Goal: Task Accomplishment & Management: Manage account settings

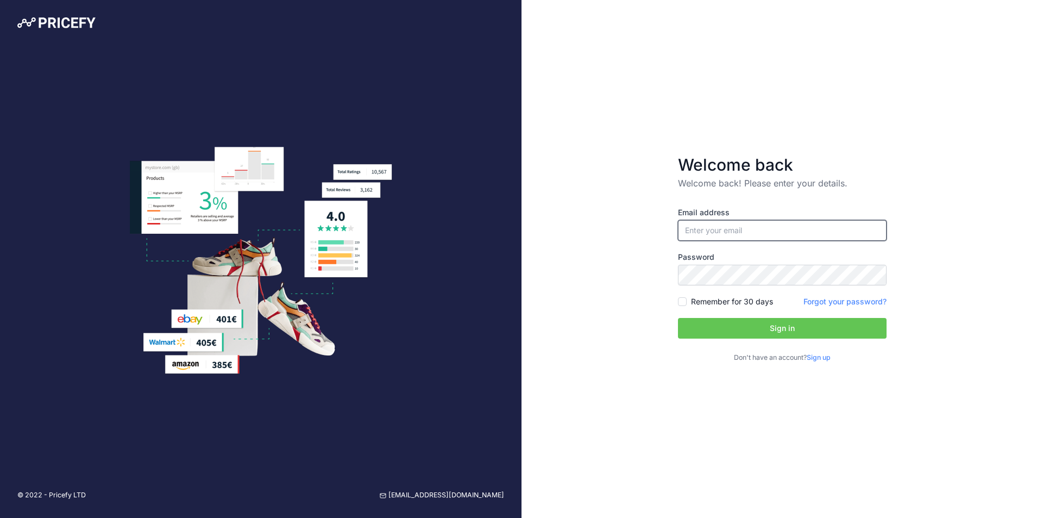
type input "[EMAIL_ADDRESS][DOMAIN_NAME]"
click at [821, 333] on button "Sign in" at bounding box center [782, 328] width 209 height 21
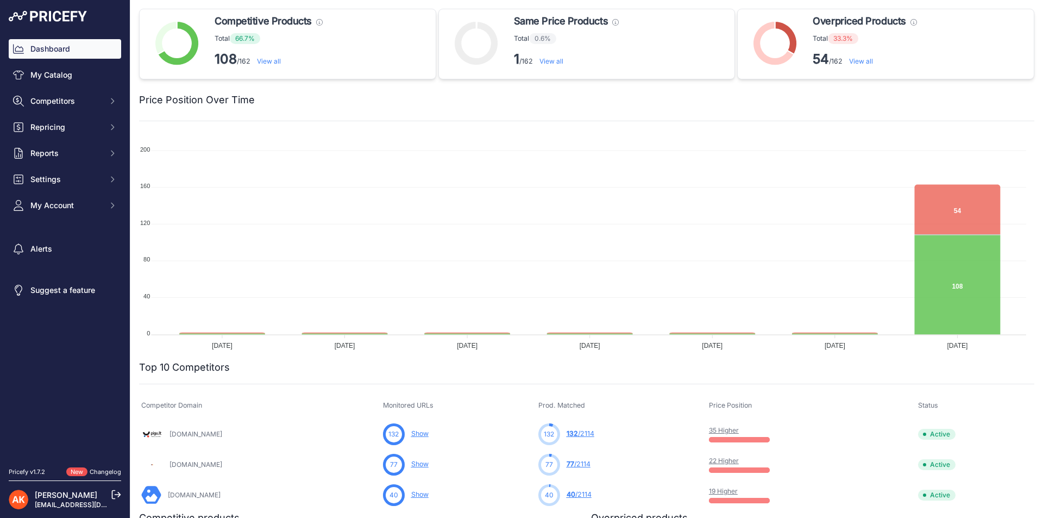
click at [83, 87] on div "Dashboard My Catalog Competitors Competitors Monitored URLs MAP infringements R…" at bounding box center [65, 127] width 112 height 176
click at [86, 73] on link "My Catalog" at bounding box center [65, 75] width 112 height 20
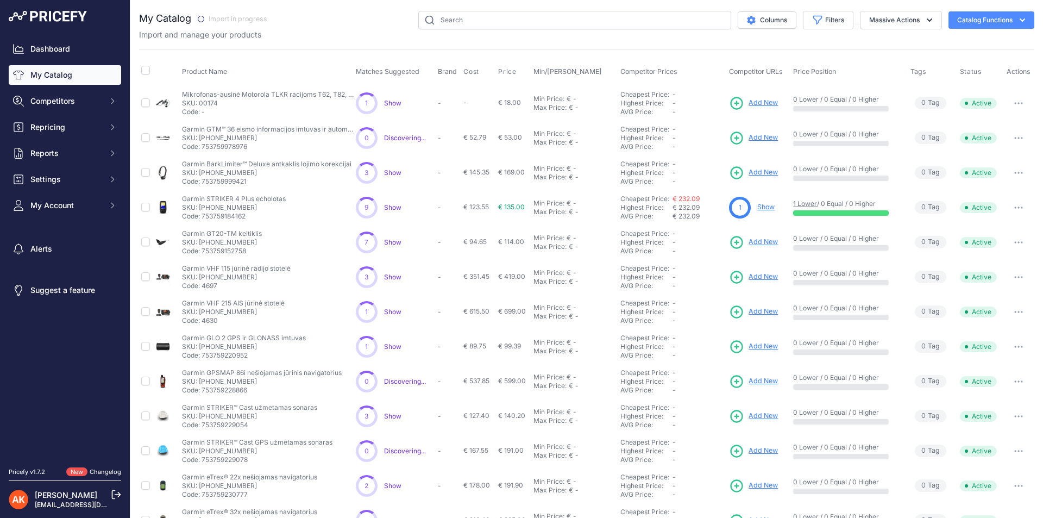
click at [52, 71] on link "My Catalog" at bounding box center [65, 75] width 112 height 20
click at [76, 212] on button "My Account" at bounding box center [65, 205] width 112 height 20
click at [48, 224] on link "Profile" at bounding box center [65, 224] width 112 height 19
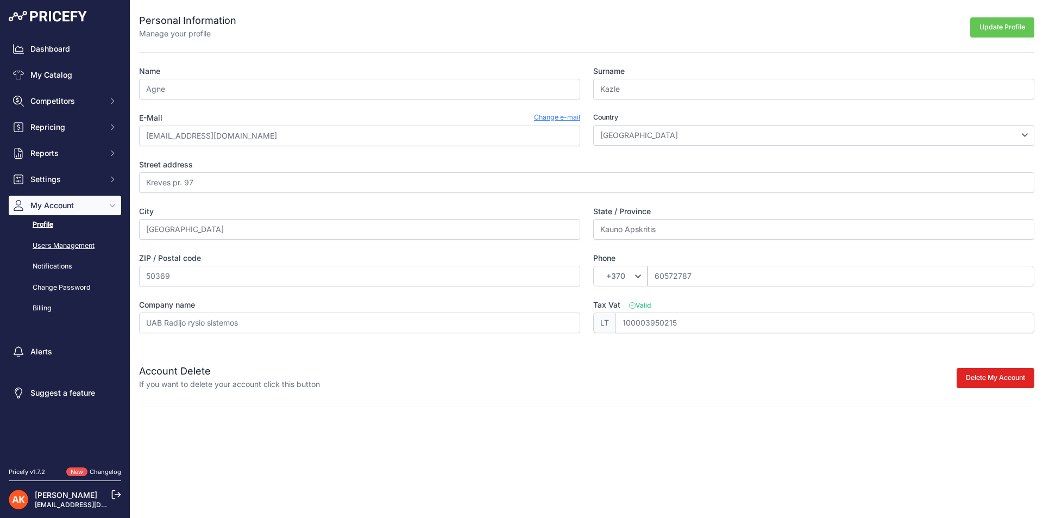
click at [54, 243] on link "Users Management" at bounding box center [65, 245] width 112 height 19
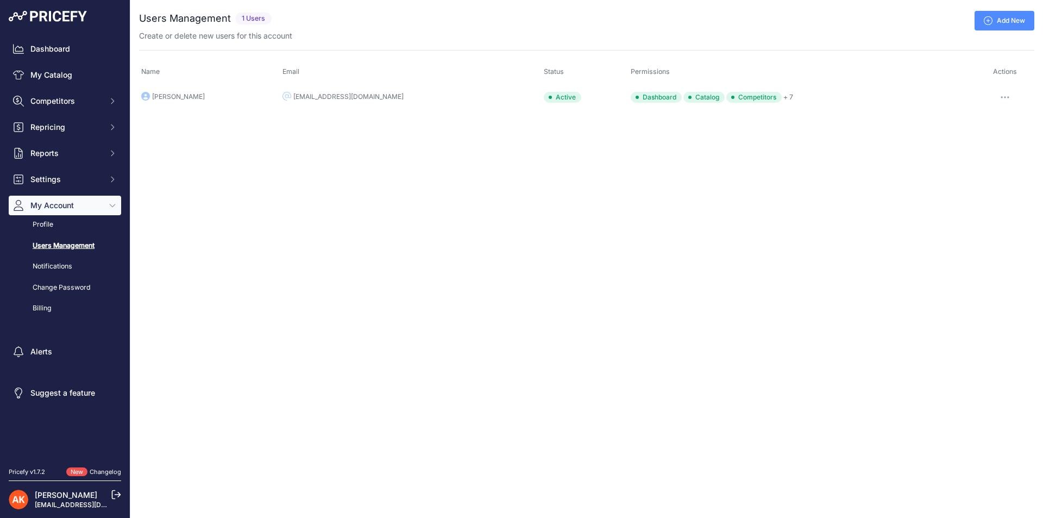
drag, startPoint x: 1012, startPoint y: 2, endPoint x: 1015, endPoint y: 10, distance: 8.3
click at [1012, 3] on div "You are not connected to the internet. Users Management" at bounding box center [586, 60] width 895 height 120
click at [1012, 14] on link "Add New" at bounding box center [1004, 21] width 60 height 20
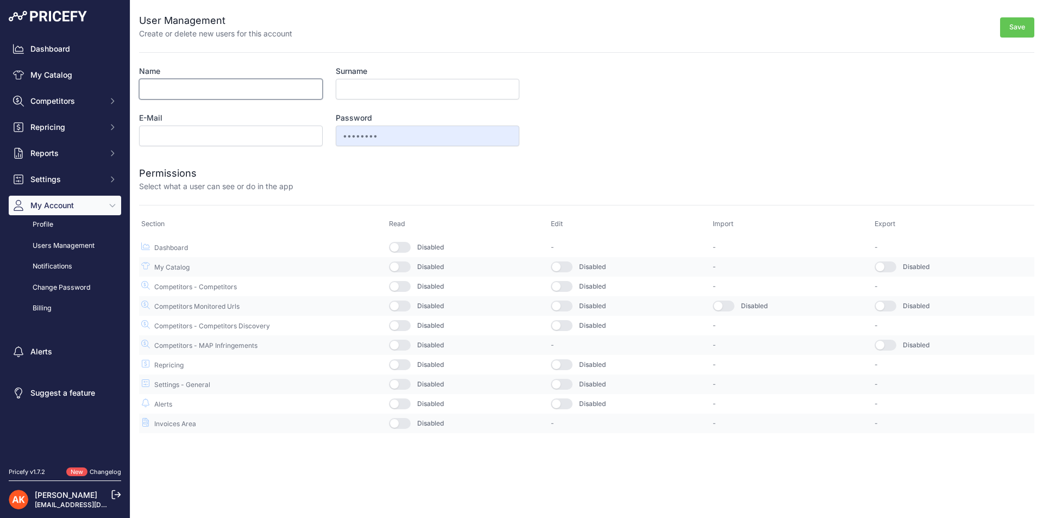
click at [231, 94] on input "Name" at bounding box center [231, 89] width 184 height 21
click at [228, 85] on input "Name" at bounding box center [231, 89] width 184 height 21
type input "Eva"
drag, startPoint x: 535, startPoint y: 104, endPoint x: 529, endPoint y: 102, distance: 6.2
click at [533, 103] on form "User Management Create or delete new users for this account Save Name Eva Surna…" at bounding box center [586, 216] width 895 height 433
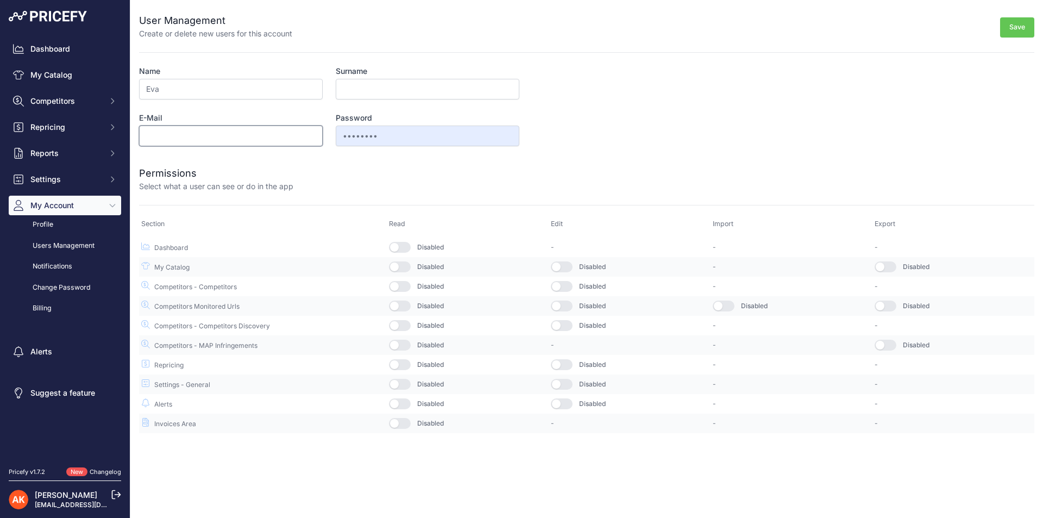
click at [211, 146] on input "E-Mail" at bounding box center [231, 135] width 184 height 21
type input "[EMAIL_ADDRESS][DOMAIN_NAME]"
type input "Šikaitė"
drag, startPoint x: 165, startPoint y: 137, endPoint x: 119, endPoint y: 137, distance: 45.1
click at [119, 137] on div "Dashboard My Catalog Competitors Competitors Monitored URLs MAP infringements R…" at bounding box center [521, 259] width 1043 height 518
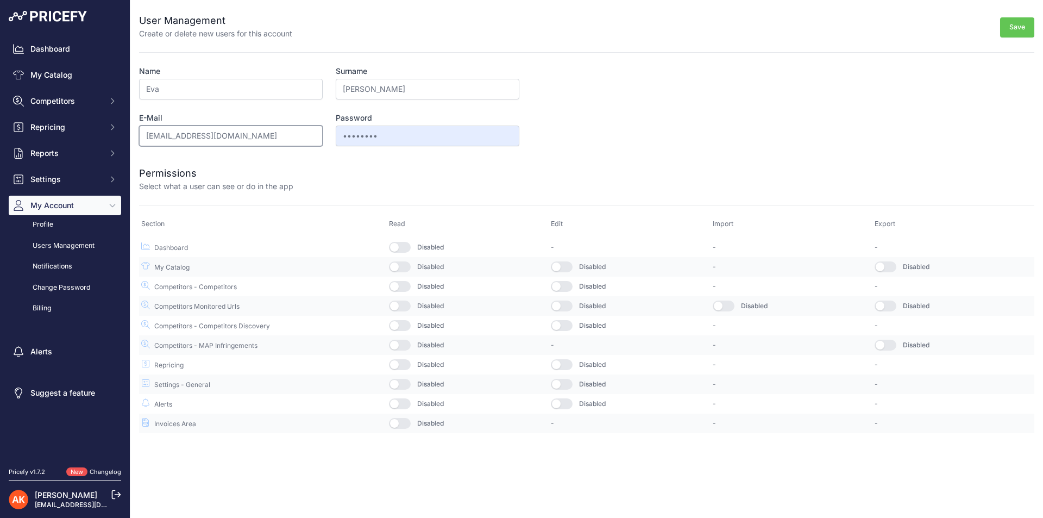
type input "eva@rrs.lt"
click at [351, 90] on input "Šikaitė" at bounding box center [428, 89] width 184 height 21
type input "Š"
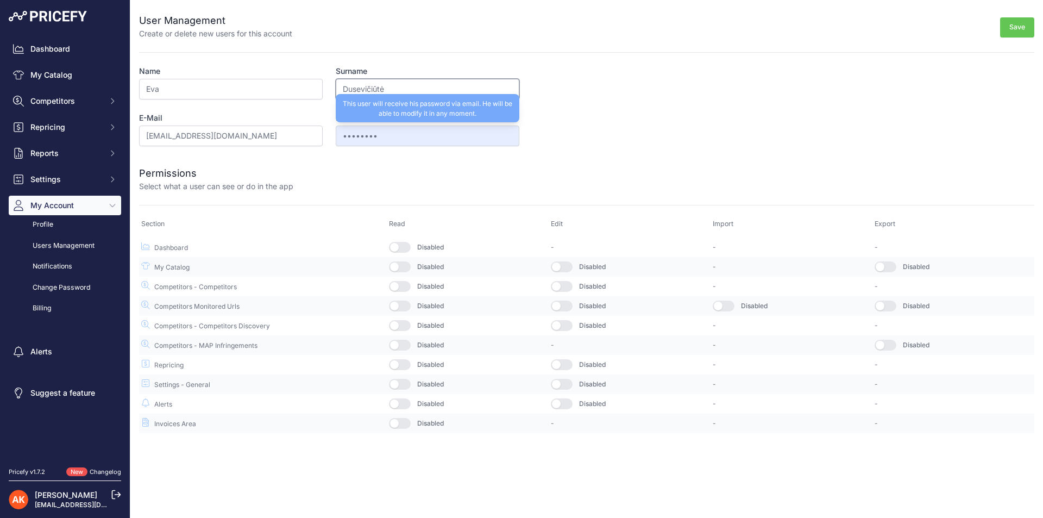
type input "Dusevičiūtė"
click at [470, 129] on input "••••••••" at bounding box center [428, 135] width 184 height 21
click at [561, 133] on form "User Management Create or delete new users for this account Save Name Eva Surna…" at bounding box center [586, 216] width 895 height 433
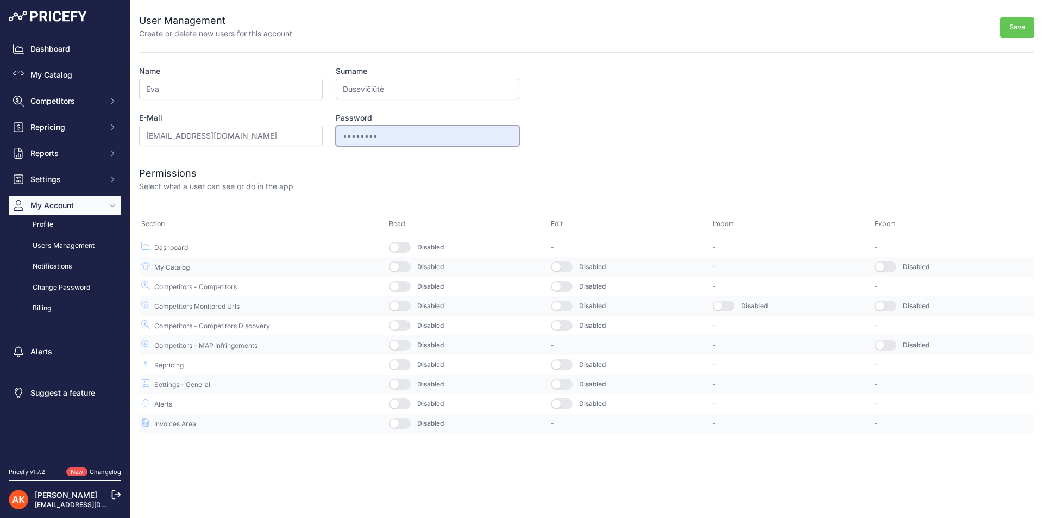
click at [364, 134] on input "••••••••" at bounding box center [428, 135] width 184 height 21
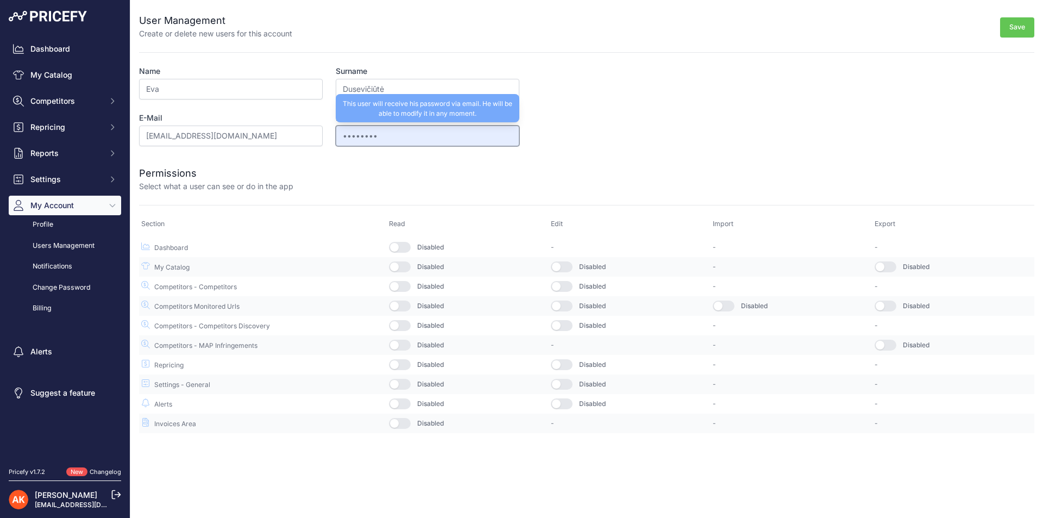
drag, startPoint x: 383, startPoint y: 138, endPoint x: 301, endPoint y: 133, distance: 81.6
click at [301, 133] on div "Name Eva Surname Dusevičiūtė E-Mail eva@rrs.lt Password •••••••• This user will…" at bounding box center [329, 106] width 380 height 80
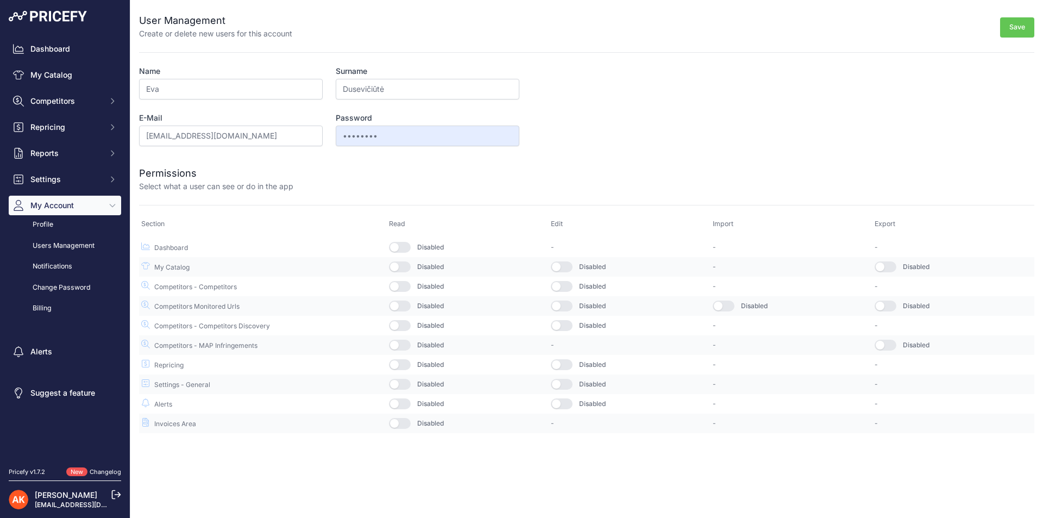
click at [407, 244] on button "button" at bounding box center [400, 247] width 22 height 11
click at [408, 266] on button "button" at bounding box center [400, 266] width 22 height 11
click at [403, 289] on button "button" at bounding box center [400, 286] width 22 height 11
click at [404, 306] on button "button" at bounding box center [400, 305] width 22 height 11
click at [410, 327] on button "button" at bounding box center [400, 325] width 22 height 11
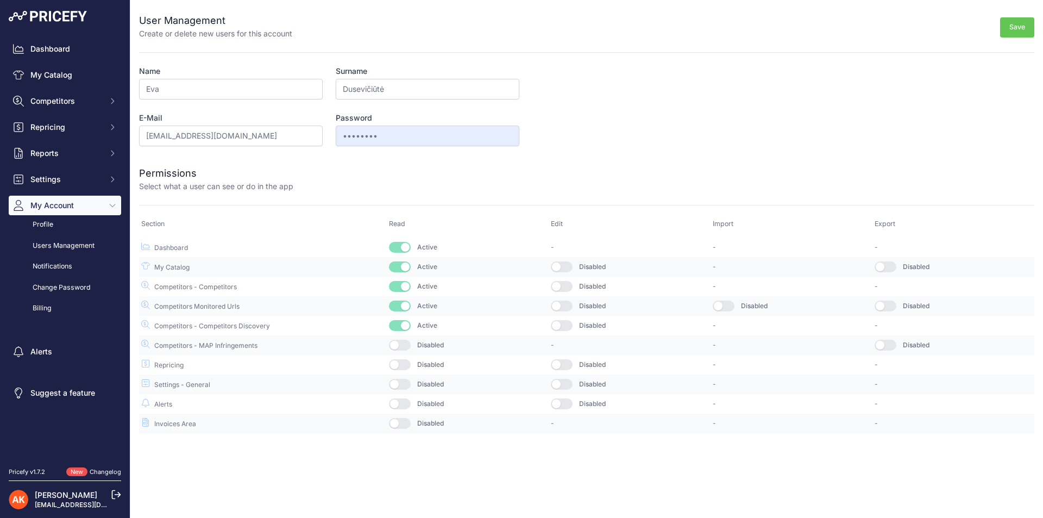
click at [409, 343] on button "button" at bounding box center [400, 344] width 22 height 11
click at [405, 367] on button "button" at bounding box center [400, 364] width 22 height 11
click at [412, 424] on td "Disabled" at bounding box center [468, 423] width 162 height 20
click at [565, 364] on button "button" at bounding box center [562, 364] width 22 height 11
click at [567, 326] on button "button" at bounding box center [562, 325] width 22 height 11
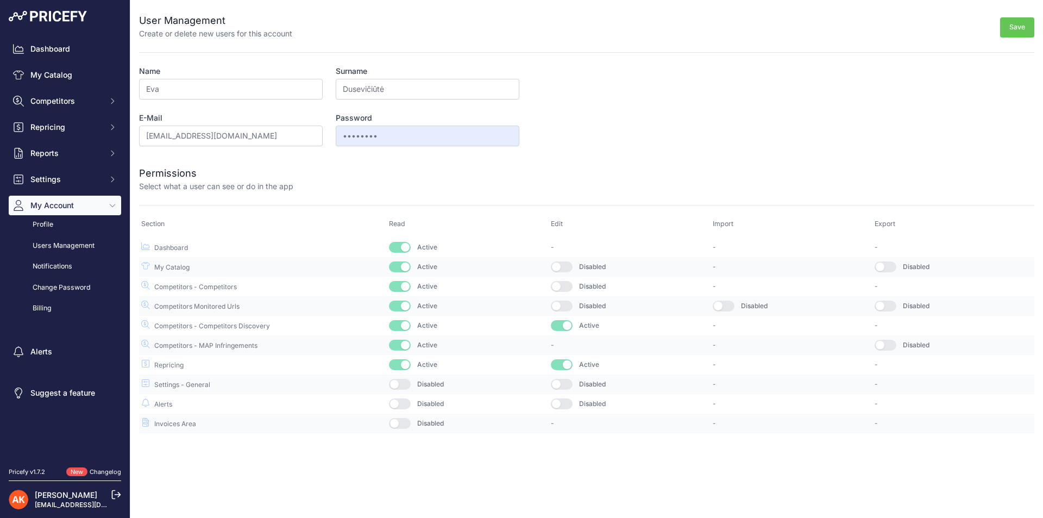
click at [564, 292] on td "Disabled" at bounding box center [629, 286] width 162 height 20
drag, startPoint x: 567, startPoint y: 303, endPoint x: 565, endPoint y: 292, distance: 11.1
click at [567, 303] on button "button" at bounding box center [562, 305] width 22 height 11
click at [565, 286] on button "button" at bounding box center [562, 286] width 22 height 11
click at [567, 266] on button "button" at bounding box center [562, 266] width 22 height 11
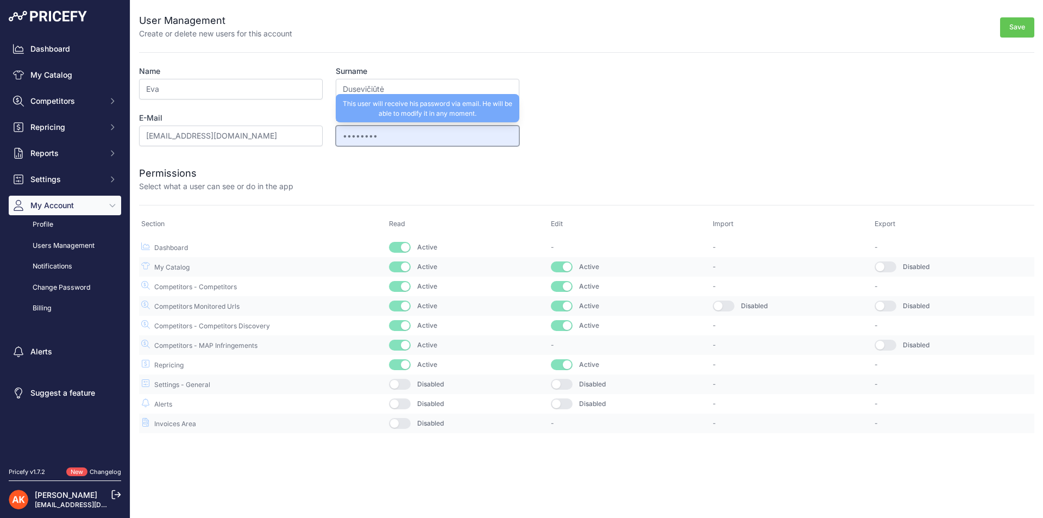
click at [389, 135] on input "••••••••" at bounding box center [428, 135] width 184 height 21
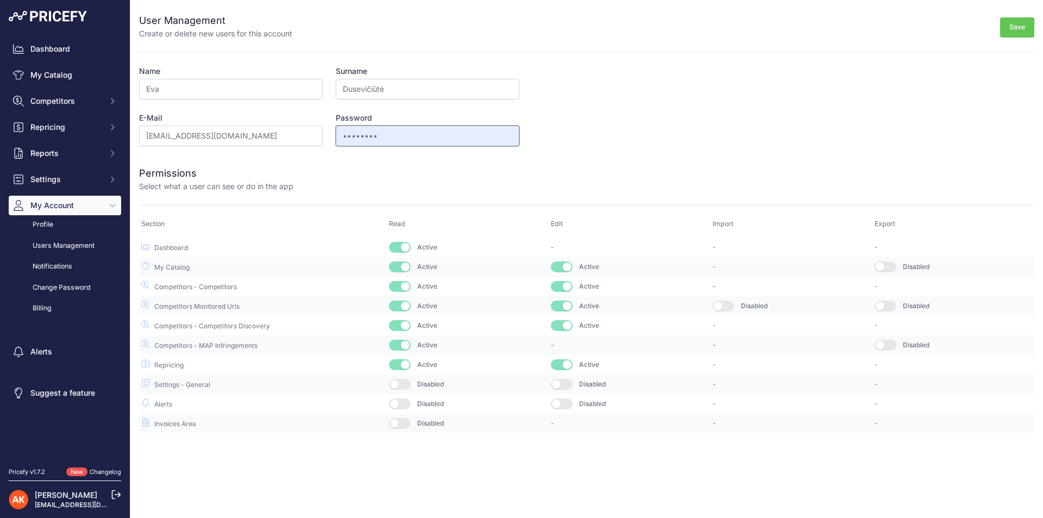
drag, startPoint x: 389, startPoint y: 135, endPoint x: 330, endPoint y: 128, distance: 59.1
click at [330, 128] on div "Name Eva Surname Dusevičiūtė E-Mail eva@rrs.lt Password •••••••• This user will…" at bounding box center [329, 106] width 380 height 80
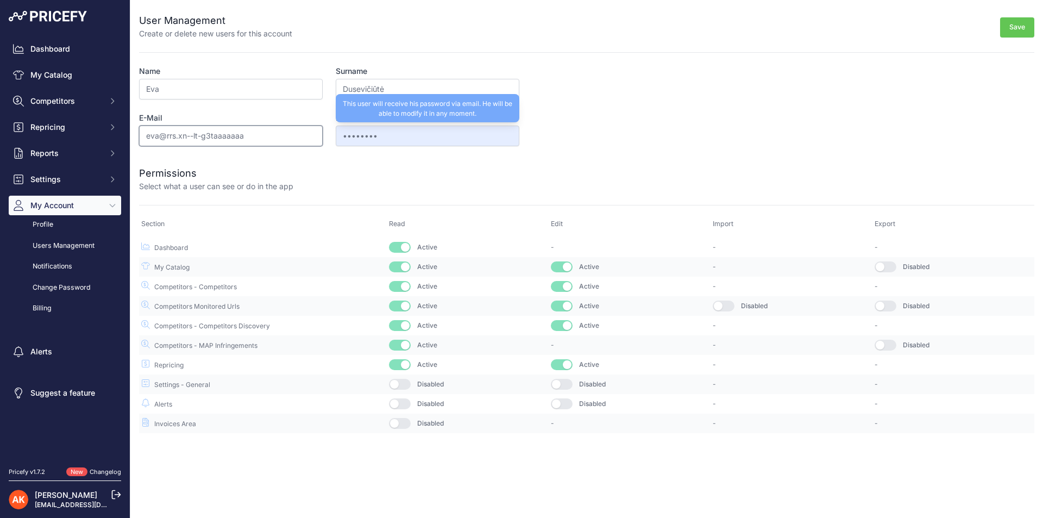
paste input "lt8W<3ZY1.v)0X"
click at [392, 138] on input "••••••••" at bounding box center [428, 135] width 184 height 21
click at [379, 139] on input "••••••••" at bounding box center [428, 135] width 184 height 21
click at [358, 138] on input "••••••••" at bounding box center [428, 135] width 184 height 21
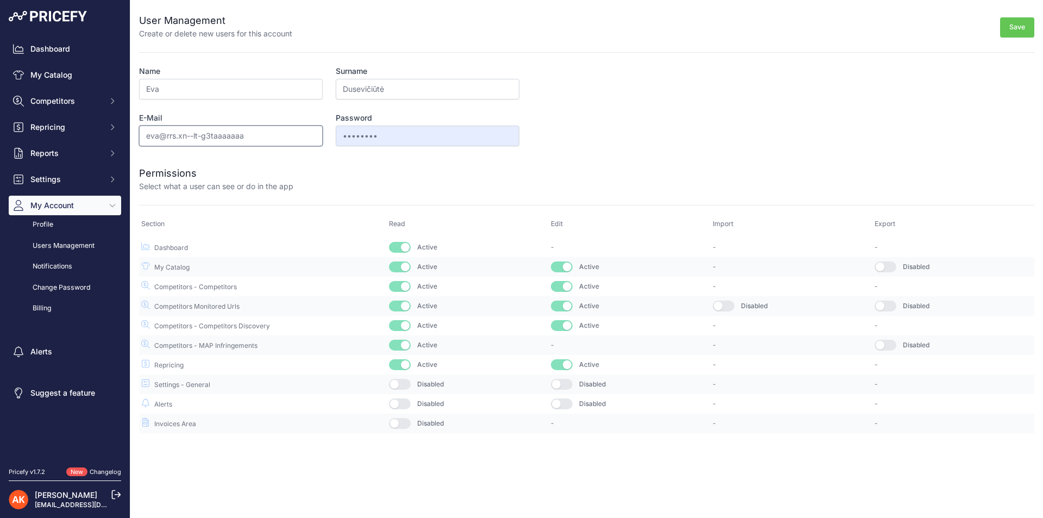
click at [254, 141] on input "eva@rrs.xn--lt-g3taaaaaaa" at bounding box center [231, 135] width 184 height 21
type input "eva@rrs.lt"
click at [425, 193] on form "User Management Create or delete new users for this account Save Name Eva Surna…" at bounding box center [586, 216] width 895 height 433
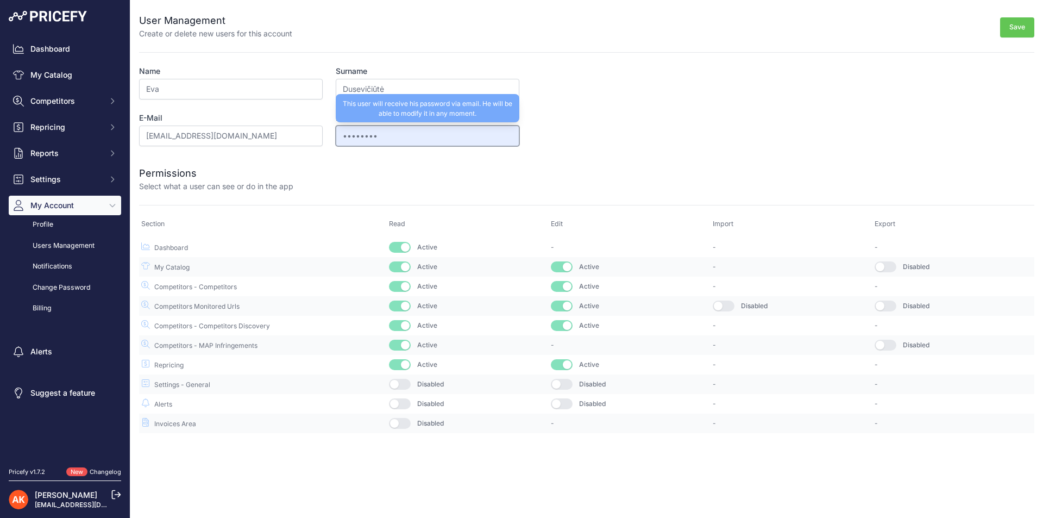
click at [386, 132] on input "••••••••" at bounding box center [428, 135] width 184 height 21
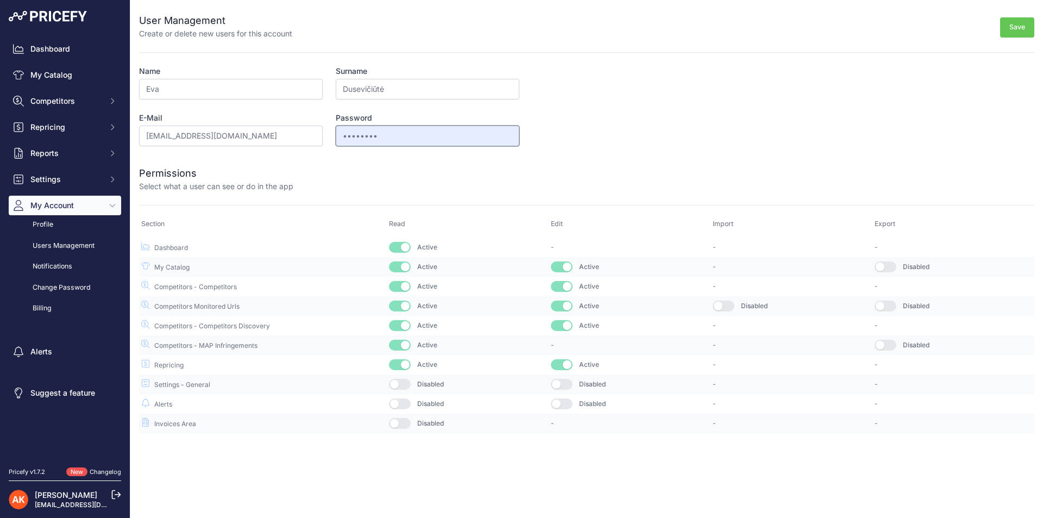
drag, startPoint x: 311, startPoint y: 123, endPoint x: 294, endPoint y: 123, distance: 17.4
click at [294, 123] on div "Name Eva Surname Dusevičiūtė E-Mail eva@rrs.lt Password •••••••• This user will…" at bounding box center [329, 106] width 380 height 80
click at [352, 159] on div "Permissions Select what a user can see or do in the app" at bounding box center [586, 172] width 895 height 39
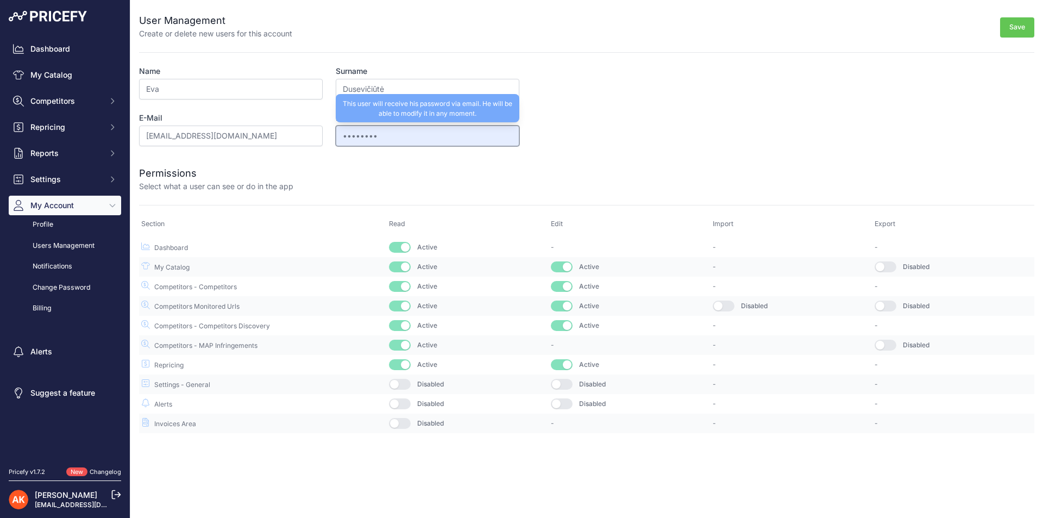
click at [370, 143] on input "••••••••" at bounding box center [428, 135] width 184 height 21
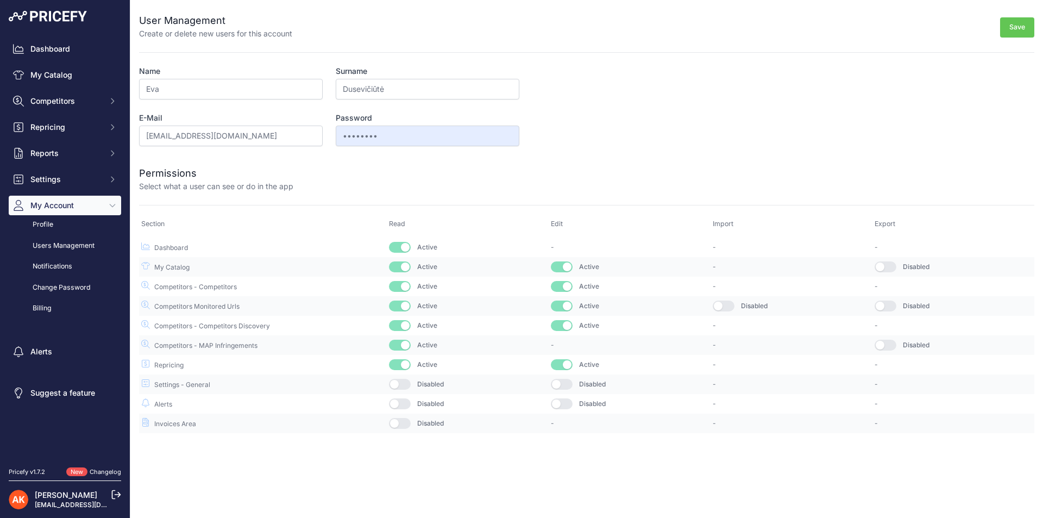
click at [343, 169] on div at bounding box center [663, 179] width 741 height 26
click at [1009, 32] on button "Save" at bounding box center [1017, 27] width 34 height 20
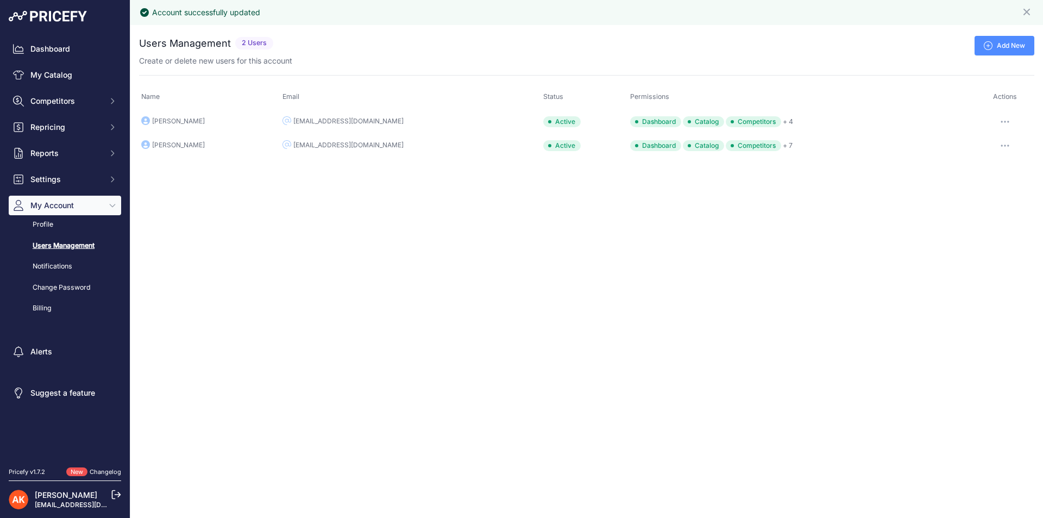
drag, startPoint x: 442, startPoint y: 71, endPoint x: 444, endPoint y: 47, distance: 24.0
click at [444, 47] on div "Add New" at bounding box center [655, 46] width 756 height 20
click at [71, 73] on link "My Catalog" at bounding box center [65, 75] width 112 height 20
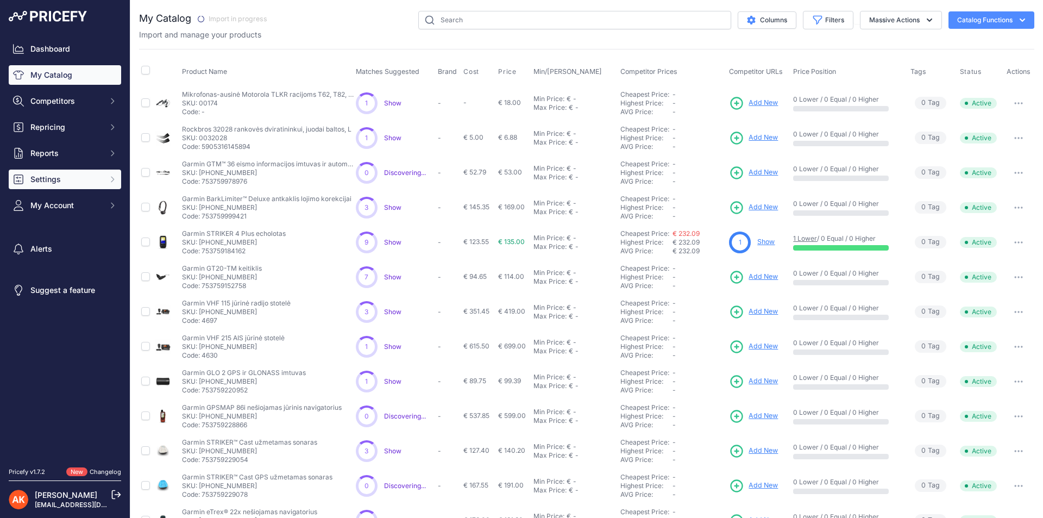
click at [53, 185] on button "Settings" at bounding box center [65, 179] width 112 height 20
click at [53, 153] on span "Reports" at bounding box center [65, 153] width 71 height 11
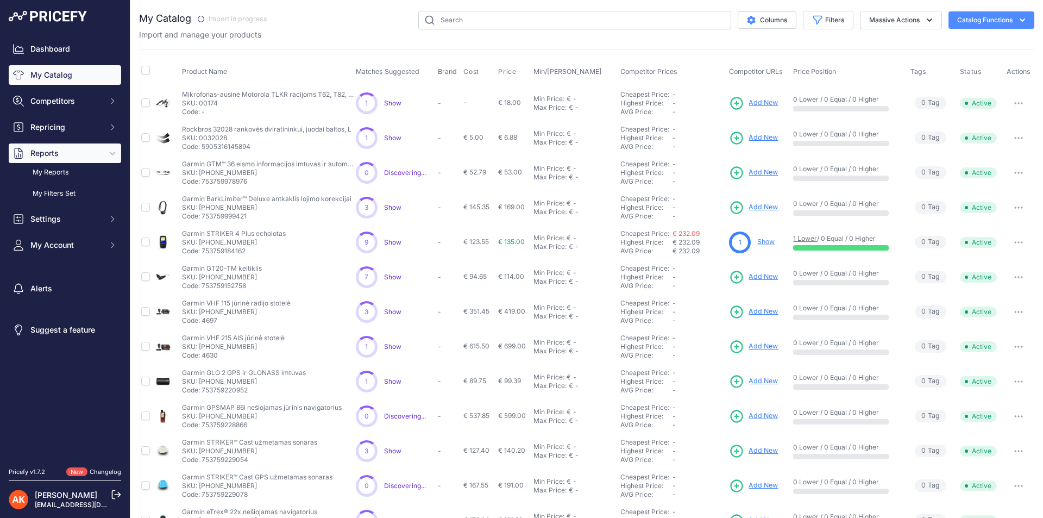
click at [53, 153] on span "Reports" at bounding box center [65, 153] width 71 height 11
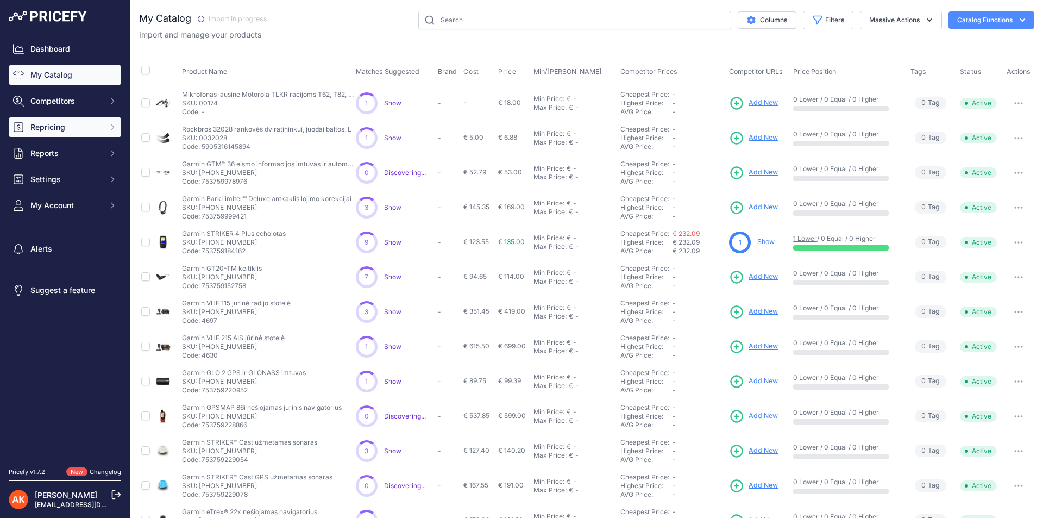
click at [60, 133] on button "Repricing" at bounding box center [65, 127] width 112 height 20
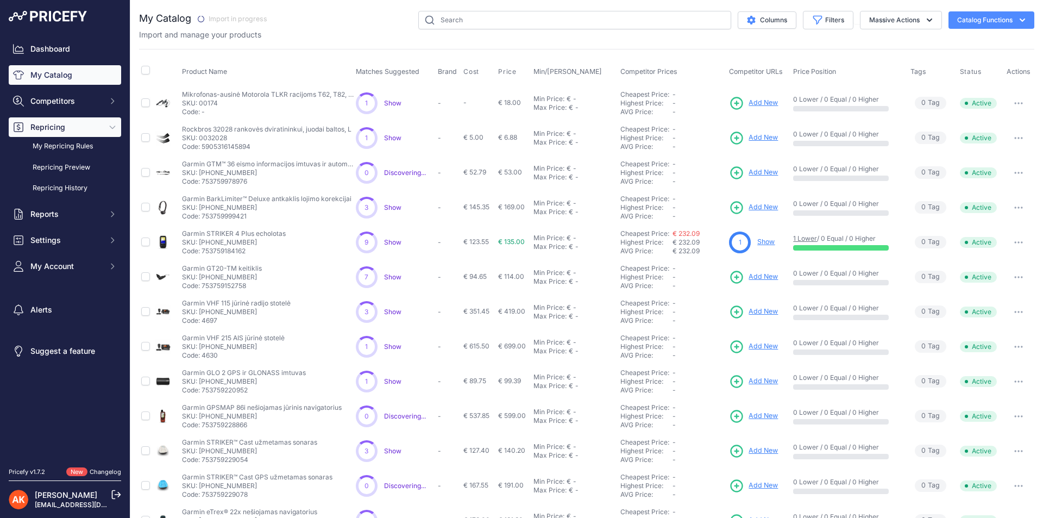
click at [60, 133] on button "Repricing" at bounding box center [65, 127] width 112 height 20
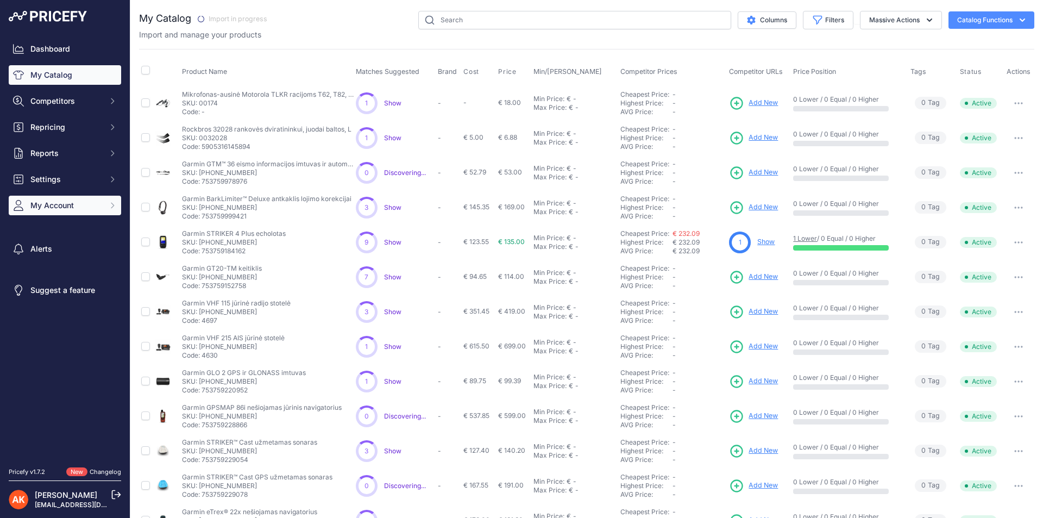
click at [41, 206] on span "My Account" at bounding box center [65, 205] width 71 height 11
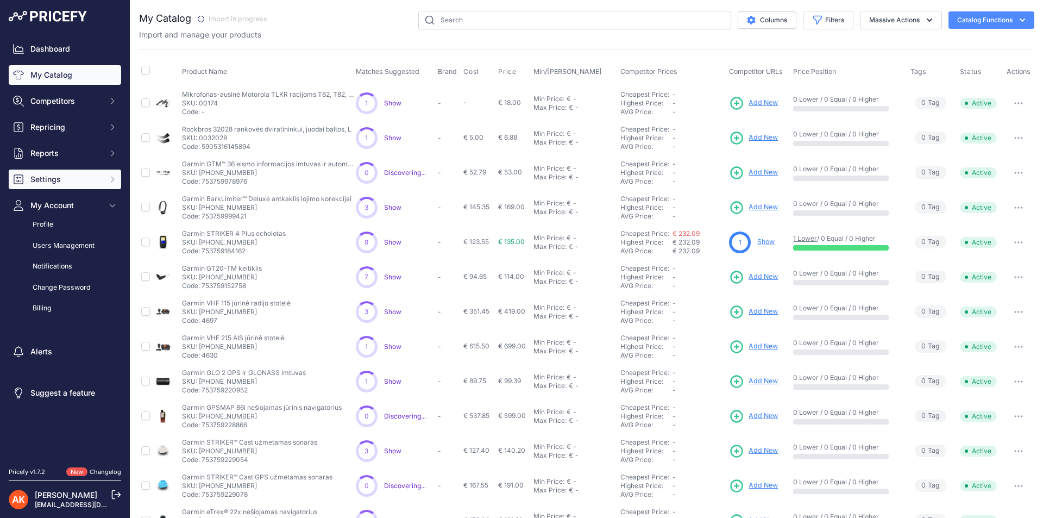
click at [39, 183] on span "Settings" at bounding box center [65, 179] width 71 height 11
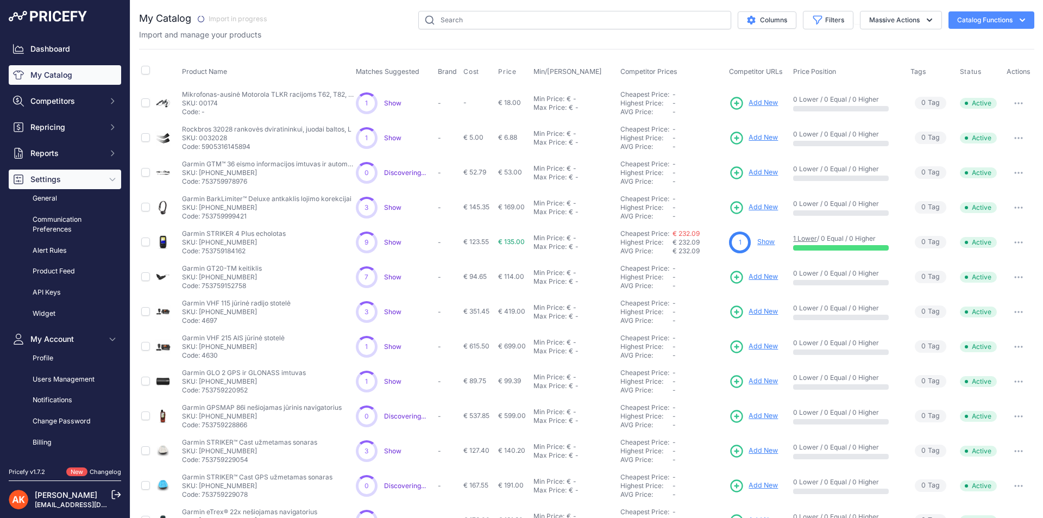
click at [45, 178] on span "Settings" at bounding box center [65, 179] width 71 height 11
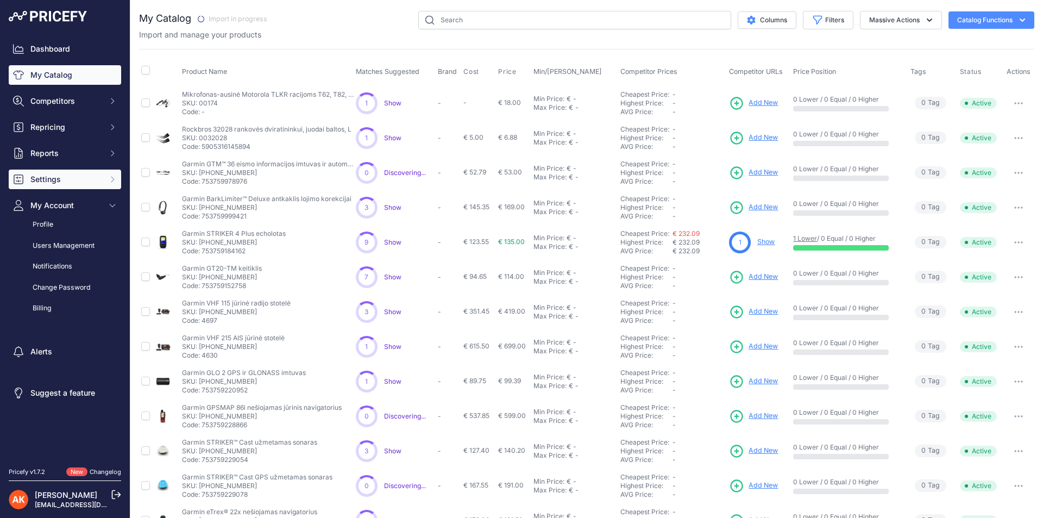
click at [58, 179] on span "Settings" at bounding box center [65, 179] width 71 height 11
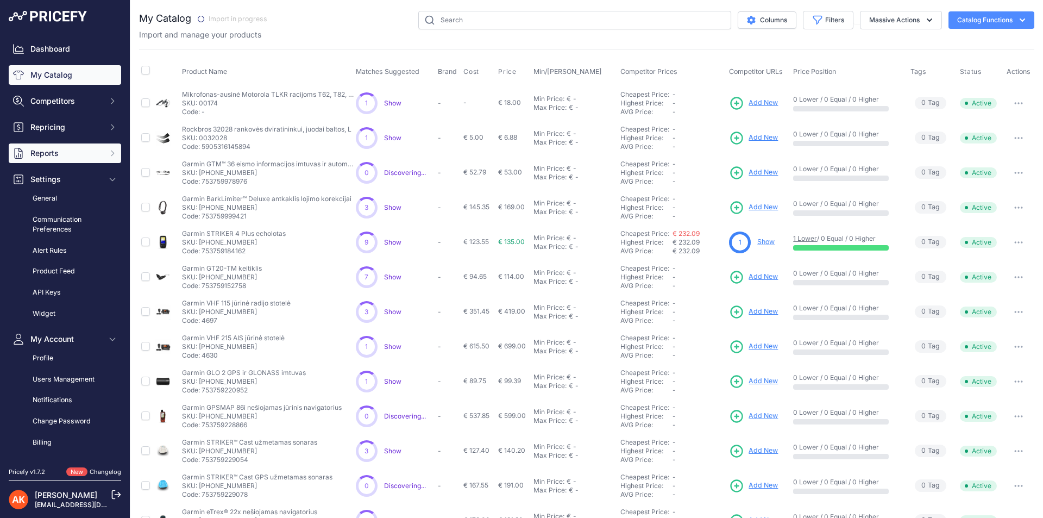
click at [50, 154] on span "Reports" at bounding box center [65, 153] width 71 height 11
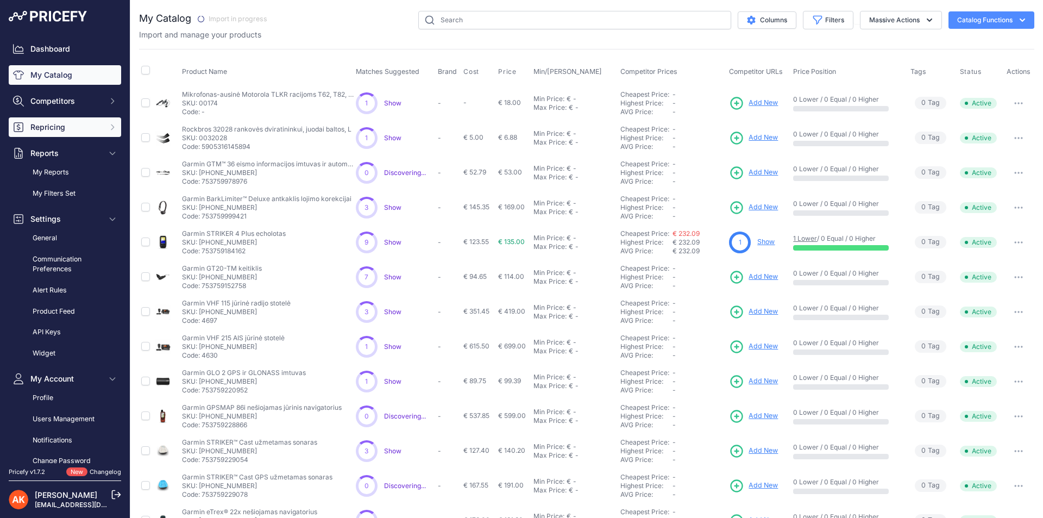
click at [56, 127] on span "Repricing" at bounding box center [65, 127] width 71 height 11
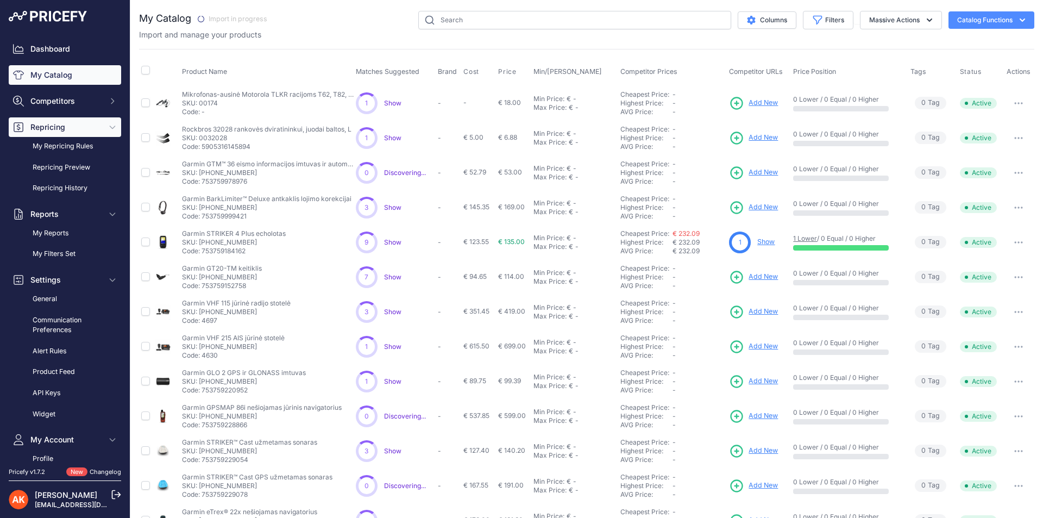
click at [39, 125] on span "Repricing" at bounding box center [65, 127] width 71 height 11
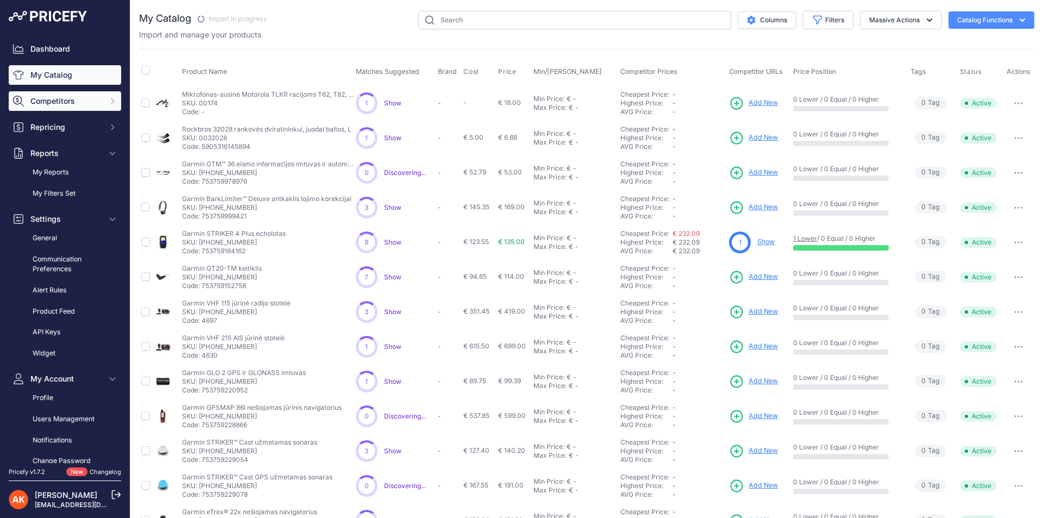
click at [45, 99] on span "Competitors" at bounding box center [65, 101] width 71 height 11
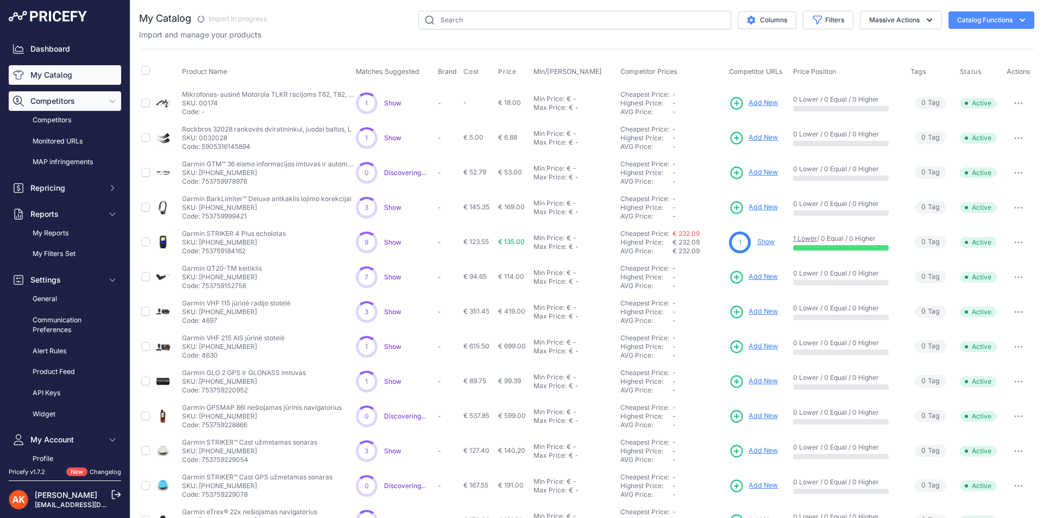
click at [45, 99] on span "Competitors" at bounding box center [65, 101] width 71 height 11
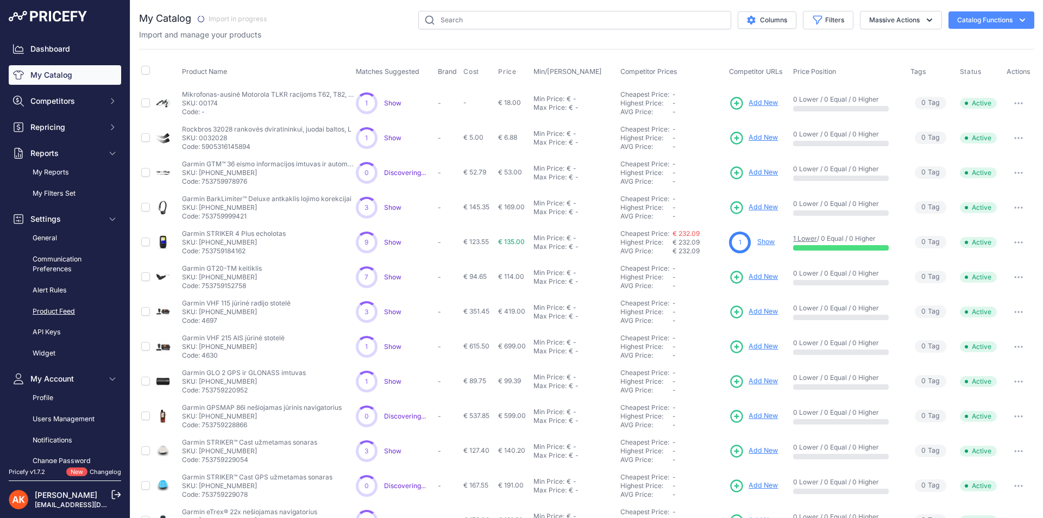
click at [36, 312] on link "Product Feed" at bounding box center [65, 311] width 112 height 19
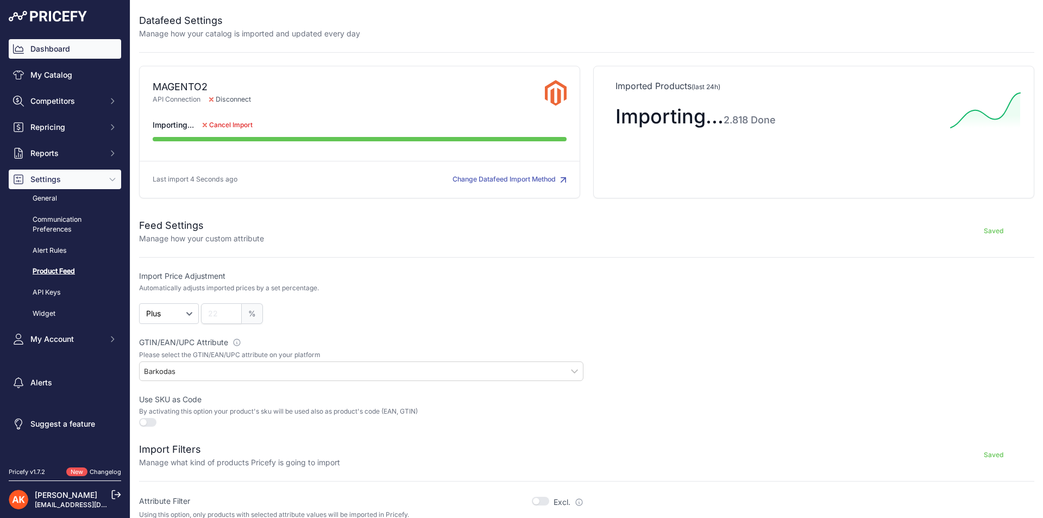
click at [62, 50] on link "Dashboard" at bounding box center [65, 49] width 112 height 20
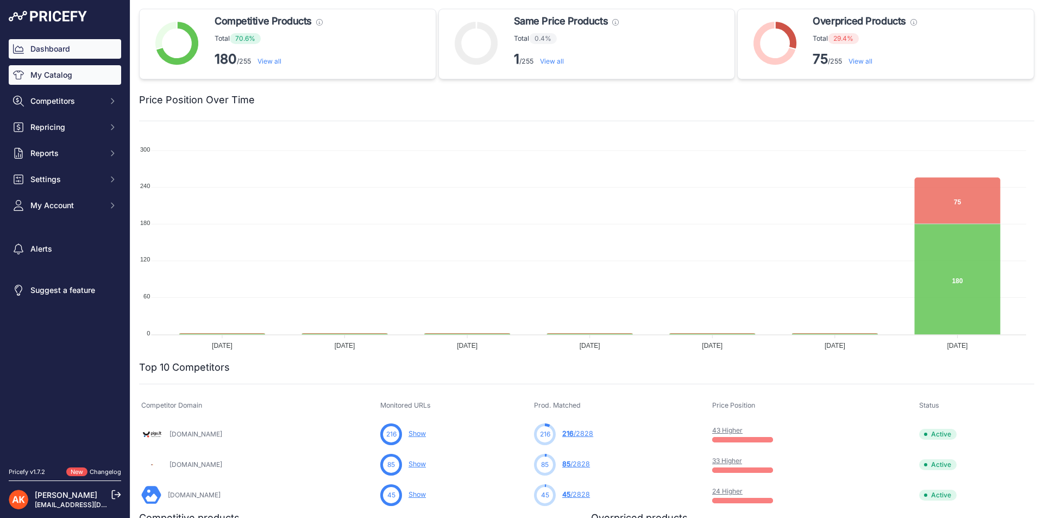
click at [62, 84] on link "My Catalog" at bounding box center [65, 75] width 112 height 20
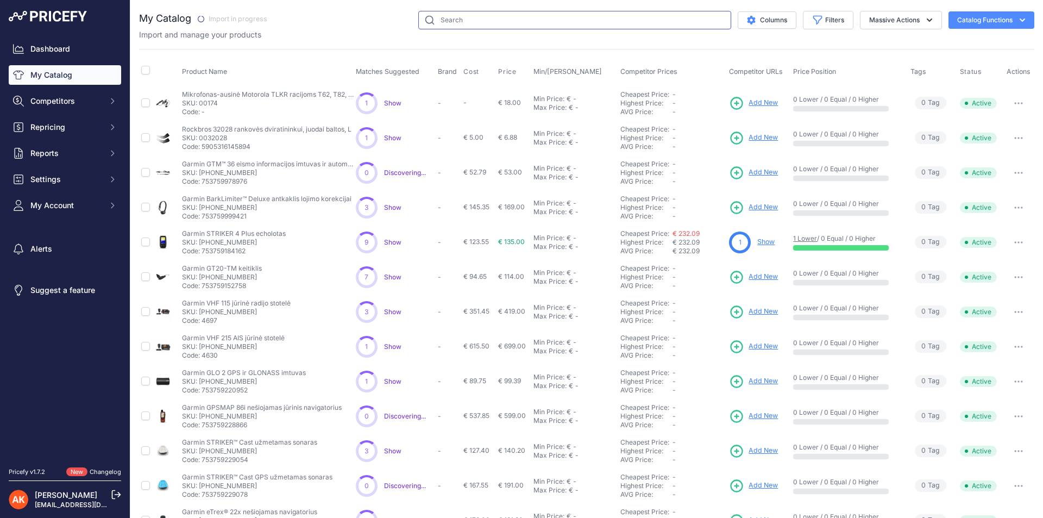
click at [441, 16] on input "text" at bounding box center [574, 20] width 313 height 18
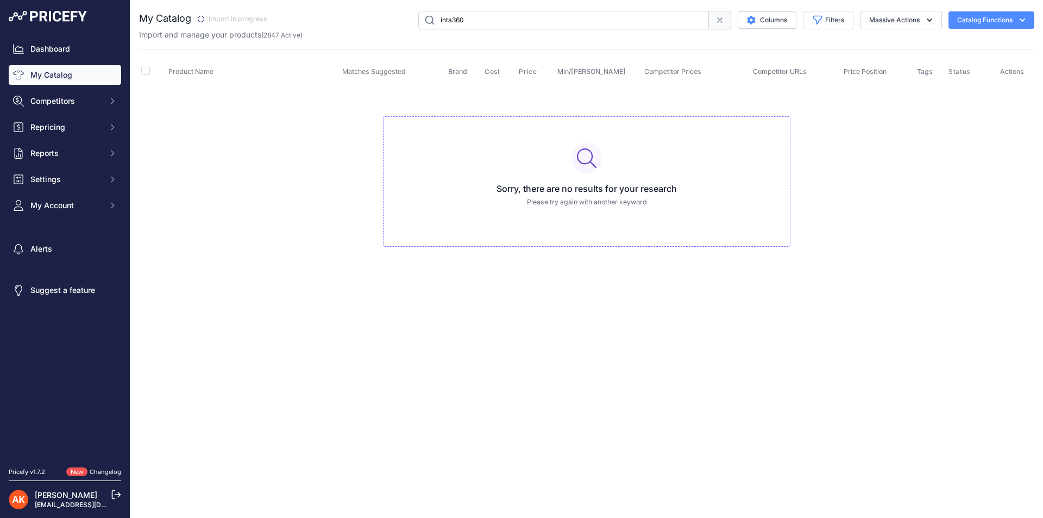
click at [446, 23] on input "inta360" at bounding box center [563, 20] width 291 height 18
type input "insta360"
click at [473, 15] on input "insta360" at bounding box center [563, 20] width 291 height 18
drag, startPoint x: 512, startPoint y: 16, endPoint x: 327, endPoint y: 28, distance: 185.0
click at [327, 28] on div "insta360 Columns Filters Status All Status Only Enabled Only Disabled" at bounding box center [654, 20] width 760 height 18
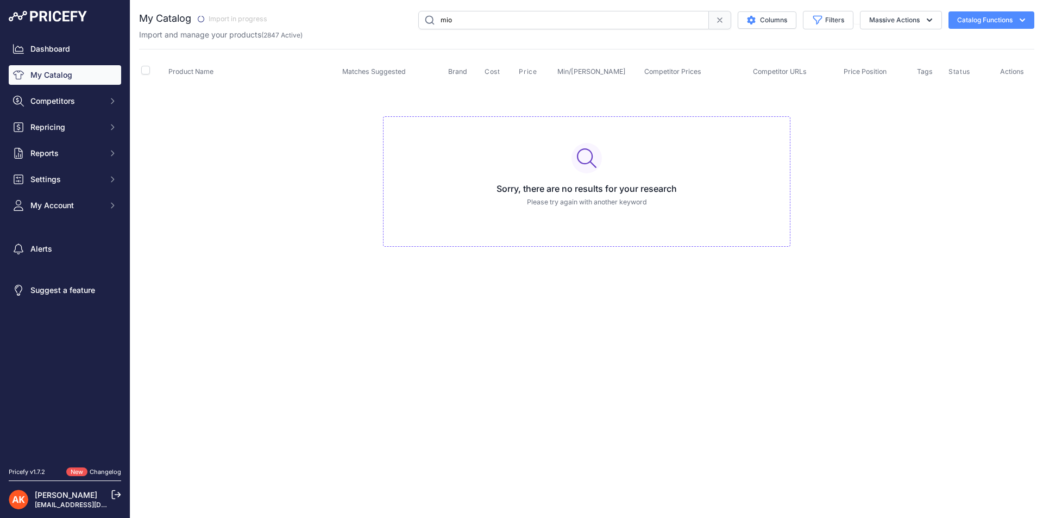
type input "mio"
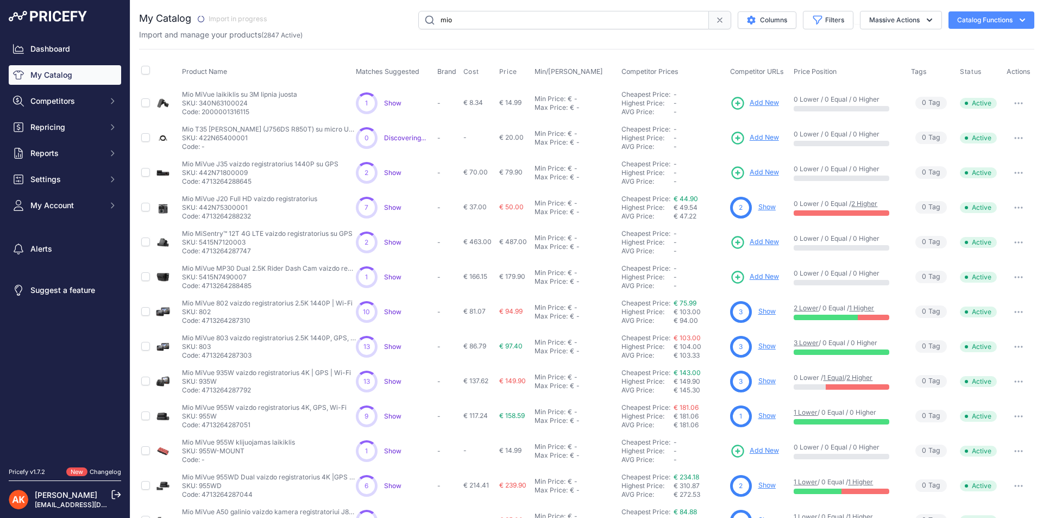
drag, startPoint x: 464, startPoint y: 206, endPoint x: 478, endPoint y: 209, distance: 14.4
click at [478, 209] on span "€ 37.00" at bounding box center [474, 207] width 23 height 8
click at [511, 207] on span "€ 50.00" at bounding box center [511, 207] width 24 height 8
drag, startPoint x: 684, startPoint y: 218, endPoint x: 696, endPoint y: 229, distance: 15.8
click at [697, 222] on td "Cheapest Price: Click here to see from which matched product this price comes f…" at bounding box center [673, 207] width 109 height 35
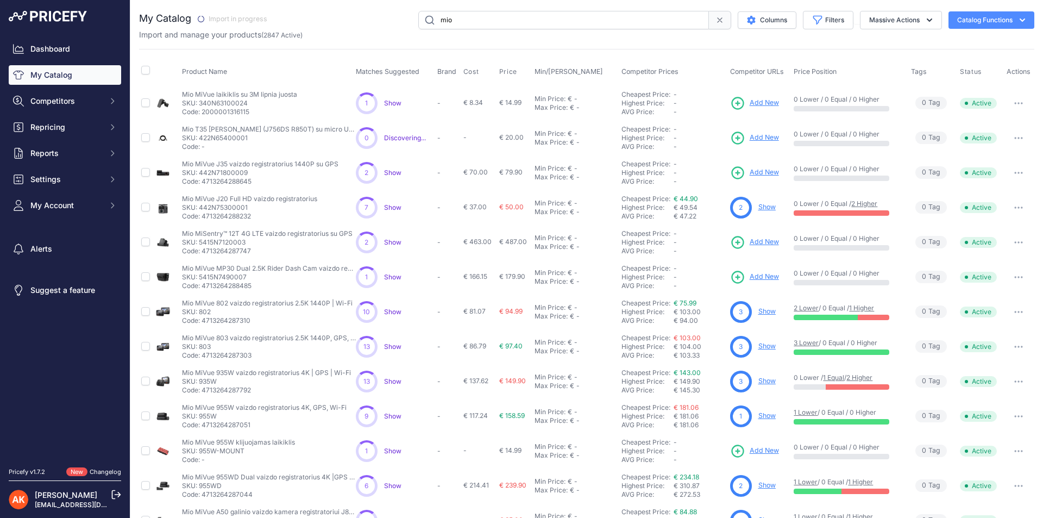
drag, startPoint x: 678, startPoint y: 210, endPoint x: 696, endPoint y: 213, distance: 17.7
click at [695, 210] on div "€ 49.54" at bounding box center [699, 207] width 52 height 9
click at [649, 206] on div "Highest Price:" at bounding box center [647, 207] width 52 height 9
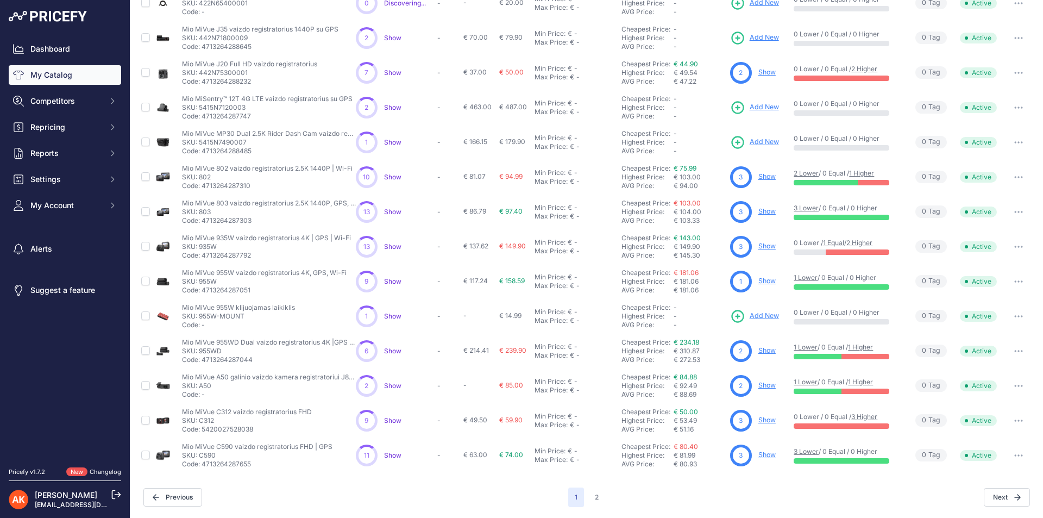
scroll to position [26, 0]
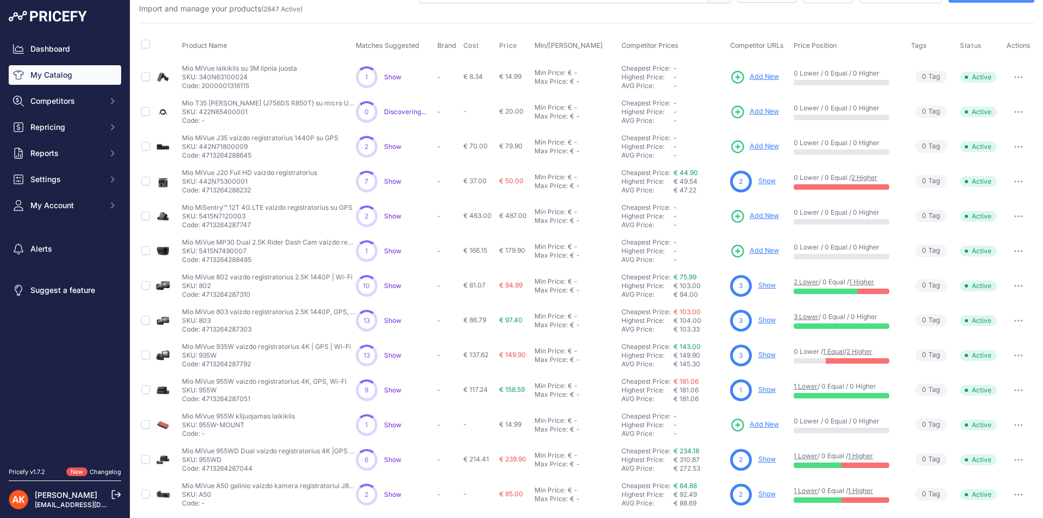
click at [1015, 71] on button "button" at bounding box center [1018, 77] width 22 height 15
drag, startPoint x: 436, startPoint y: 43, endPoint x: 453, endPoint y: 52, distance: 18.7
click at [453, 52] on th "Brand" at bounding box center [448, 45] width 26 height 27
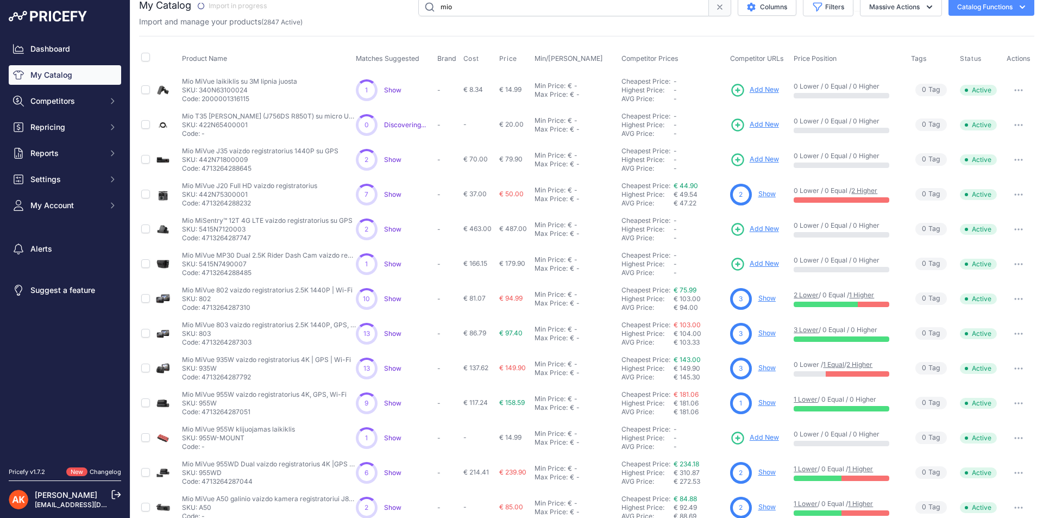
scroll to position [0, 0]
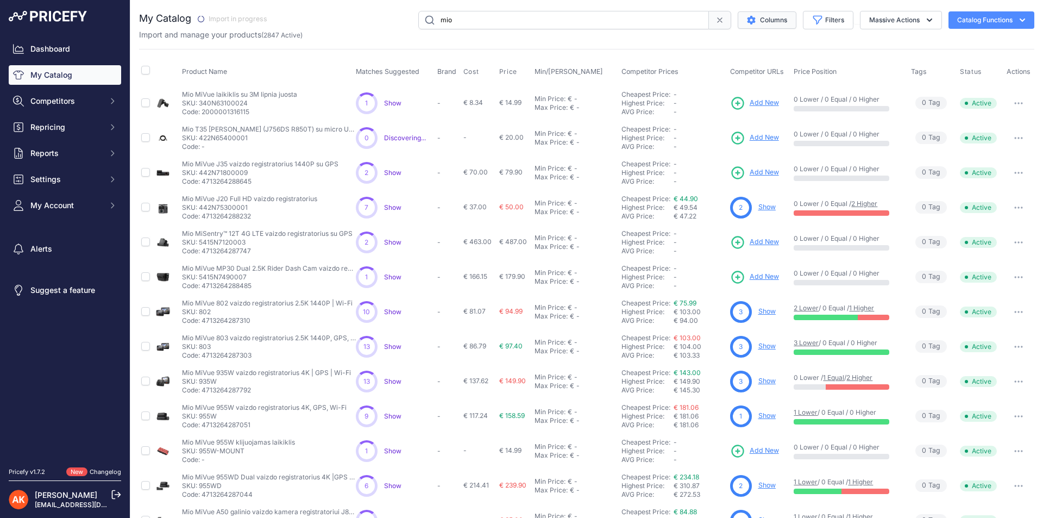
click at [777, 17] on button "Columns" at bounding box center [766, 19] width 59 height 17
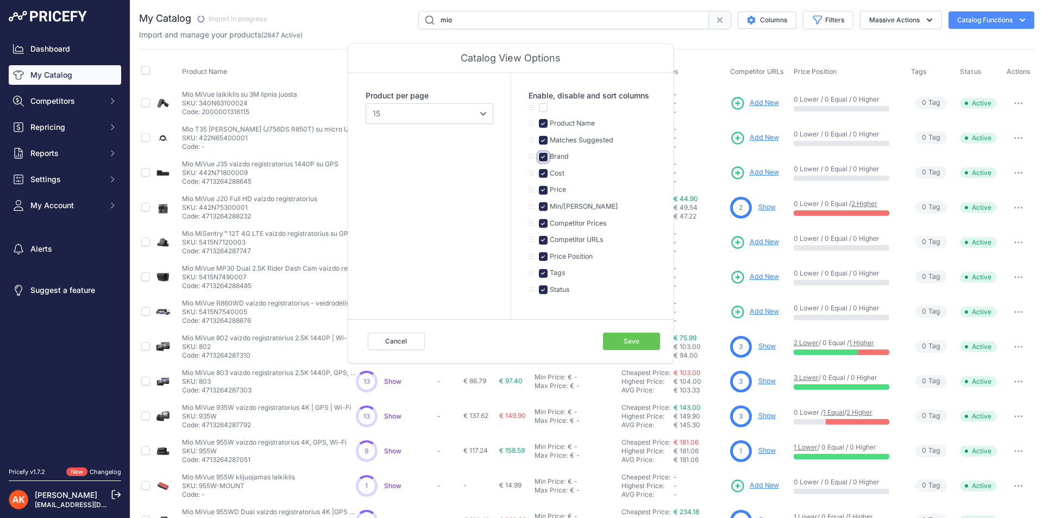
click at [542, 154] on input "checkbox" at bounding box center [543, 157] width 9 height 9
checkbox input "false"
click at [638, 345] on button "Save" at bounding box center [631, 340] width 57 height 17
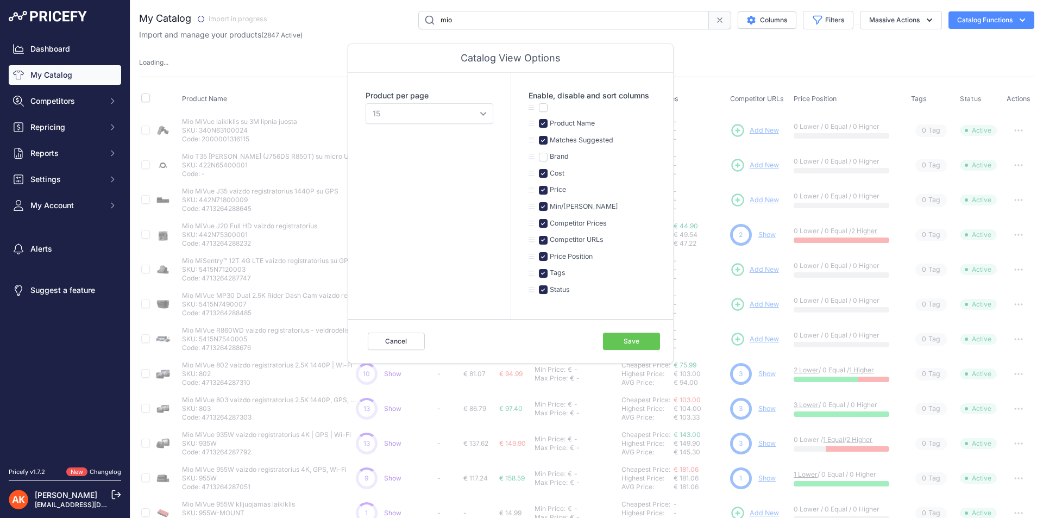
click at [752, 46] on div "My Catalog 10" at bounding box center [586, 340] width 895 height 658
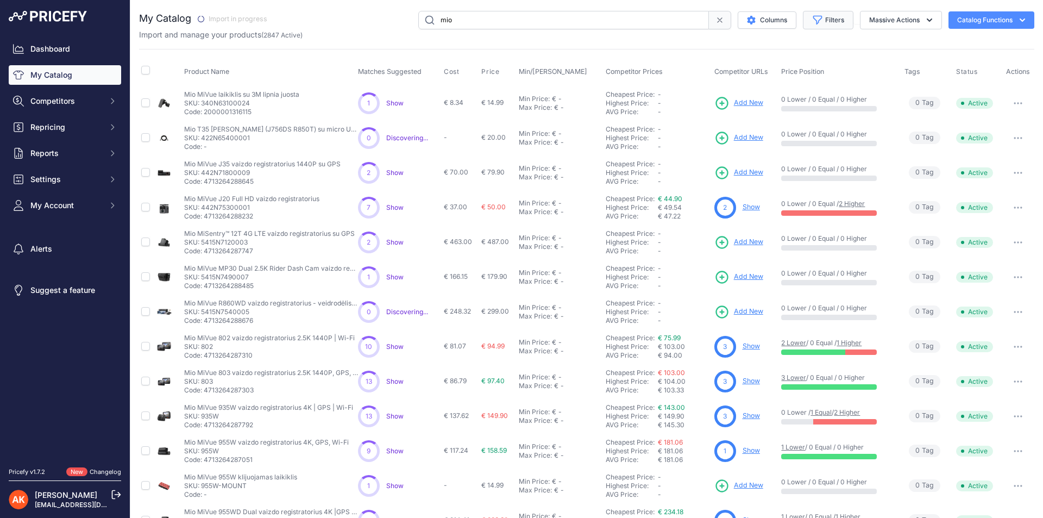
click at [826, 22] on button "Filters" at bounding box center [828, 20] width 51 height 18
click at [803, 51] on div "Status All Status Only Enabled Only Disabled" at bounding box center [792, 56] width 122 height 40
click at [804, 58] on select "All Status Only Enabled Only Disabled" at bounding box center [792, 62] width 104 height 18
click at [795, 104] on select "Select an option Matched Unmatched" at bounding box center [792, 107] width 104 height 18
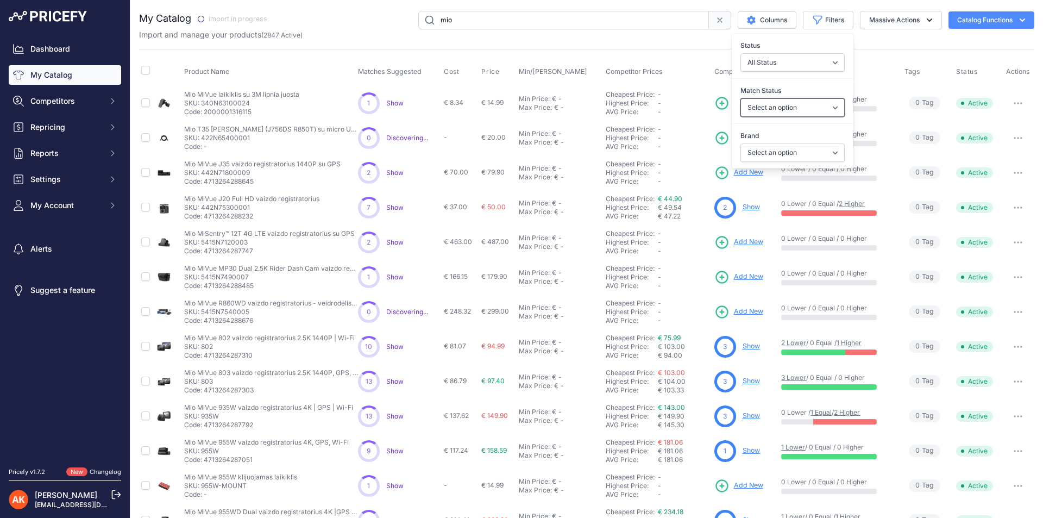
click at [760, 104] on select "Select an option Matched Unmatched" at bounding box center [792, 107] width 104 height 18
drag, startPoint x: 758, startPoint y: 141, endPoint x: 758, endPoint y: 150, distance: 9.2
click at [758, 142] on div "Brand Select an option" at bounding box center [792, 146] width 122 height 40
click at [758, 150] on select "Select an option" at bounding box center [792, 152] width 104 height 18
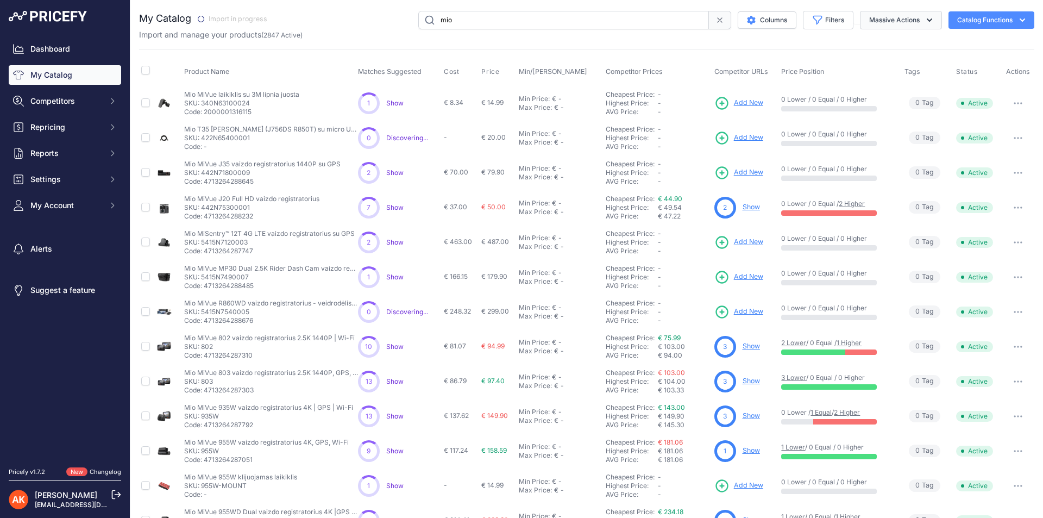
click at [893, 14] on button "Massive Actions" at bounding box center [901, 20] width 82 height 18
click at [893, 15] on button "Massive Actions" at bounding box center [901, 20] width 82 height 18
click at [84, 49] on link "Dashboard" at bounding box center [65, 49] width 112 height 20
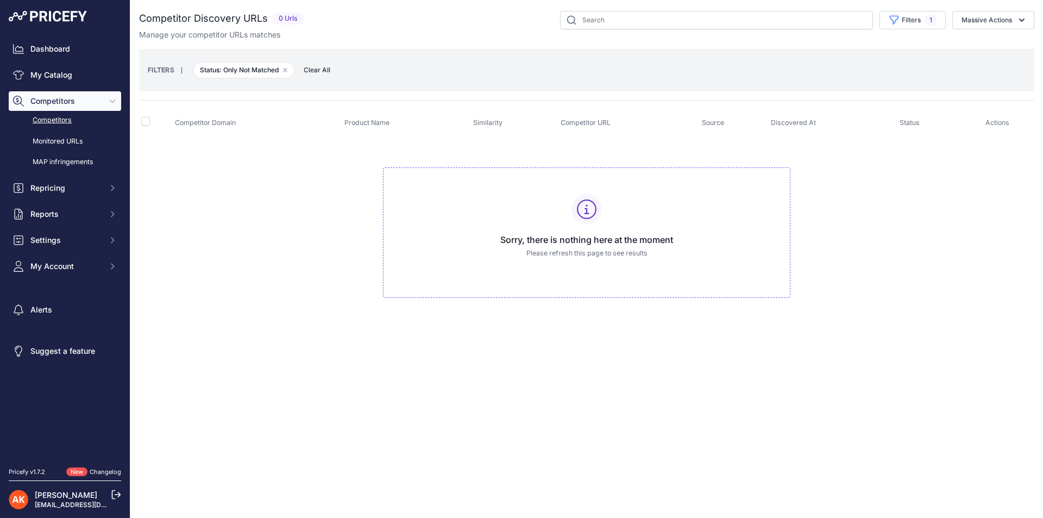
drag, startPoint x: 462, startPoint y: 229, endPoint x: 704, endPoint y: 237, distance: 242.3
click at [704, 234] on div "Sorry, there is nothing here at the moment Please refresh this page to see resu…" at bounding box center [586, 232] width 407 height 131
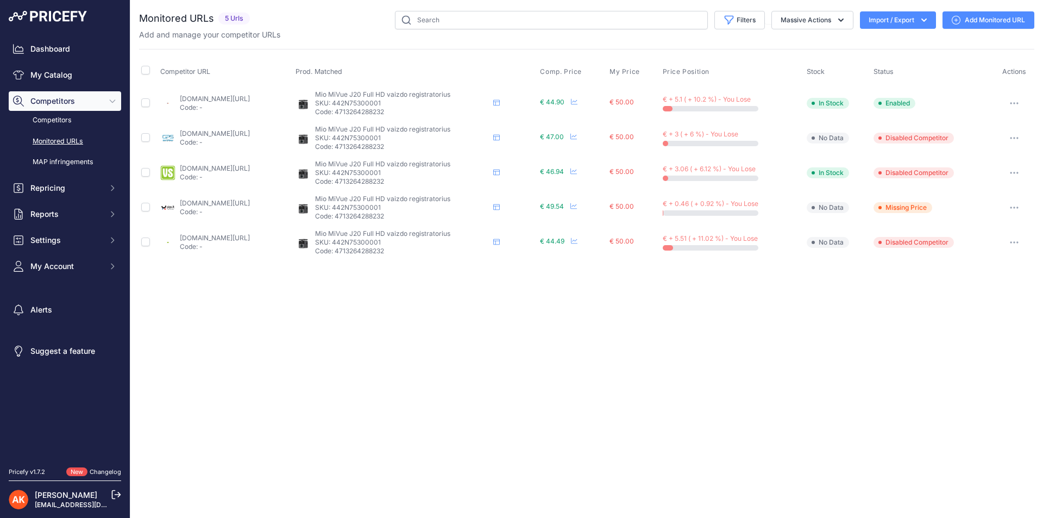
click at [967, 20] on link "Add Monitored URL" at bounding box center [988, 19] width 92 height 17
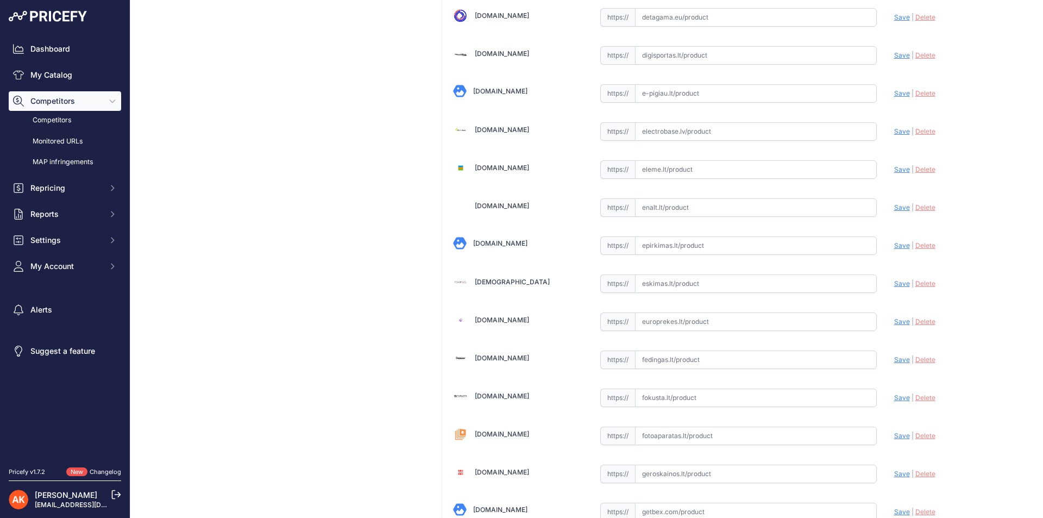
scroll to position [652, 0]
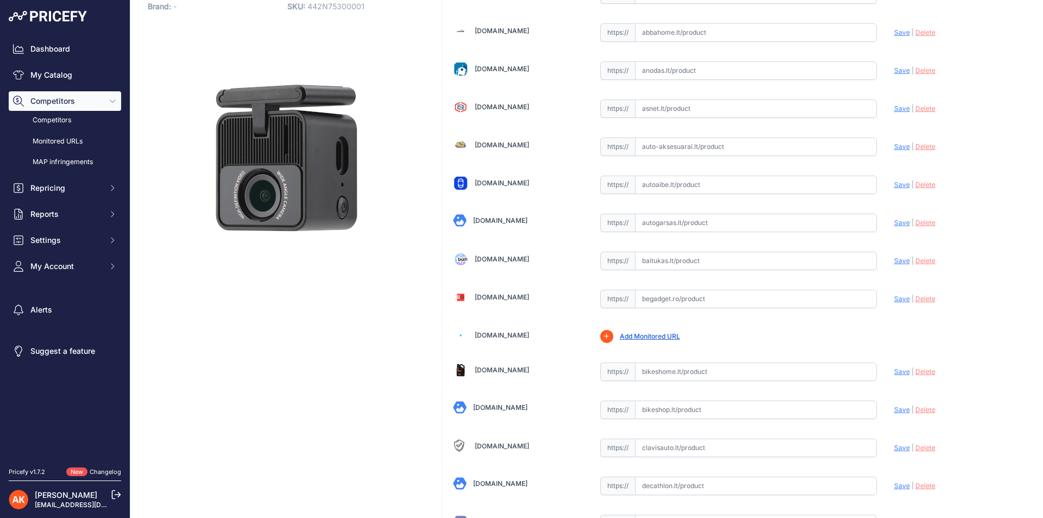
click at [663, 259] on input "text" at bounding box center [756, 260] width 242 height 18
paste input "https://baitukas.lt/produktas/mio-full-hd-1080p-wi-fi-dash-cam-mivue-j20-1920-x…"
click at [894, 262] on span "Save" at bounding box center [902, 260] width 16 height 8
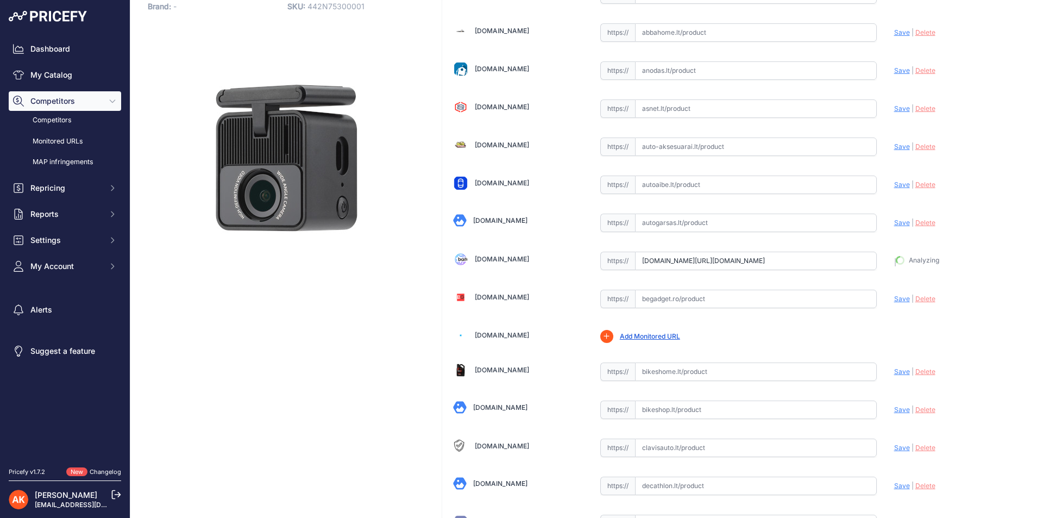
type input "https://baitukas.lt/produktas/mio-full-hd-1080p-wi-fi-dash-cam-mivue-j20-1920-x…"
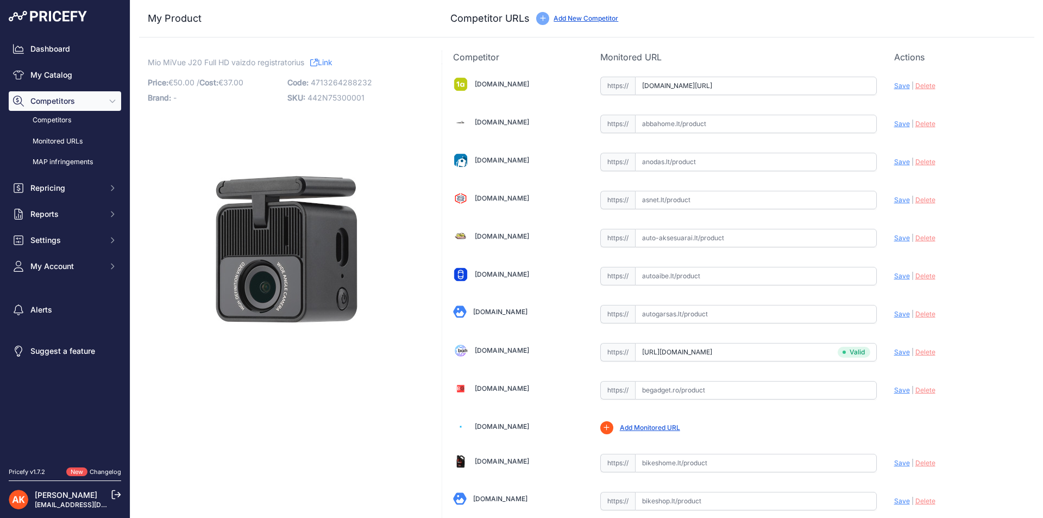
click at [585, 18] on link "Add New Competitor" at bounding box center [585, 18] width 65 height 8
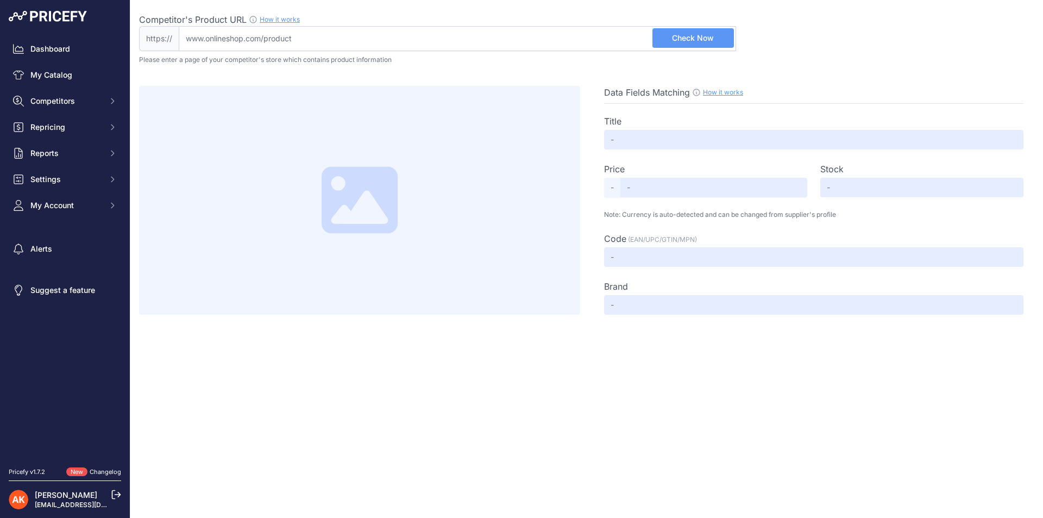
click at [617, 181] on span "-" at bounding box center [612, 188] width 16 height 20
click at [838, 193] on input "text" at bounding box center [921, 188] width 203 height 20
click at [643, 186] on input "text" at bounding box center [713, 188] width 187 height 20
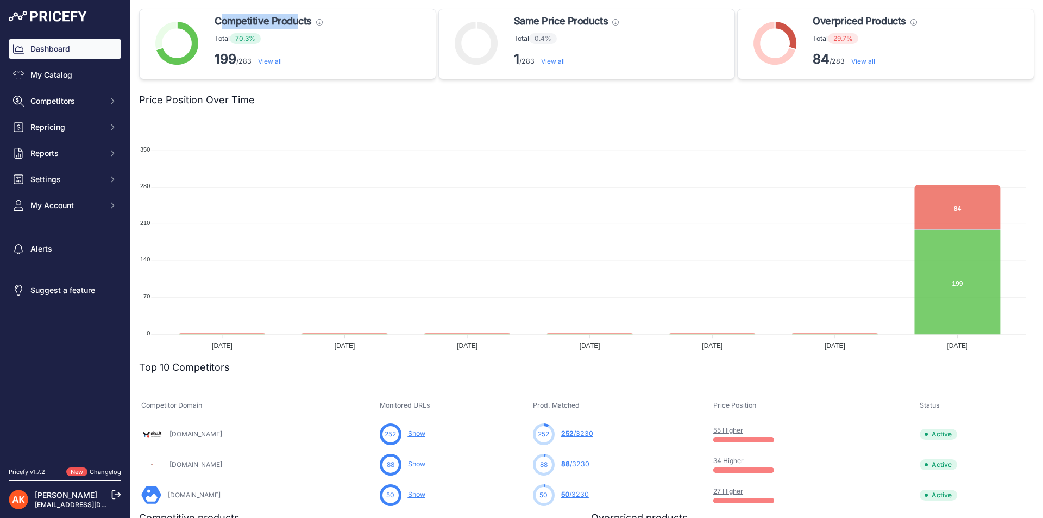
drag, startPoint x: 235, startPoint y: 21, endPoint x: 298, endPoint y: 23, distance: 63.0
click at [298, 23] on span "Competitive Products" at bounding box center [262, 21] width 97 height 15
drag, startPoint x: 818, startPoint y: 15, endPoint x: 879, endPoint y: 36, distance: 64.4
click at [879, 36] on div "Overpriced Products These products need to be repriced, they have at least one …" at bounding box center [866, 44] width 108 height 61
drag, startPoint x: 581, startPoint y: 22, endPoint x: 501, endPoint y: 20, distance: 79.8
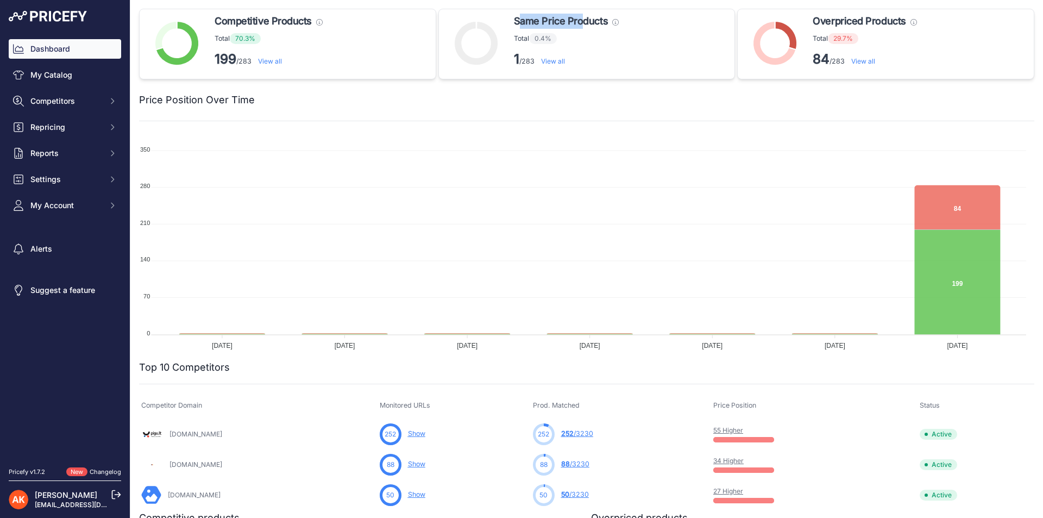
click at [502, 20] on div "Same Price Products These products have the same price compared with matched co…" at bounding box center [586, 44] width 297 height 71
click at [861, 58] on link "View all" at bounding box center [863, 61] width 24 height 8
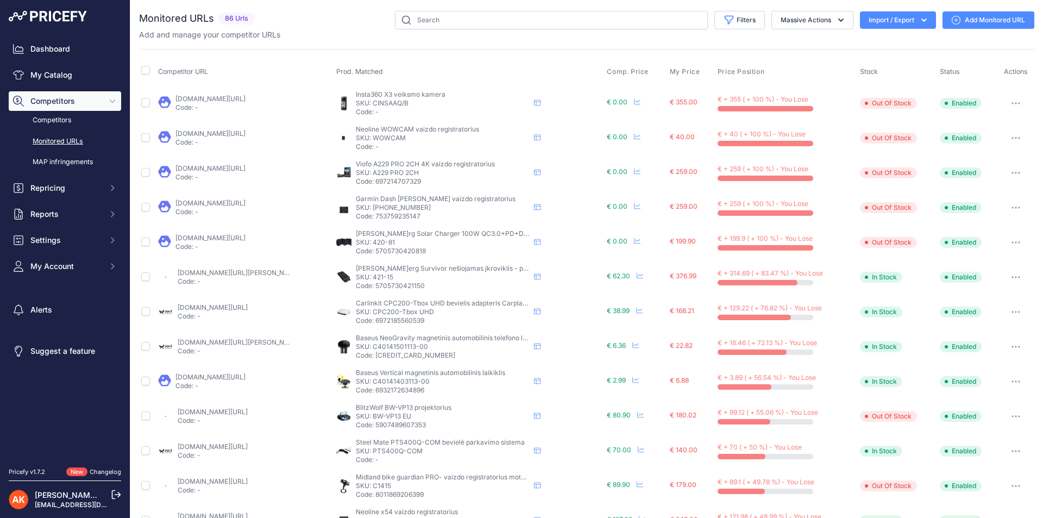
click at [245, 96] on link "[DOMAIN_NAME][URL]" at bounding box center [210, 98] width 70 height 8
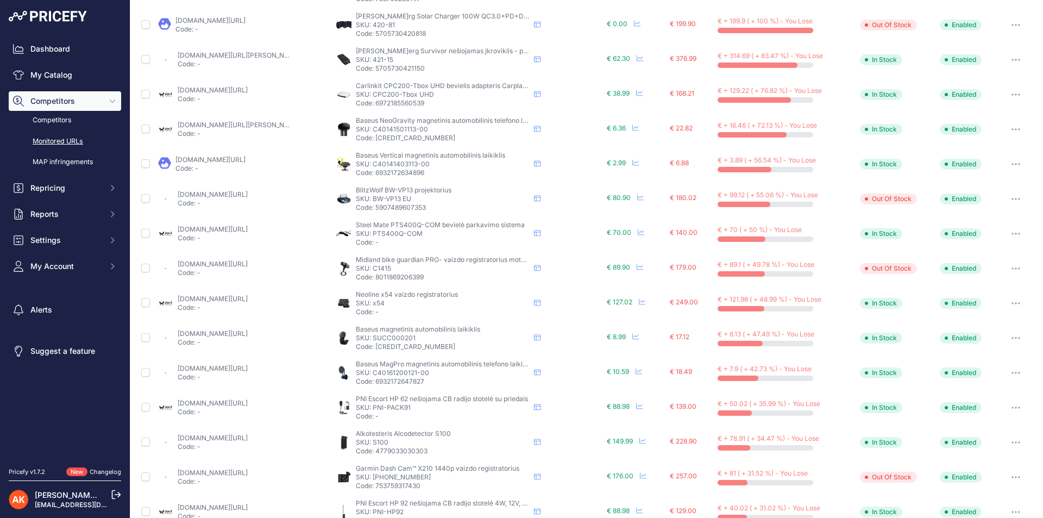
click at [232, 56] on link "[DOMAIN_NAME][URL][PERSON_NAME]" at bounding box center [239, 55] width 123 height 8
click at [248, 91] on link "[DOMAIN_NAME][URL]" at bounding box center [213, 90] width 70 height 8
click at [254, 125] on link "[DOMAIN_NAME][URL][PERSON_NAME]" at bounding box center [239, 125] width 123 height 8
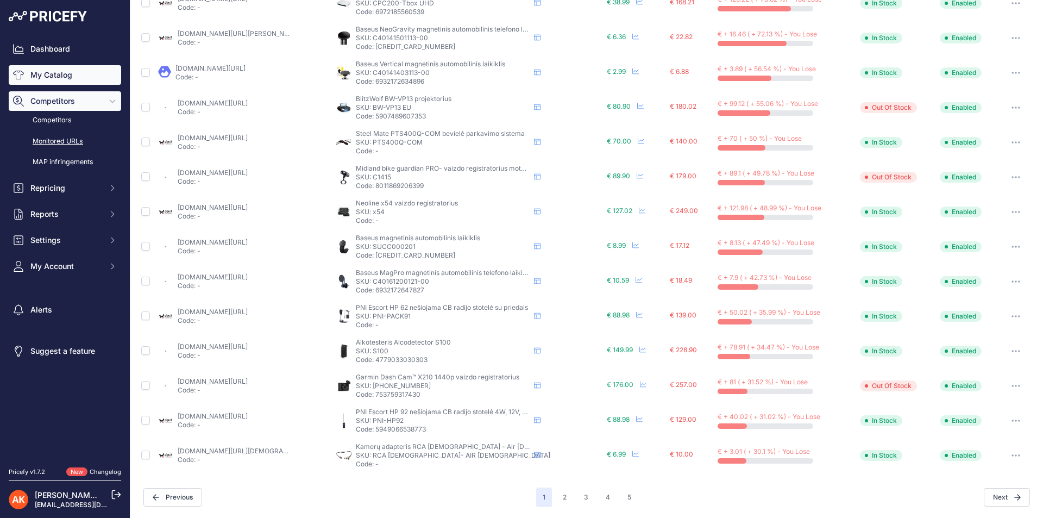
click at [104, 74] on link "My Catalog" at bounding box center [65, 75] width 112 height 20
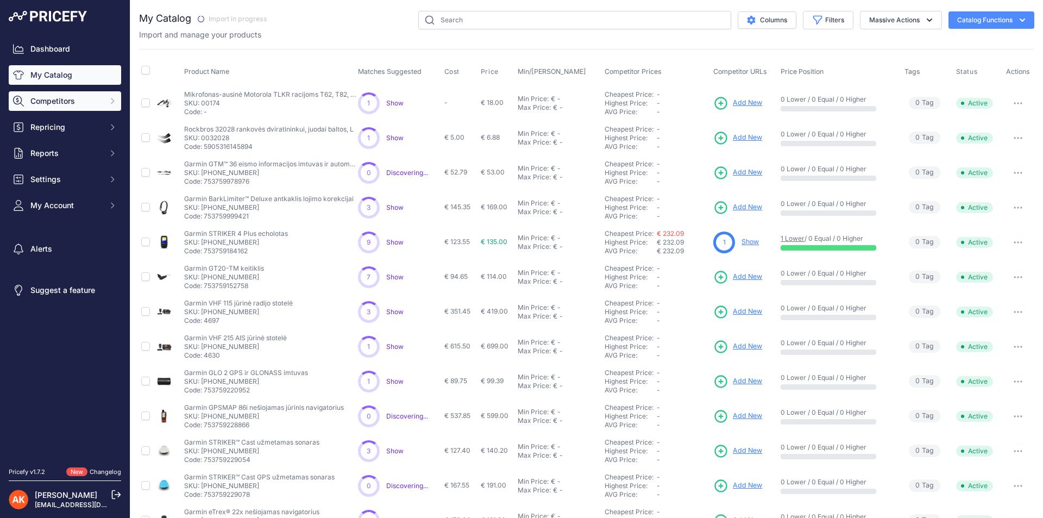
click at [77, 103] on span "Competitors" at bounding box center [65, 101] width 71 height 11
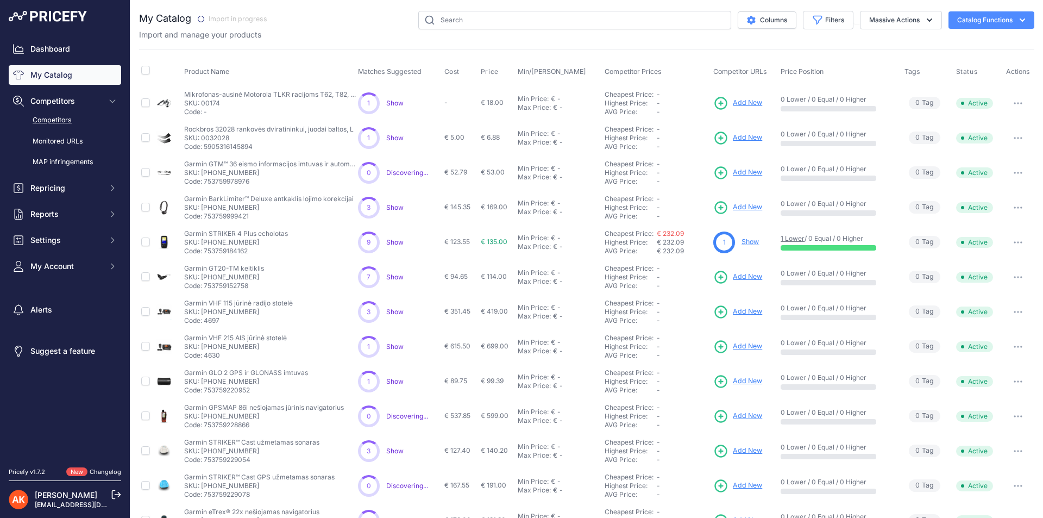
click at [71, 118] on link "Competitors" at bounding box center [65, 120] width 112 height 19
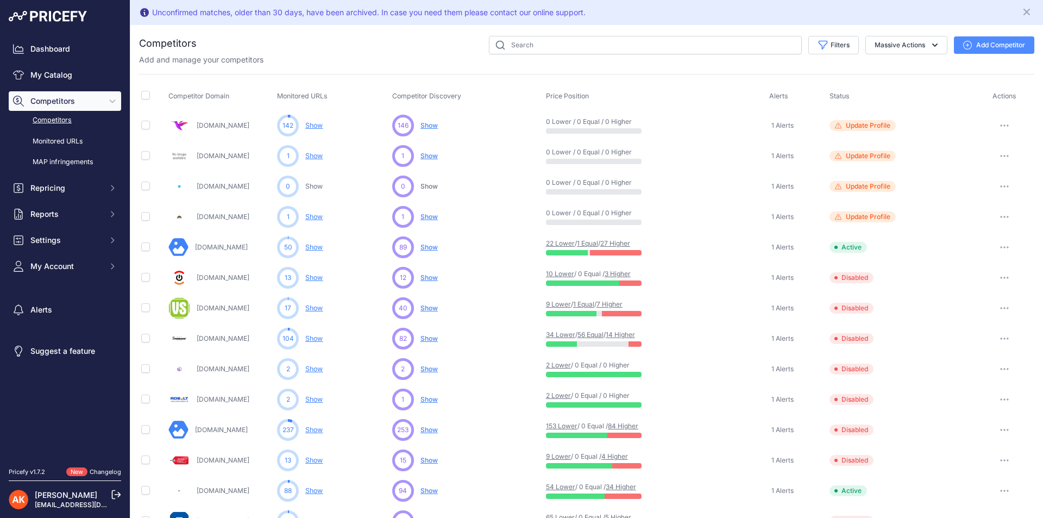
click at [429, 122] on span "Show" at bounding box center [428, 125] width 17 height 8
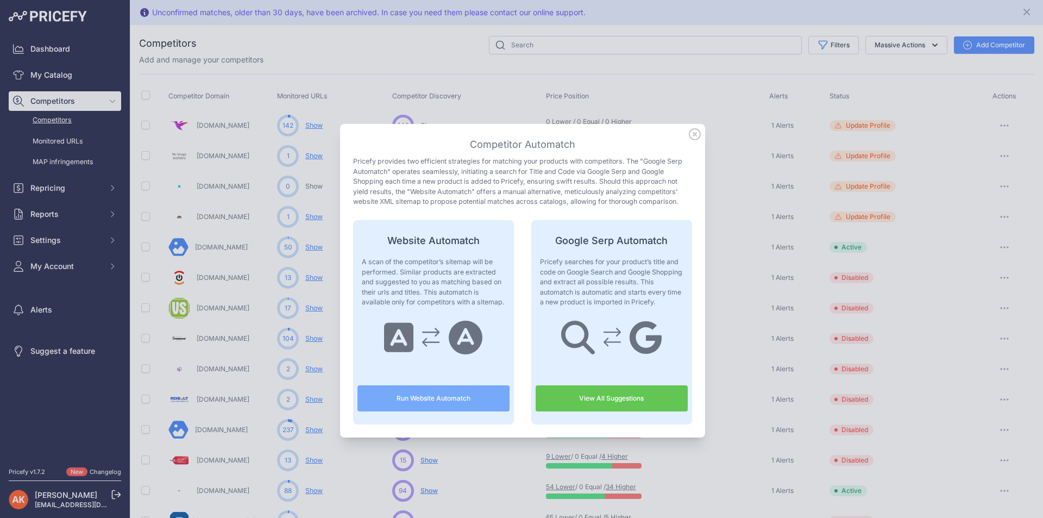
click at [691, 132] on icon at bounding box center [695, 134] width 12 height 12
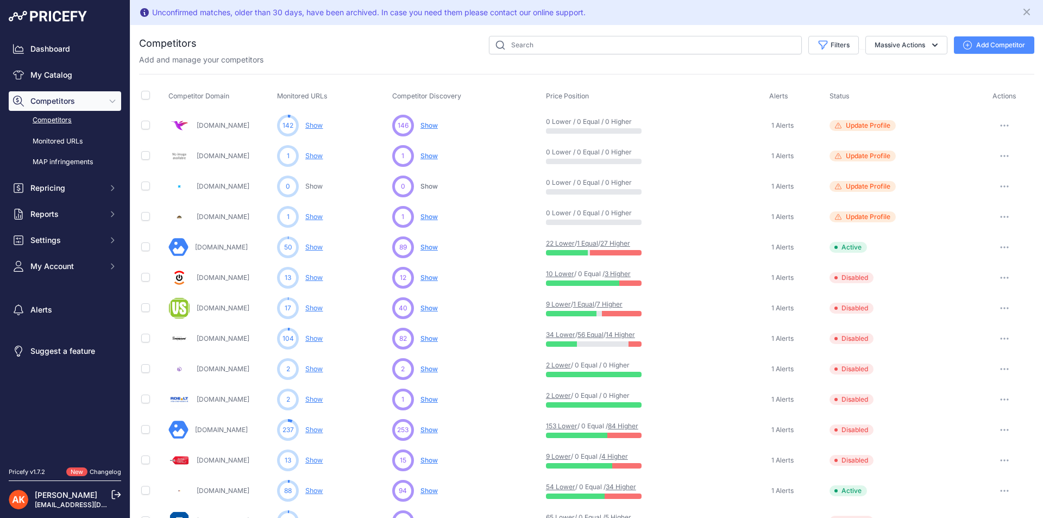
click at [425, 127] on span "Show" at bounding box center [428, 125] width 17 height 8
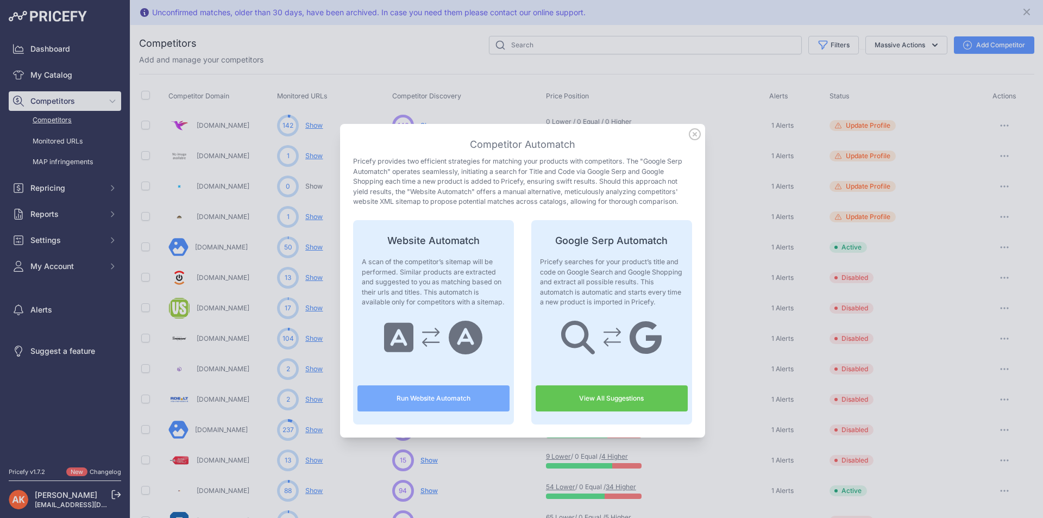
click at [689, 129] on icon at bounding box center [694, 134] width 11 height 11
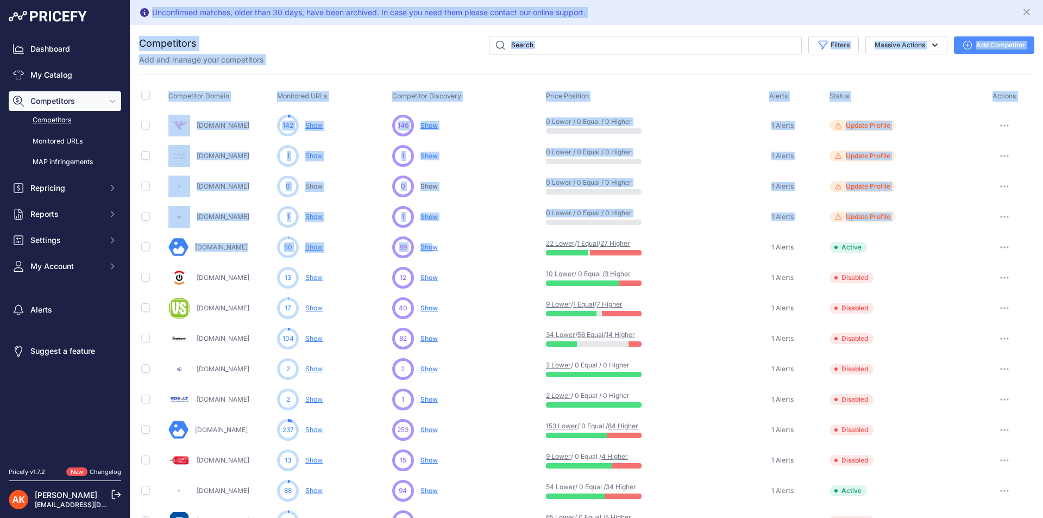
drag, startPoint x: 433, startPoint y: 135, endPoint x: 464, endPoint y: -47, distance: 185.2
click at [464, 0] on html "Lorem Ipsum Close Dashboard My Catalog Competitors Competitors Monitored URLs M…" at bounding box center [521, 259] width 1043 height 518
click at [452, 40] on div "Filters Competitor Status Select an option Active Disabled Update Profile Pendi…" at bounding box center [615, 45] width 837 height 18
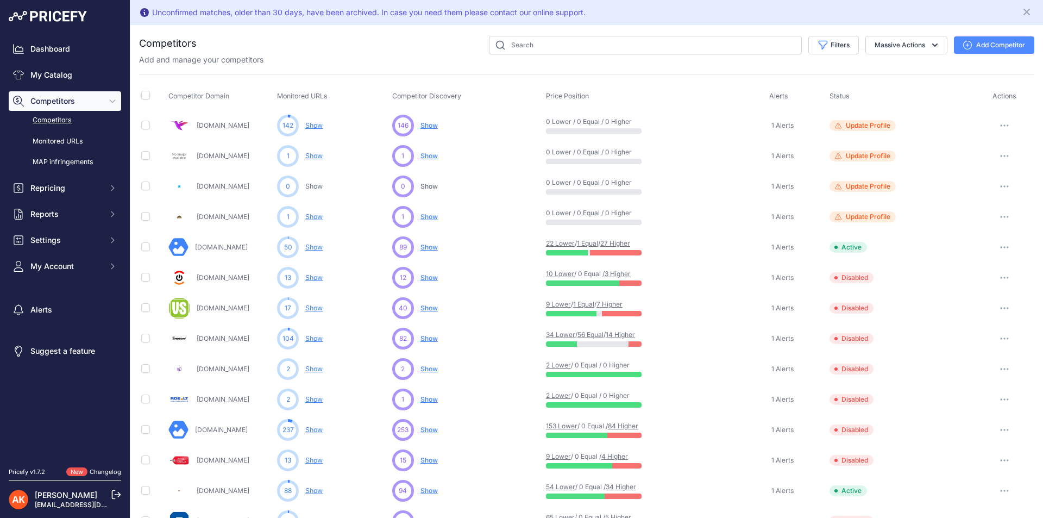
click at [425, 249] on span "Show" at bounding box center [428, 247] width 17 height 8
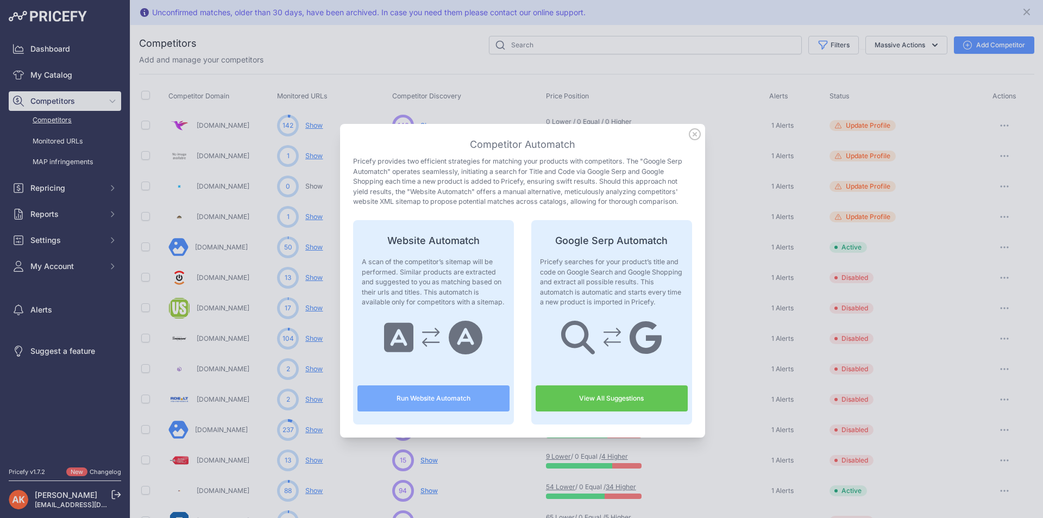
click at [578, 399] on link "View All Suggestions" at bounding box center [611, 398] width 152 height 26
click at [690, 135] on icon at bounding box center [695, 134] width 12 height 12
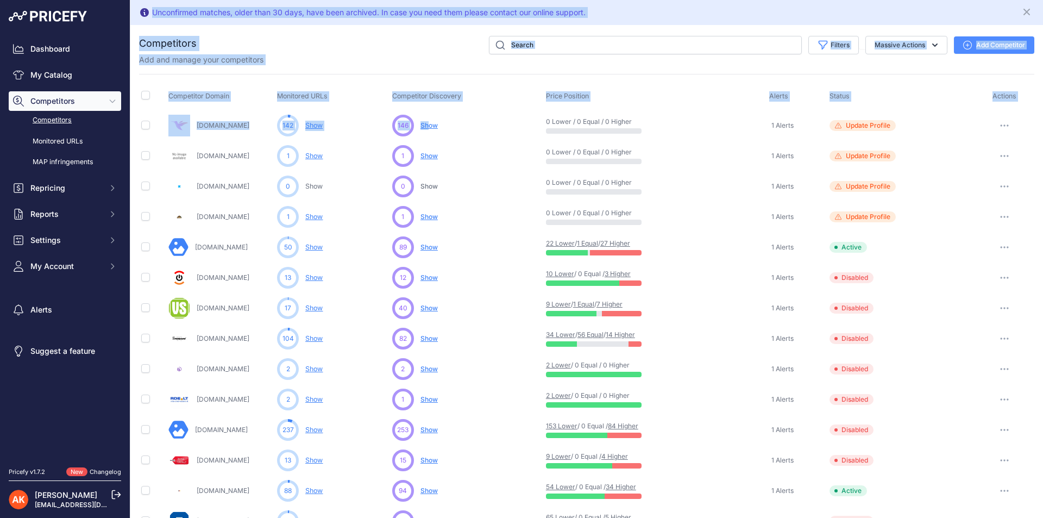
drag, startPoint x: 428, startPoint y: 122, endPoint x: 494, endPoint y: -47, distance: 181.2
click at [494, 0] on html "Lorem Ipsum Close Dashboard My Catalog Competitors Competitors Monitored URLs M…" at bounding box center [521, 259] width 1043 height 518
click at [1005, 160] on button "button" at bounding box center [1004, 155] width 22 height 15
click at [419, 51] on div "Filters Competitor Status Select an option Active Disabled Update Profile Pendi…" at bounding box center [615, 45] width 837 height 18
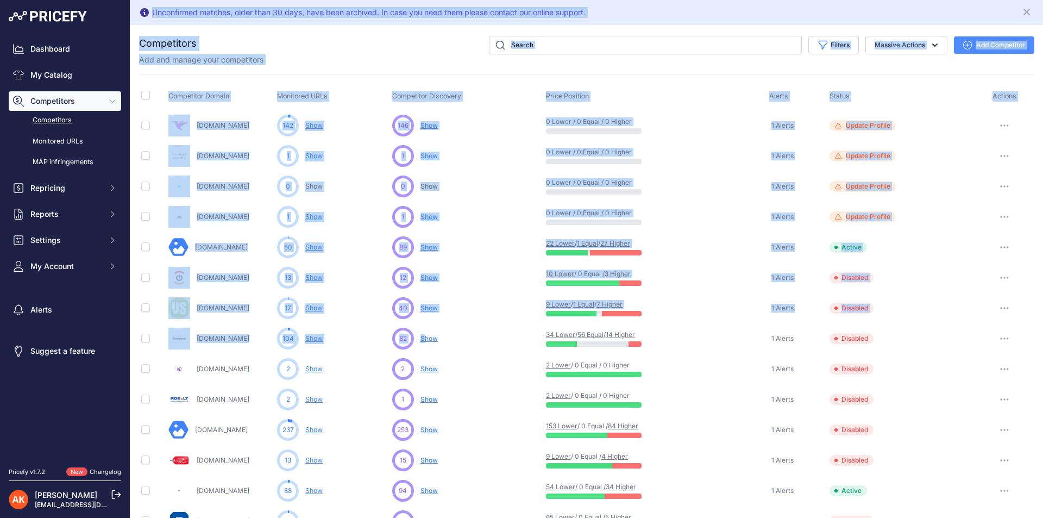
drag, startPoint x: 424, startPoint y: 284, endPoint x: 499, endPoint y: -47, distance: 339.6
click at [499, 0] on html "Lorem Ipsum Close Dashboard My Catalog Competitors Competitors Monitored URLs M…" at bounding box center [521, 259] width 1043 height 518
click at [457, 38] on div "Filters Competitor Status Select an option Active Disabled Update Profile Pendi…" at bounding box center [615, 45] width 837 height 18
drag, startPoint x: 426, startPoint y: 339, endPoint x: 509, endPoint y: -47, distance: 395.4
click at [509, 0] on html "Lorem Ipsum Close Dashboard My Catalog Competitors Competitors Monitored URLs M…" at bounding box center [521, 259] width 1043 height 518
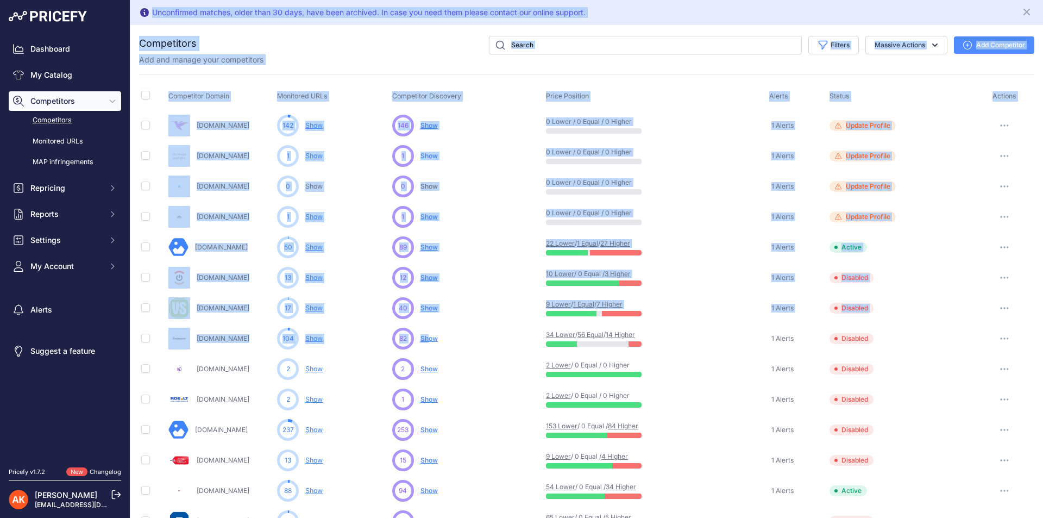
click at [479, 292] on td "12 ... Show No suggestions available yet for this competitor Discovering... ​ A…" at bounding box center [467, 277] width 154 height 30
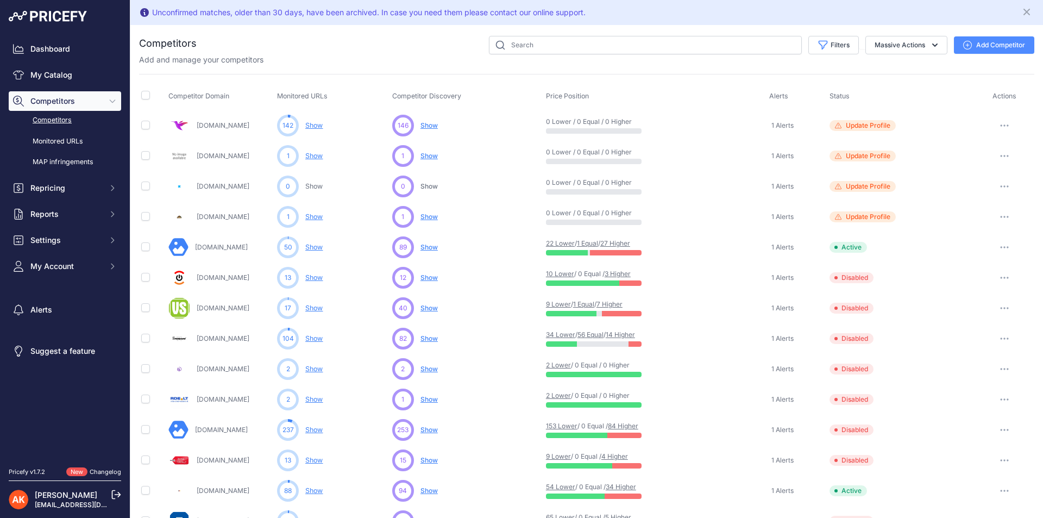
drag, startPoint x: 435, startPoint y: 339, endPoint x: 442, endPoint y: 355, distance: 17.3
click at [435, 340] on span "Show" at bounding box center [428, 338] width 17 height 8
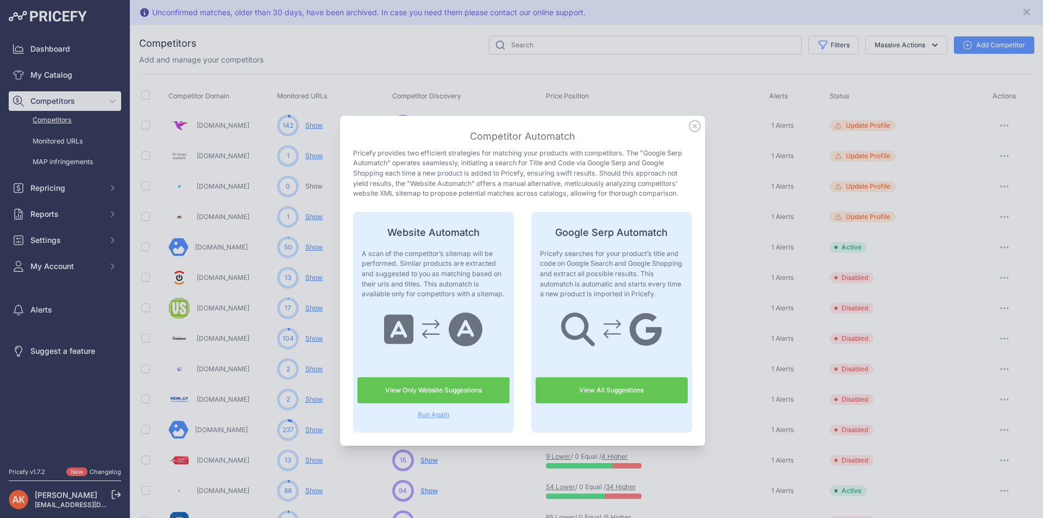
click at [617, 393] on link "View All Suggestions" at bounding box center [611, 390] width 152 height 26
click at [692, 128] on icon at bounding box center [695, 126] width 12 height 12
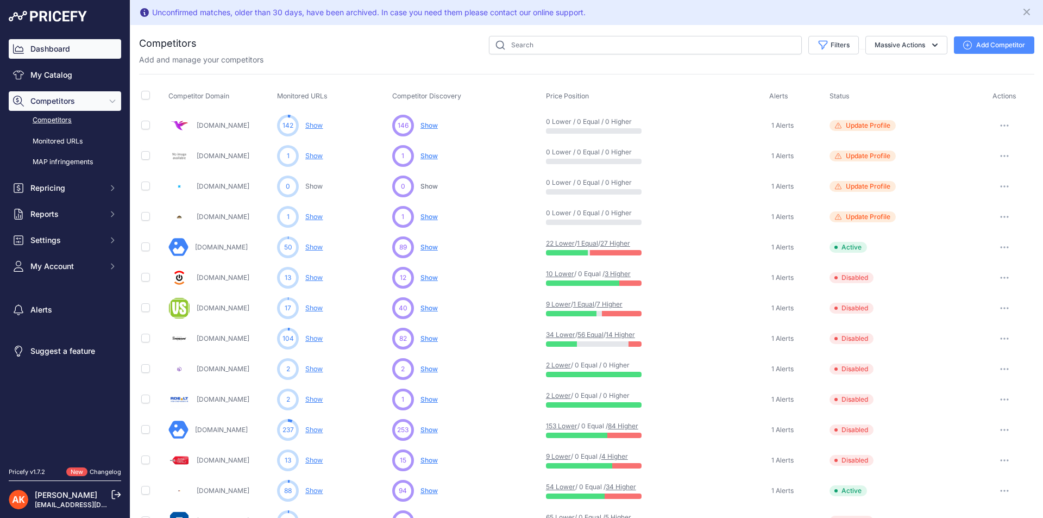
click at [60, 48] on link "Dashboard" at bounding box center [65, 49] width 112 height 20
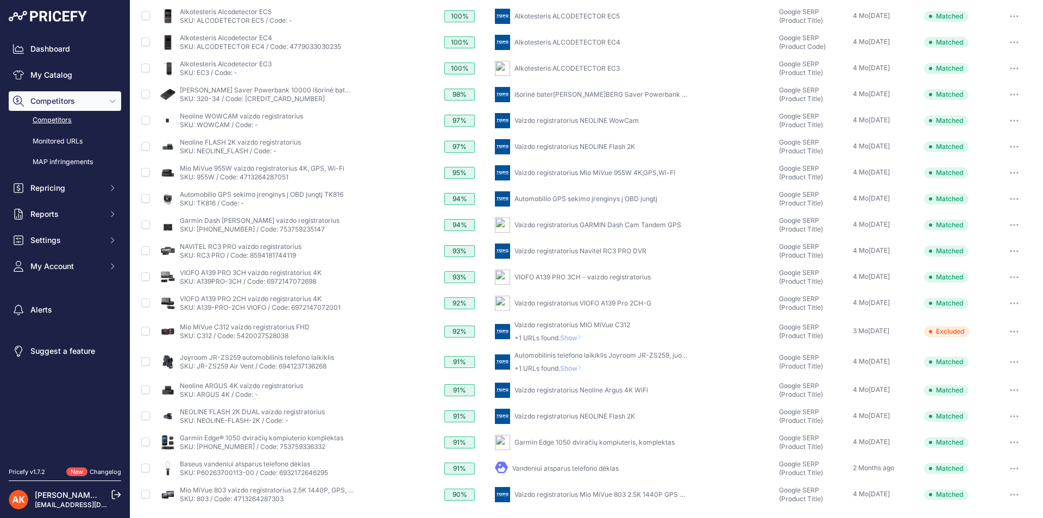
scroll to position [143, 0]
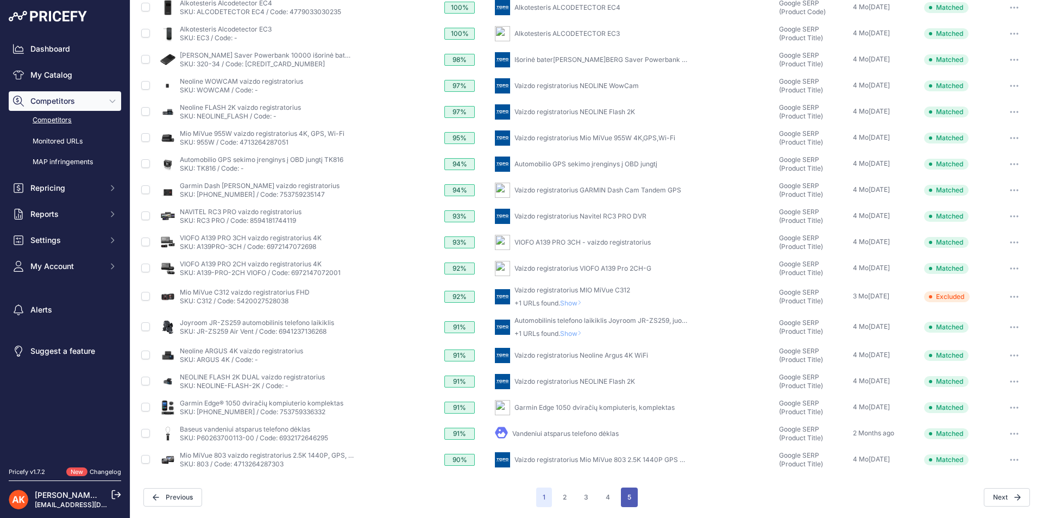
click at [624, 501] on button "5" at bounding box center [629, 497] width 17 height 20
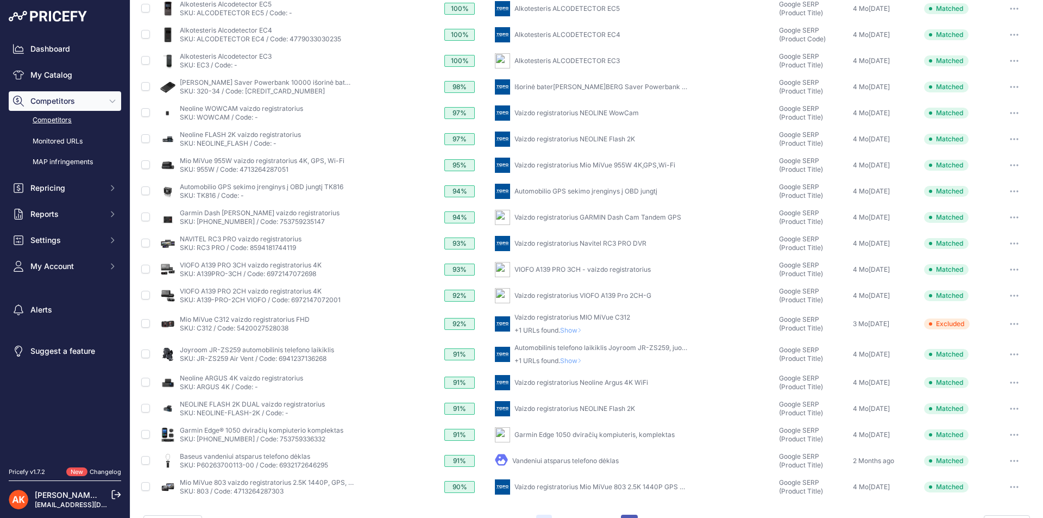
scroll to position [171, 0]
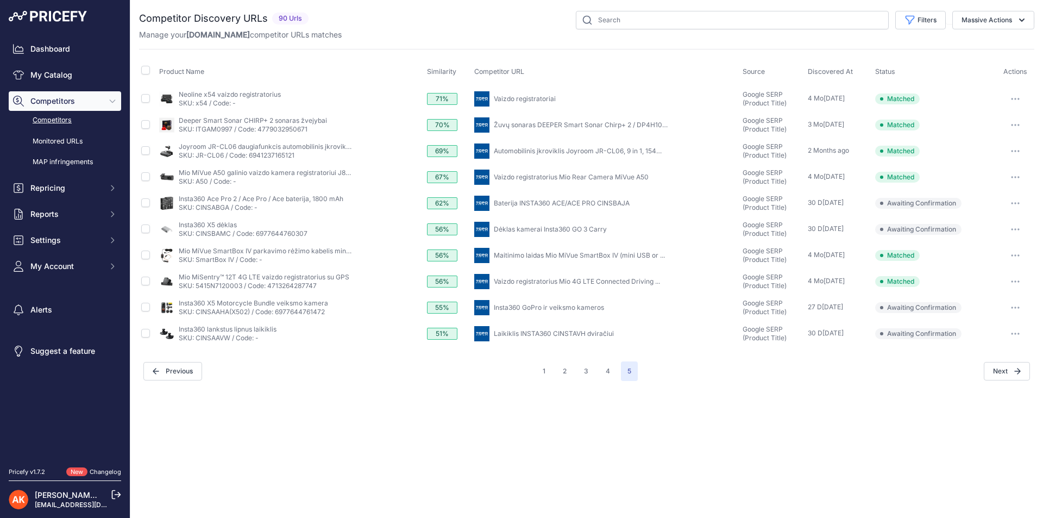
drag, startPoint x: 888, startPoint y: 203, endPoint x: 957, endPoint y: 205, distance: 69.0
click at [957, 205] on span "Awaiting Confirmation" at bounding box center [918, 203] width 86 height 11
drag, startPoint x: 433, startPoint y: 204, endPoint x: 449, endPoint y: 209, distance: 15.8
click at [449, 209] on div "62%" at bounding box center [442, 203] width 30 height 12
click at [394, 418] on div "Close You are not connected to the internet." at bounding box center [586, 259] width 912 height 518
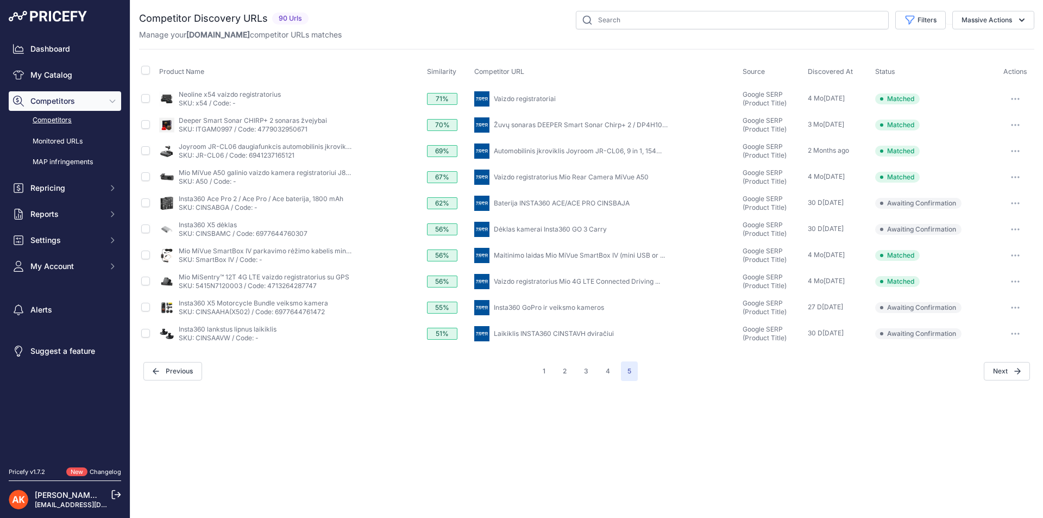
click at [515, 205] on link "Baterija INSTA360 ACE/ACE PRO CINSBAJA" at bounding box center [562, 203] width 136 height 8
click at [1020, 202] on button "button" at bounding box center [1015, 202] width 22 height 15
click at [978, 227] on button "Confirm match" at bounding box center [987, 225] width 89 height 17
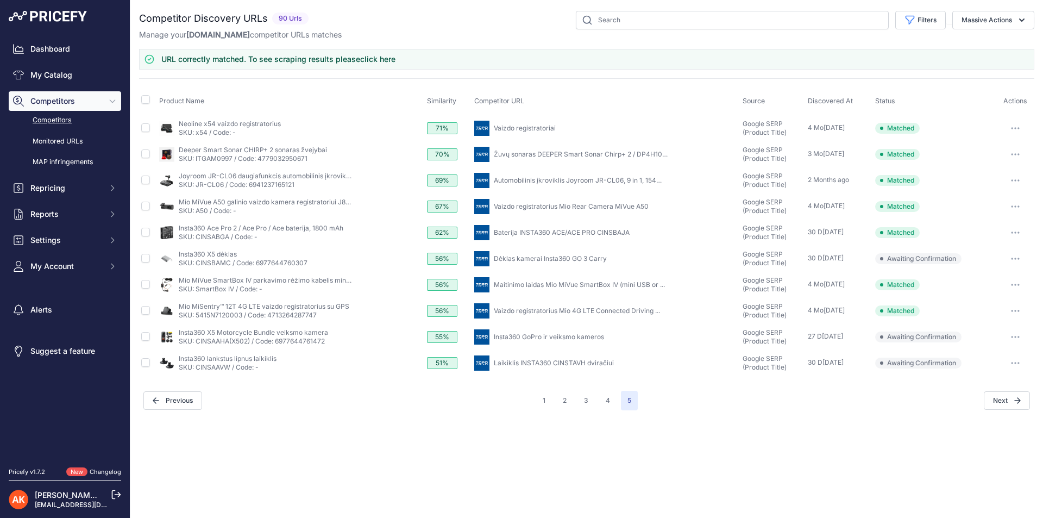
click at [547, 255] on link "Dėklas kamerai Insta360 GO 3 Carry" at bounding box center [550, 258] width 113 height 8
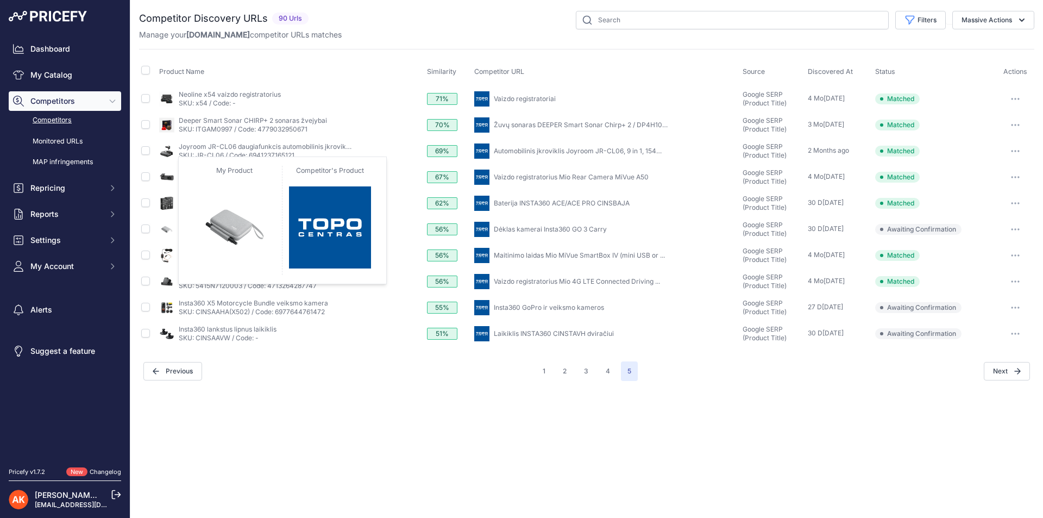
click at [166, 227] on img at bounding box center [166, 229] width 15 height 15
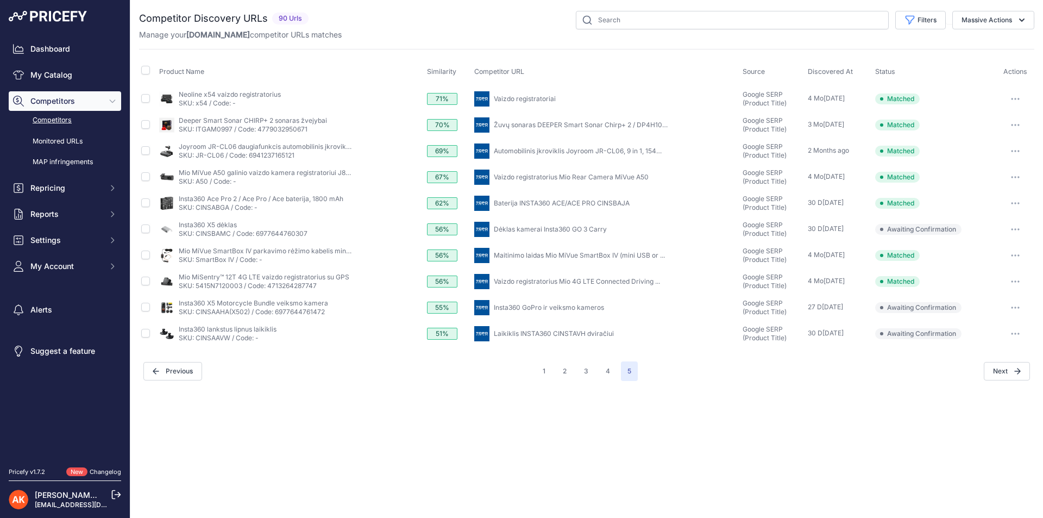
click at [1014, 229] on icon "button" at bounding box center [1015, 229] width 9 height 2
click at [963, 269] on button "Exclude match" at bounding box center [987, 269] width 89 height 17
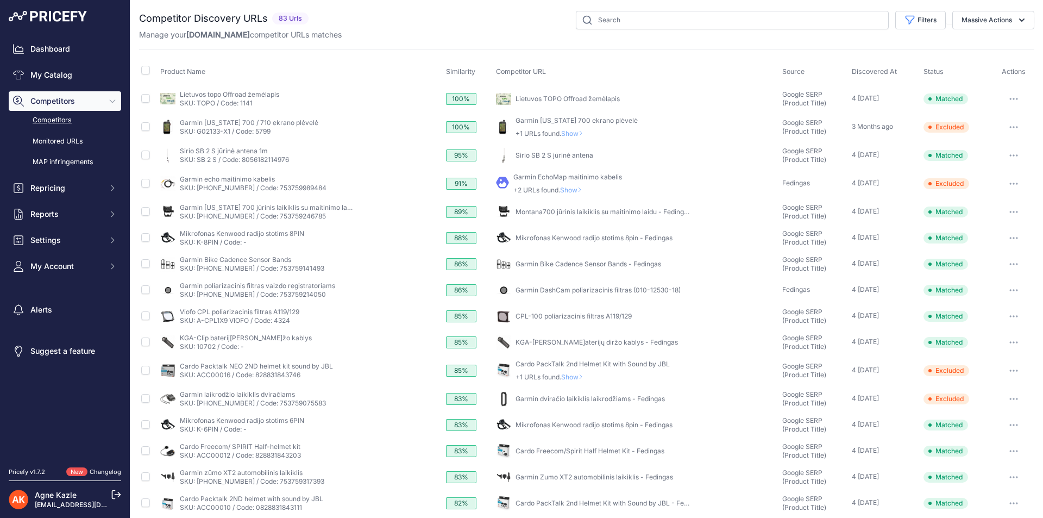
click at [1009, 126] on icon "button" at bounding box center [1013, 127] width 9 height 2
click at [316, 48] on div "Competitor Discovery URLs 83 Urls" at bounding box center [586, 332] width 895 height 643
click at [572, 133] on span "Show" at bounding box center [574, 133] width 26 height 8
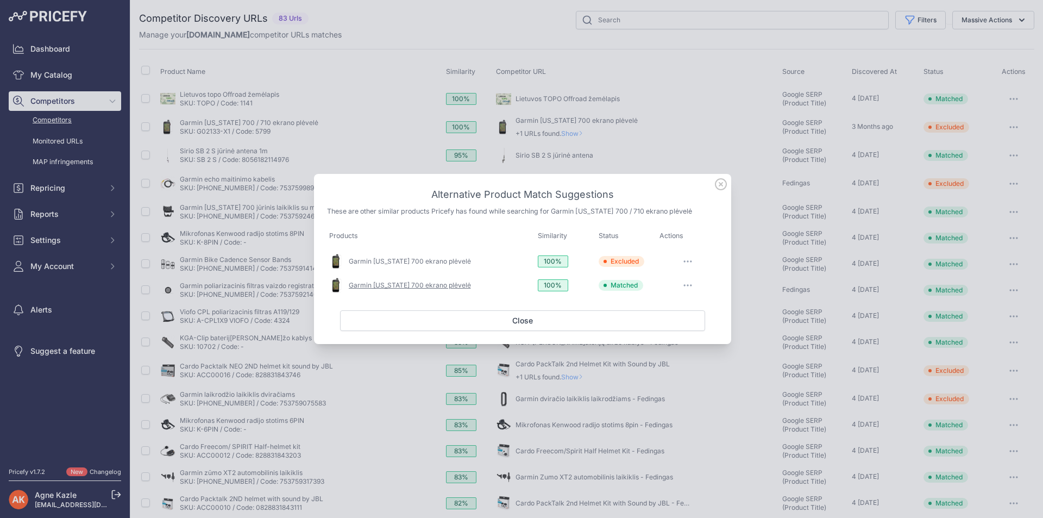
click at [456, 283] on link "Garmin MONTANA 700 ekrano plėvelė" at bounding box center [410, 285] width 122 height 8
click at [455, 262] on link "Garmin MONTANA 700 ekrano plėvelė" at bounding box center [410, 261] width 122 height 8
click at [690, 261] on icon "button" at bounding box center [687, 261] width 9 height 2
drag, startPoint x: 570, startPoint y: 298, endPoint x: 406, endPoint y: 189, distance: 196.7
click at [406, 189] on h3 "Alternative Product Match Suggestions" at bounding box center [522, 194] width 391 height 15
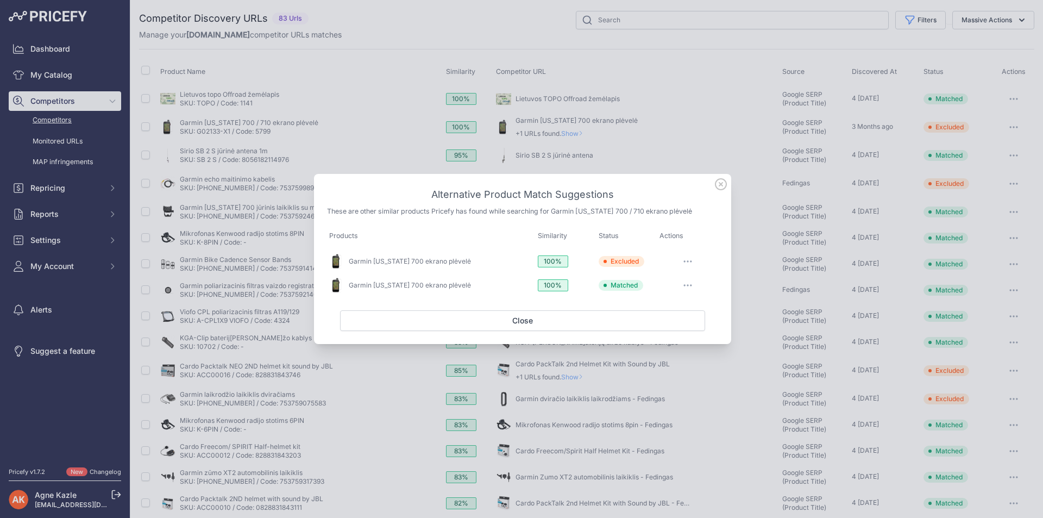
click at [719, 182] on icon at bounding box center [721, 184] width 12 height 12
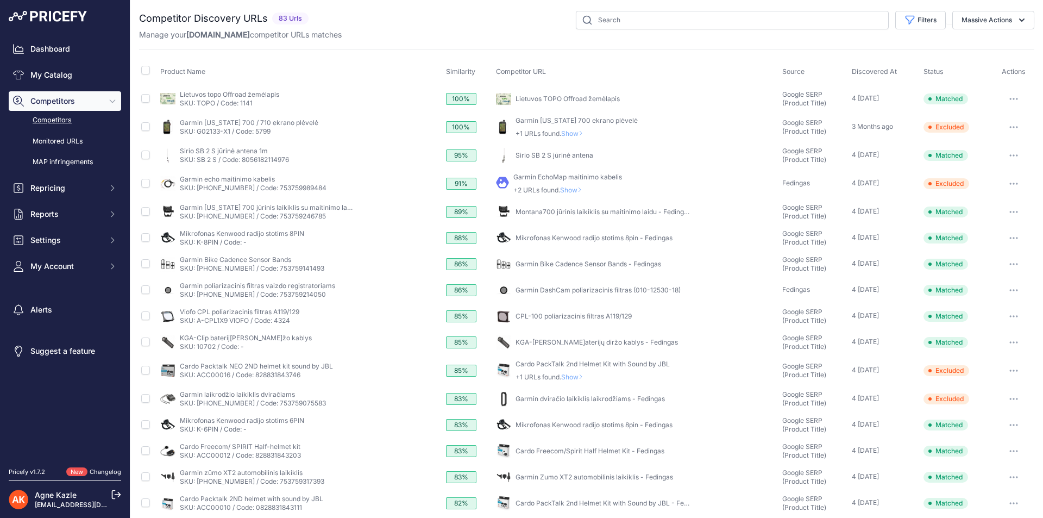
click at [576, 190] on span "Show" at bounding box center [573, 190] width 26 height 8
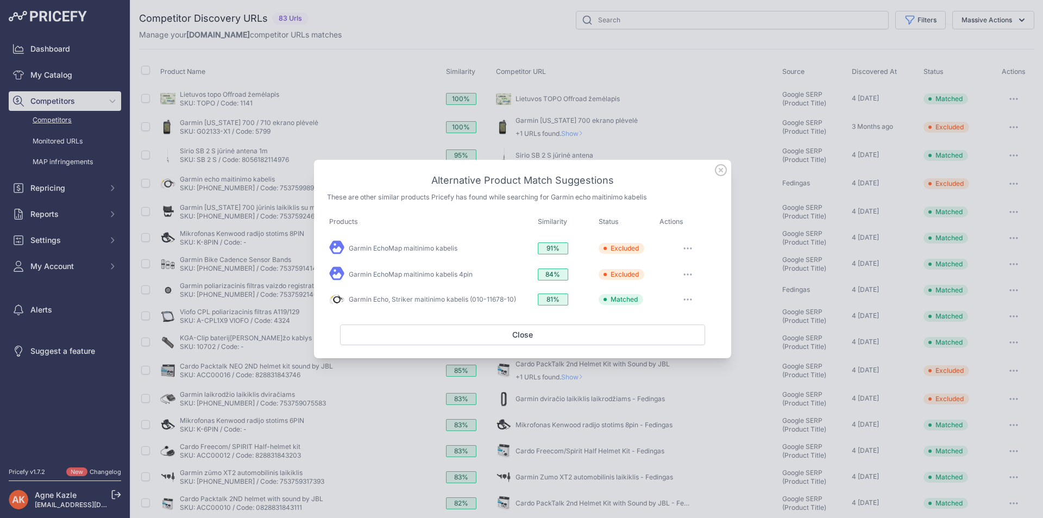
click at [722, 168] on icon at bounding box center [720, 170] width 11 height 11
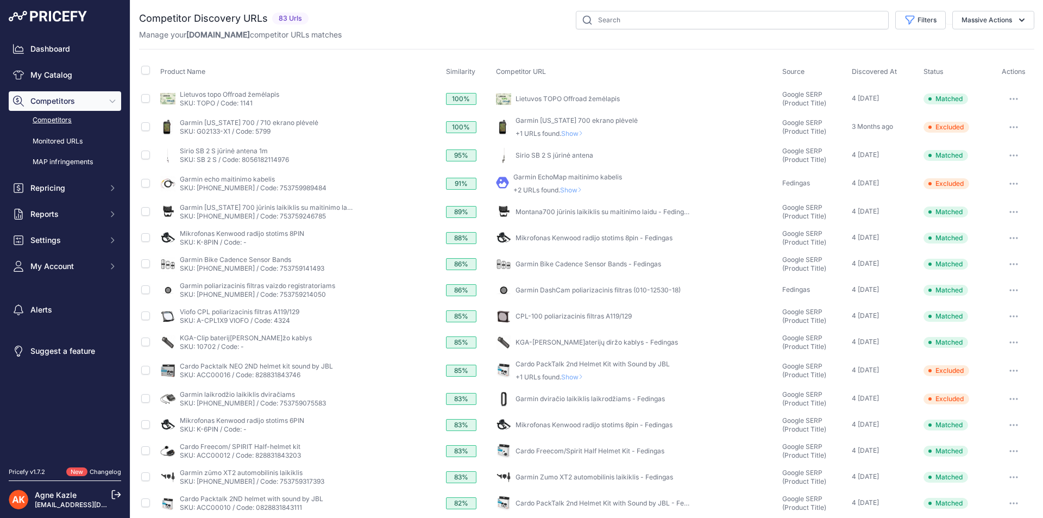
click at [576, 191] on span "Show" at bounding box center [573, 190] width 26 height 8
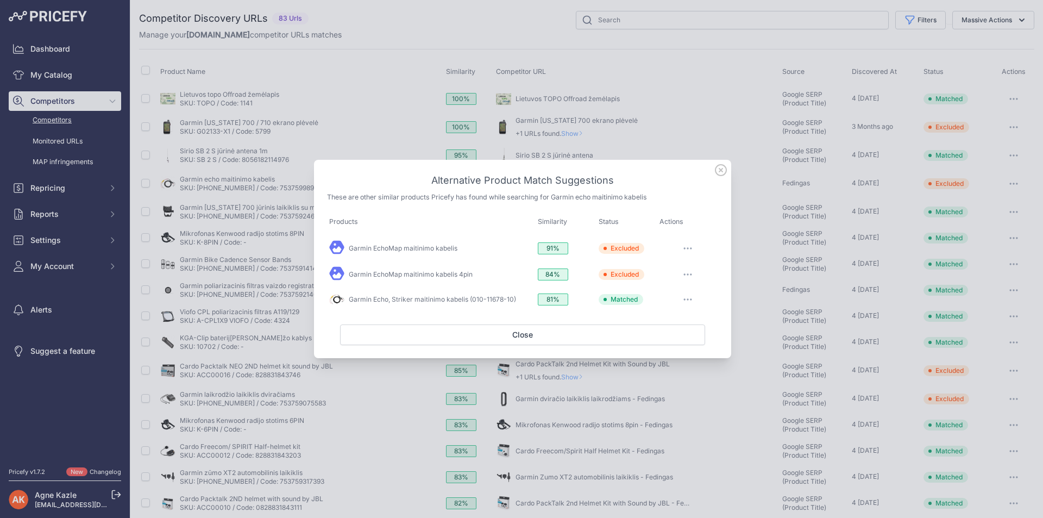
click at [724, 168] on icon at bounding box center [721, 170] width 12 height 12
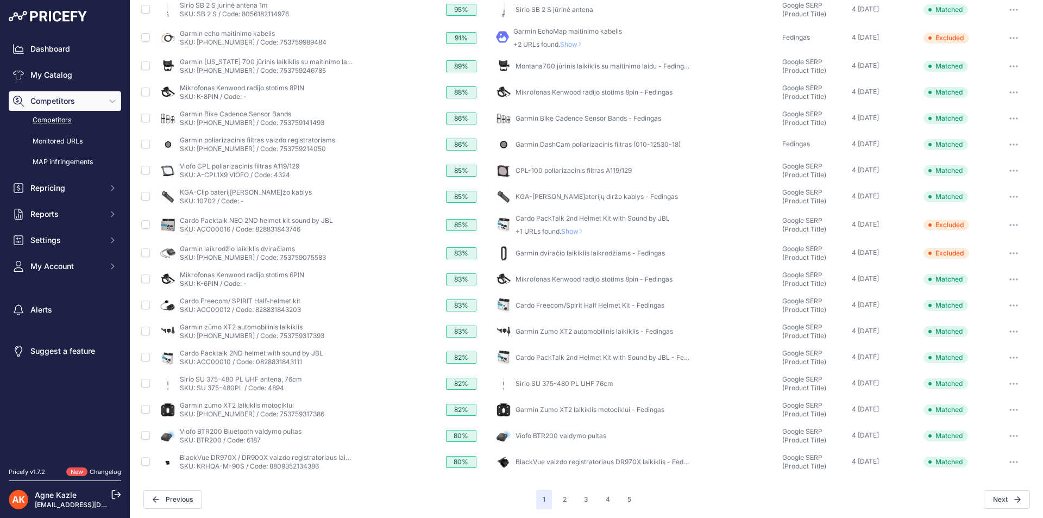
scroll to position [148, 0]
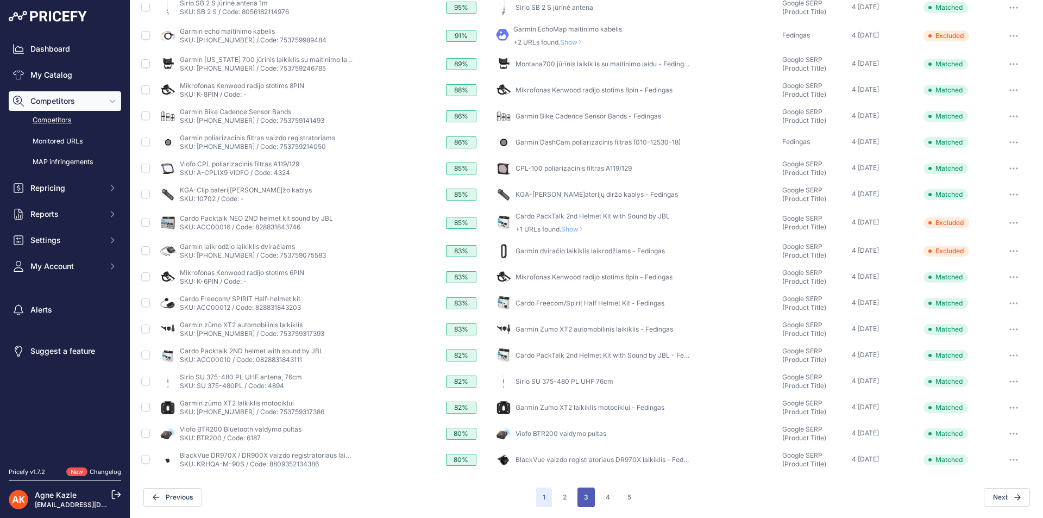
click at [583, 492] on button "3" at bounding box center [585, 497] width 17 height 20
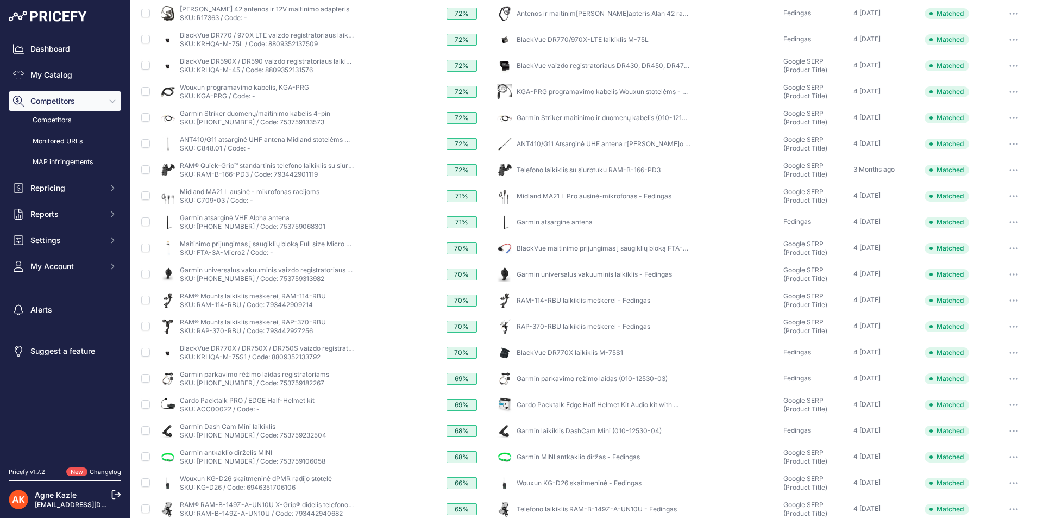
scroll to position [135, 0]
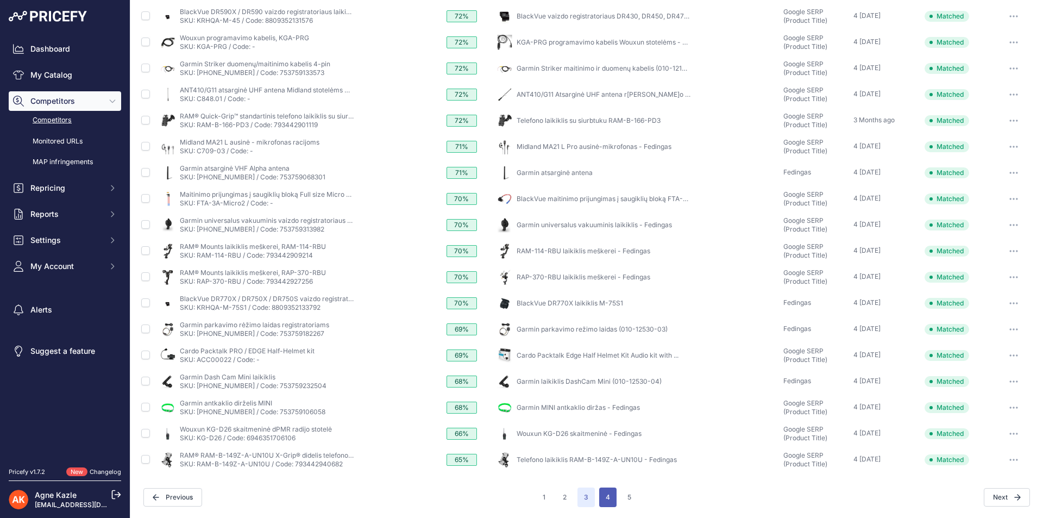
click at [605, 491] on button "4" at bounding box center [607, 497] width 17 height 20
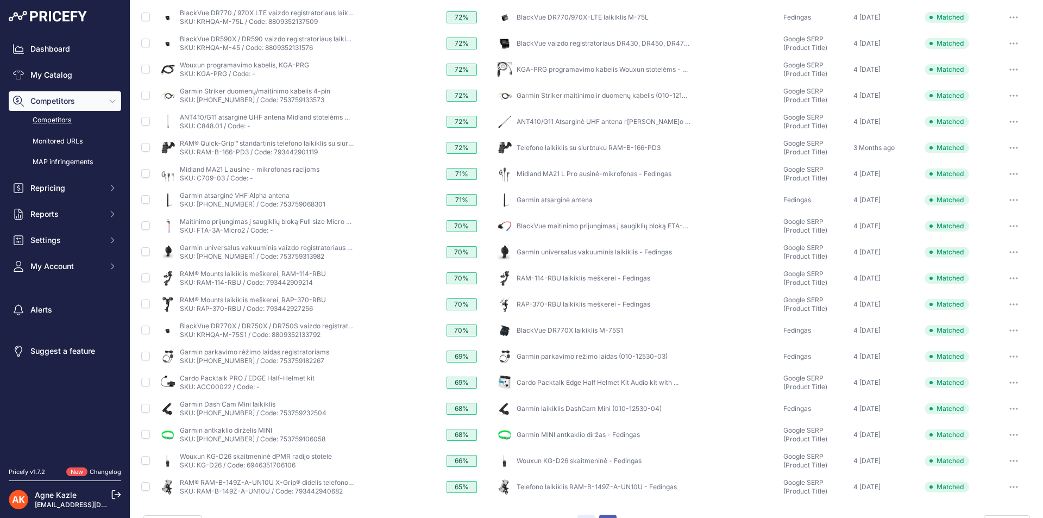
scroll to position [162, 0]
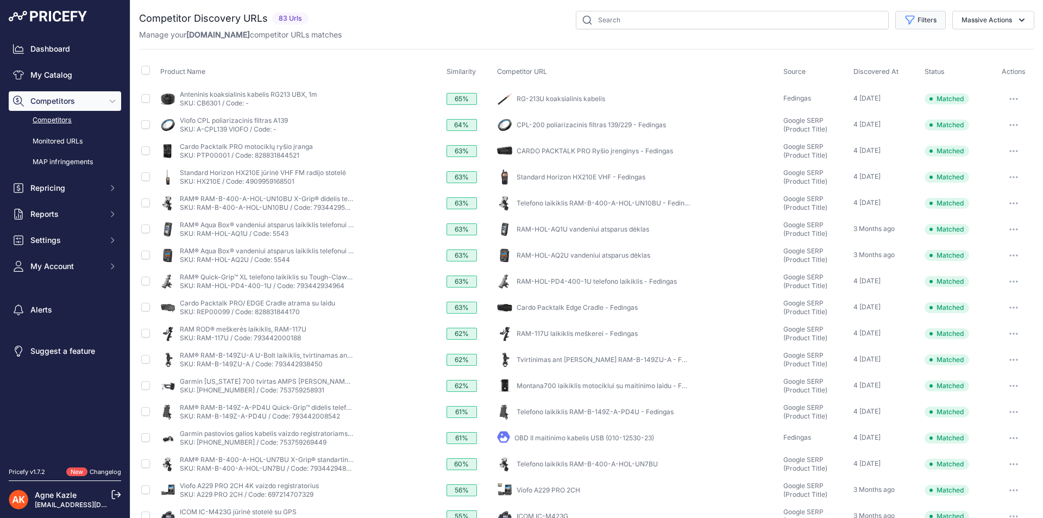
click at [915, 22] on button "Filters" at bounding box center [920, 20] width 51 height 18
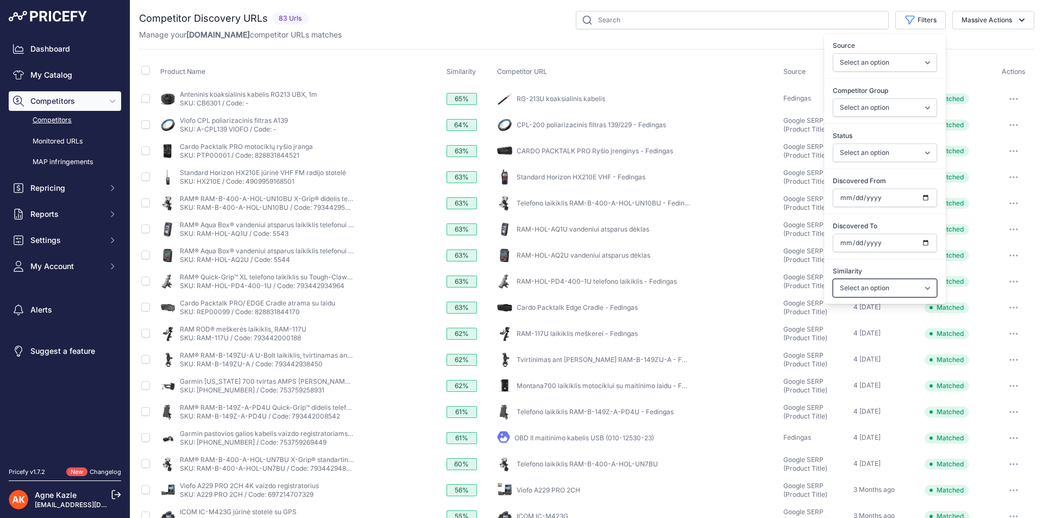
click at [860, 285] on select "Select an option Above 90 % Above 80 % Above 70 % Above 60 % Above 50 % Above 4…" at bounding box center [884, 288] width 104 height 18
select select "70"
click at [832, 279] on select "Select an option Above 90 % Above 80 % Above 70 % Above 60 % Above 50 % Above 4…" at bounding box center [884, 288] width 104 height 18
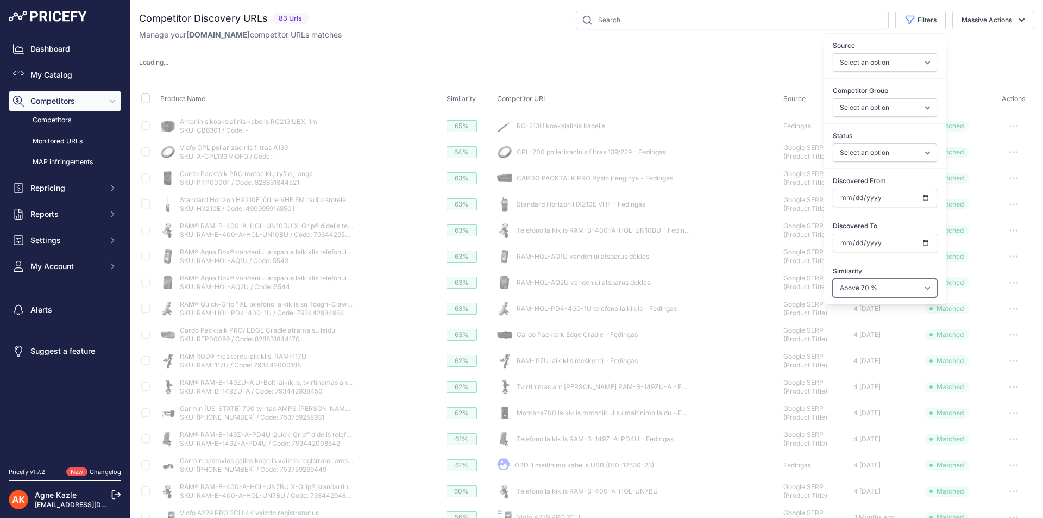
drag, startPoint x: 836, startPoint y: 340, endPoint x: 831, endPoint y: 292, distance: 48.6
click at [832, 292] on select "Select an option Above 90 % Above 80 % Above 70 % Above 60 % Above 50 % Above 4…" at bounding box center [884, 288] width 104 height 18
click at [832, 279] on select "Select an option Above 90 % Above 80 % Above 70 % Above 60 % Above 50 % Above 4…" at bounding box center [884, 288] width 104 height 18
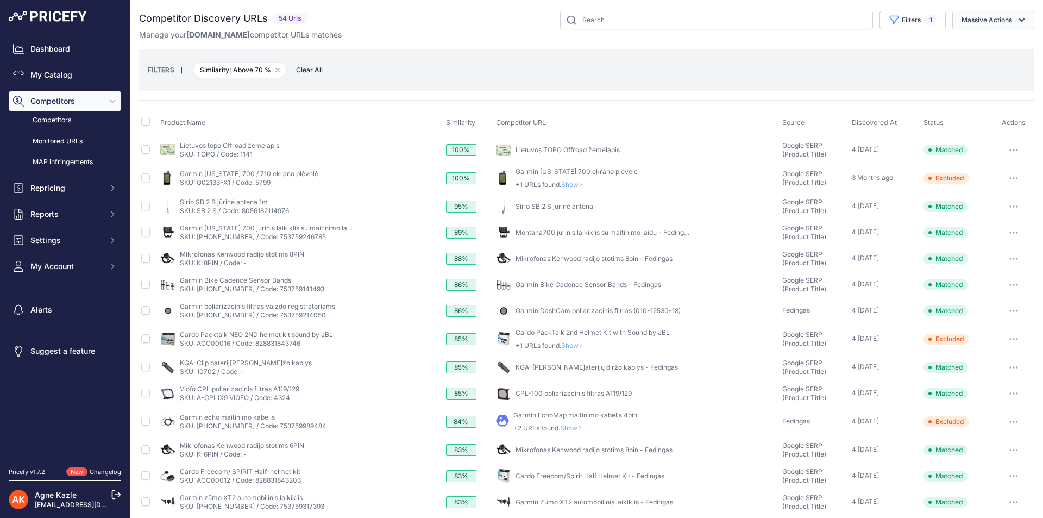
click at [996, 20] on button "Massive Actions" at bounding box center [993, 20] width 82 height 18
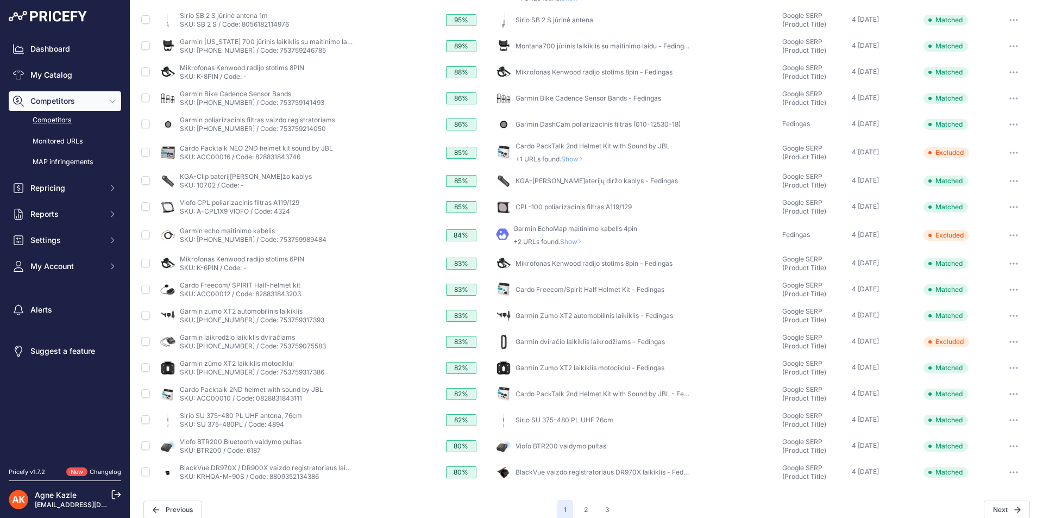
scroll to position [199, 0]
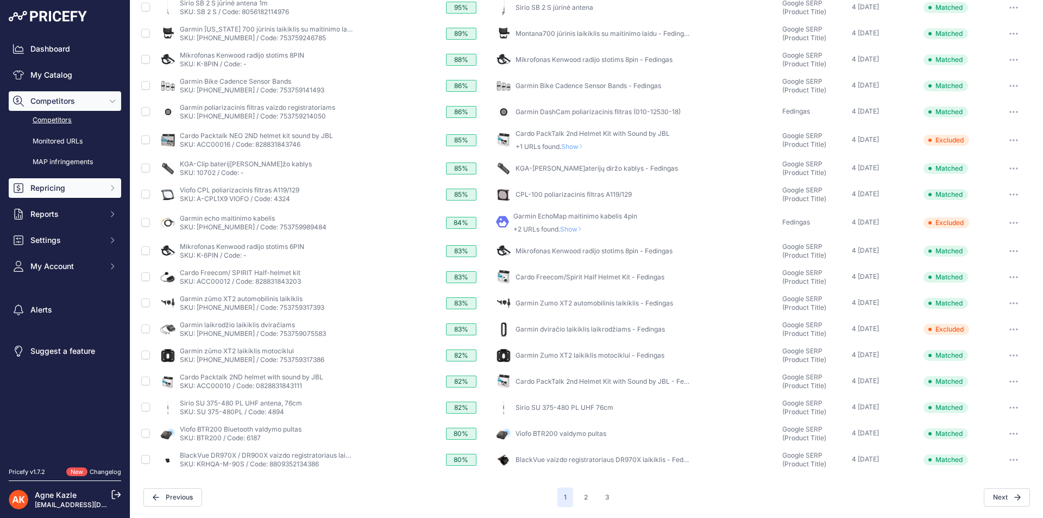
click at [59, 181] on button "Repricing" at bounding box center [65, 188] width 112 height 20
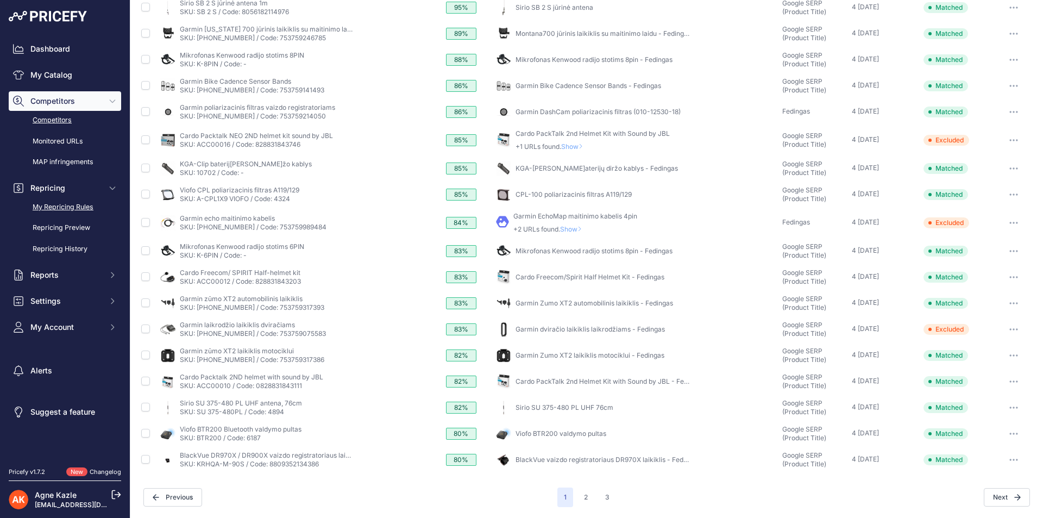
click at [56, 202] on link "My Repricing Rules" at bounding box center [65, 207] width 112 height 19
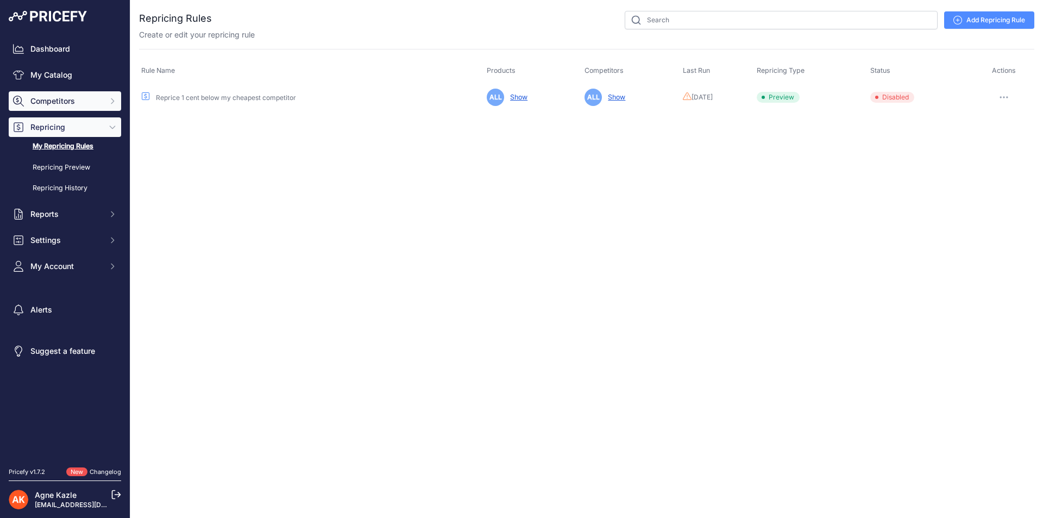
click at [54, 103] on span "Competitors" at bounding box center [65, 101] width 71 height 11
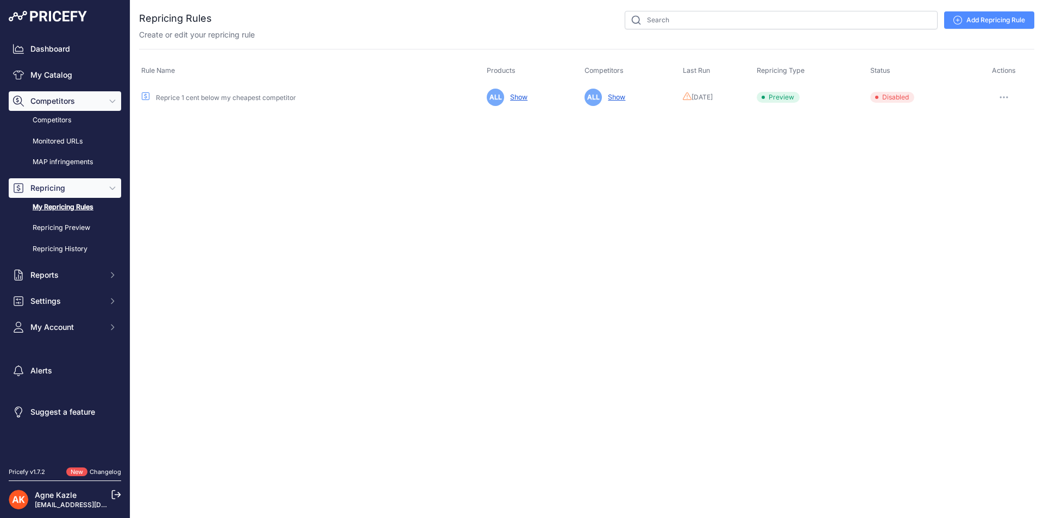
click at [54, 110] on button "Competitors" at bounding box center [65, 101] width 112 height 20
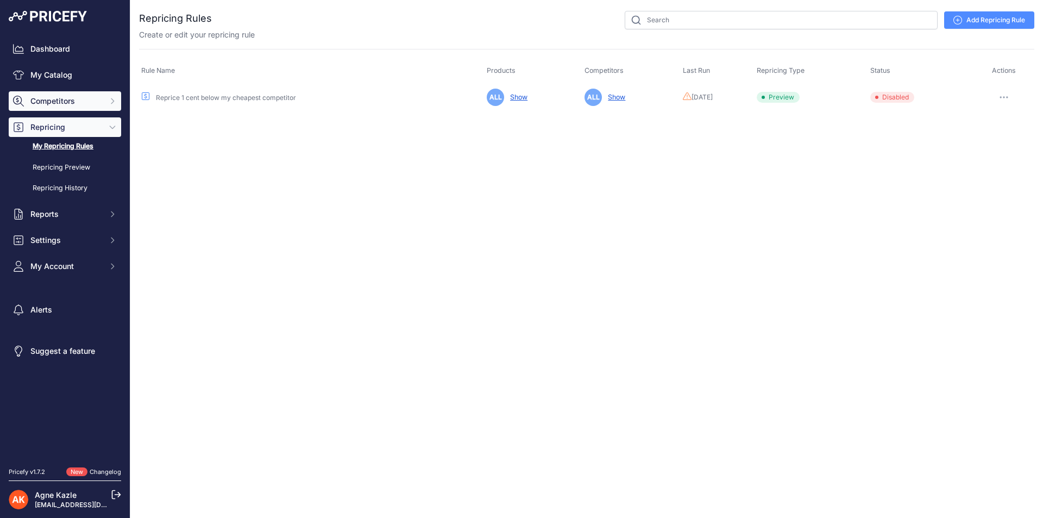
click at [51, 100] on span "Competitors" at bounding box center [65, 101] width 71 height 11
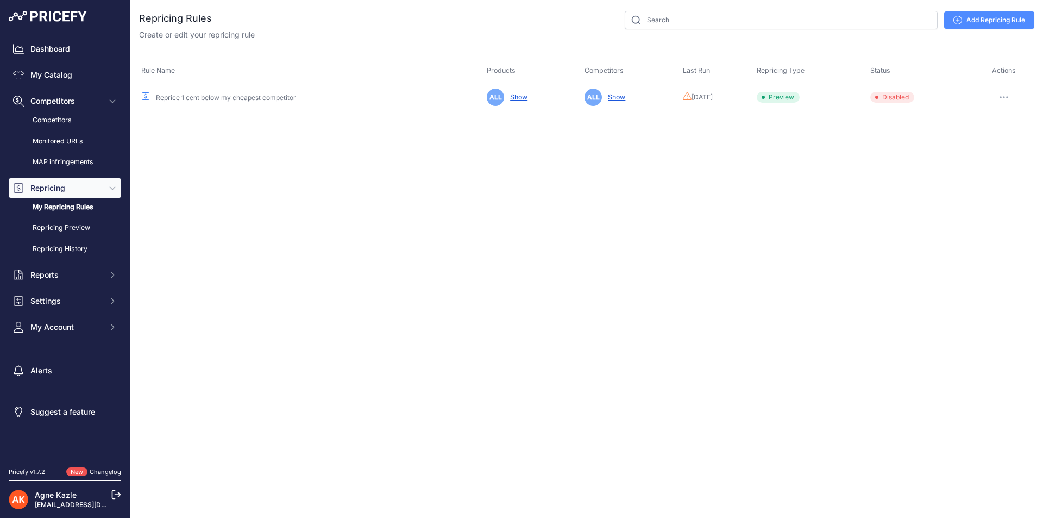
click at [54, 120] on link "Competitors" at bounding box center [65, 120] width 112 height 19
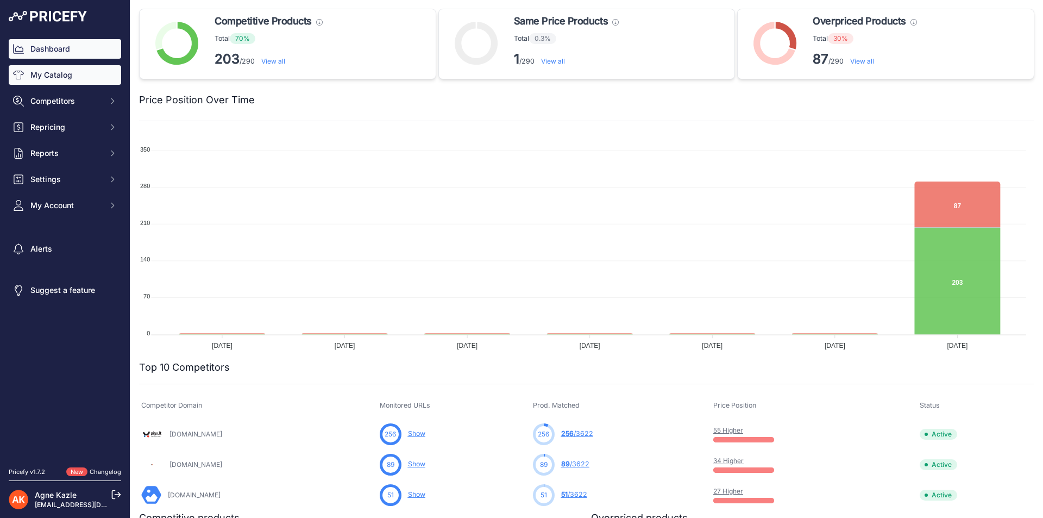
click at [64, 70] on link "My Catalog" at bounding box center [65, 75] width 112 height 20
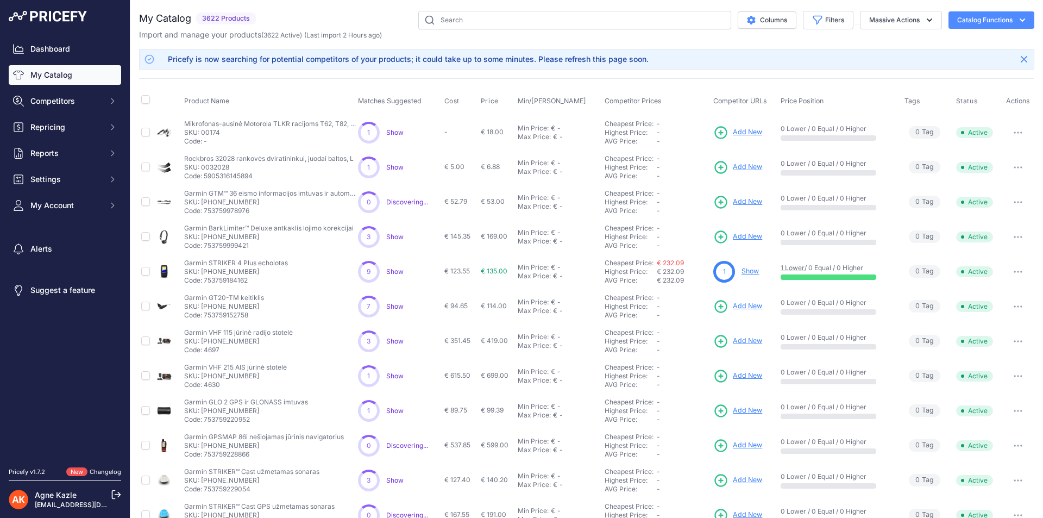
click at [47, 77] on link "My Catalog" at bounding box center [65, 75] width 112 height 20
click at [423, 20] on input "text" at bounding box center [574, 20] width 313 height 18
type input "mio"
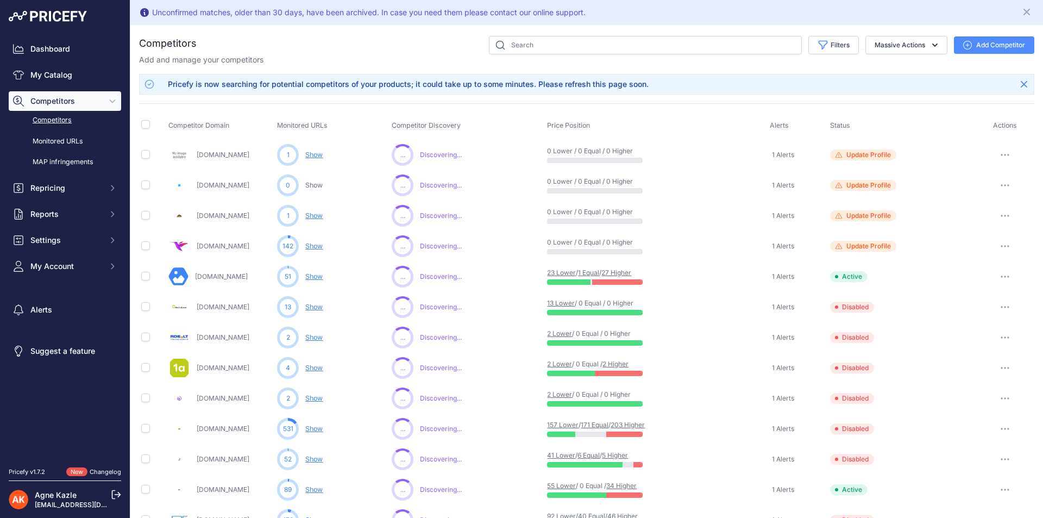
click at [1000, 307] on icon "button" at bounding box center [1004, 307] width 9 height 2
click at [957, 344] on button "Enable" at bounding box center [986, 346] width 91 height 17
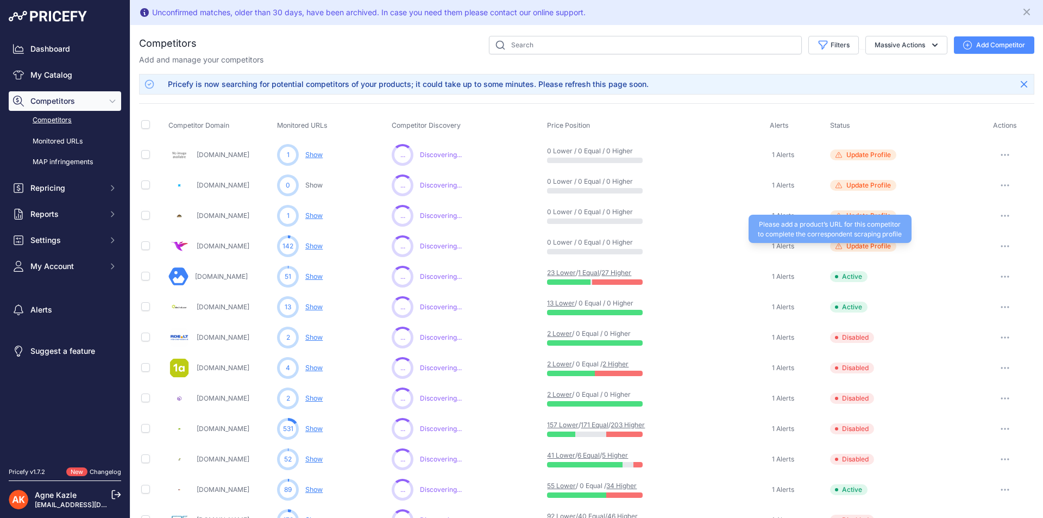
click at [874, 250] on span "Update Profile" at bounding box center [868, 246] width 45 height 9
click at [316, 213] on link "Show" at bounding box center [313, 215] width 17 height 8
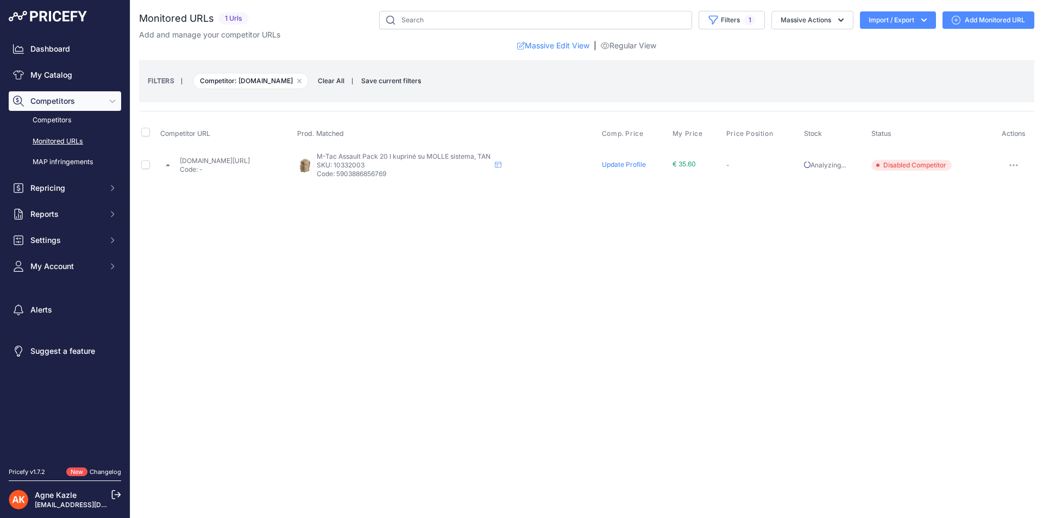
click at [250, 157] on link "[DOMAIN_NAME][URL]" at bounding box center [215, 160] width 70 height 8
click at [63, 124] on link "Competitors" at bounding box center [65, 120] width 112 height 19
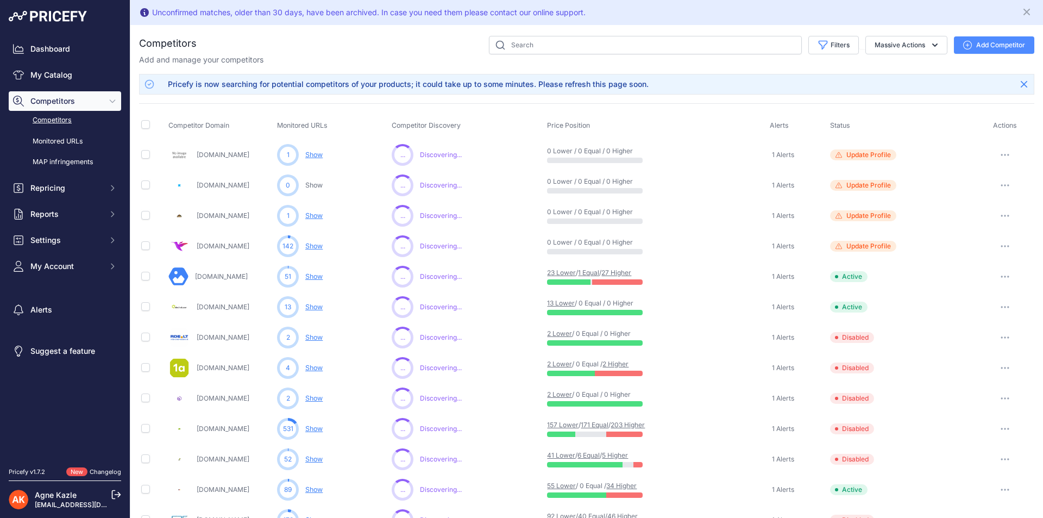
click at [311, 246] on link "Show" at bounding box center [313, 246] width 17 height 8
click at [880, 246] on span "Update Profile" at bounding box center [868, 246] width 45 height 9
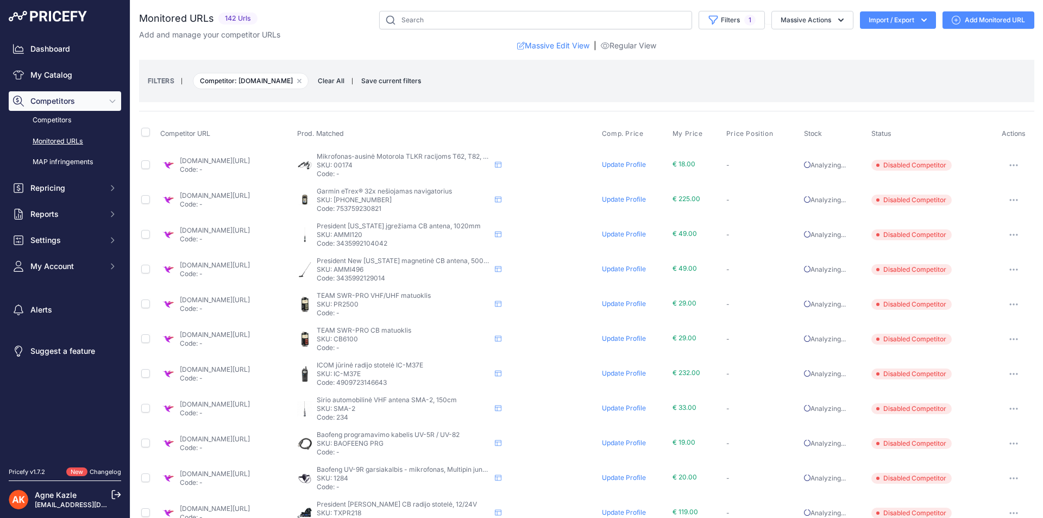
click at [250, 264] on link "zuza.lt/product/a26253261802/?prirule_jdsnikfkfjsd=8834" at bounding box center [215, 265] width 70 height 8
click at [55, 119] on link "Competitors" at bounding box center [65, 120] width 112 height 19
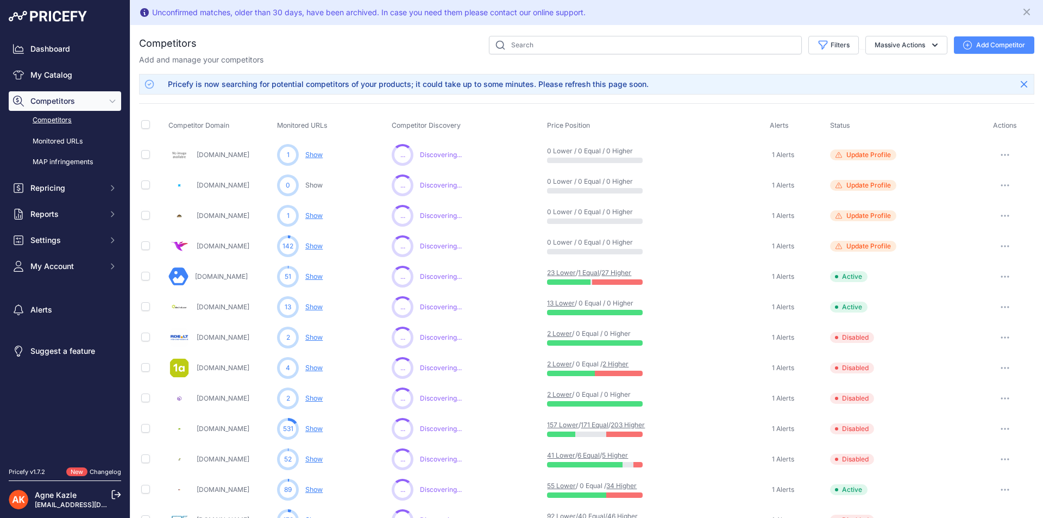
click at [996, 242] on button "button" at bounding box center [1005, 245] width 22 height 15
click at [0, 0] on button "Delete" at bounding box center [0, 0] width 0 height 0
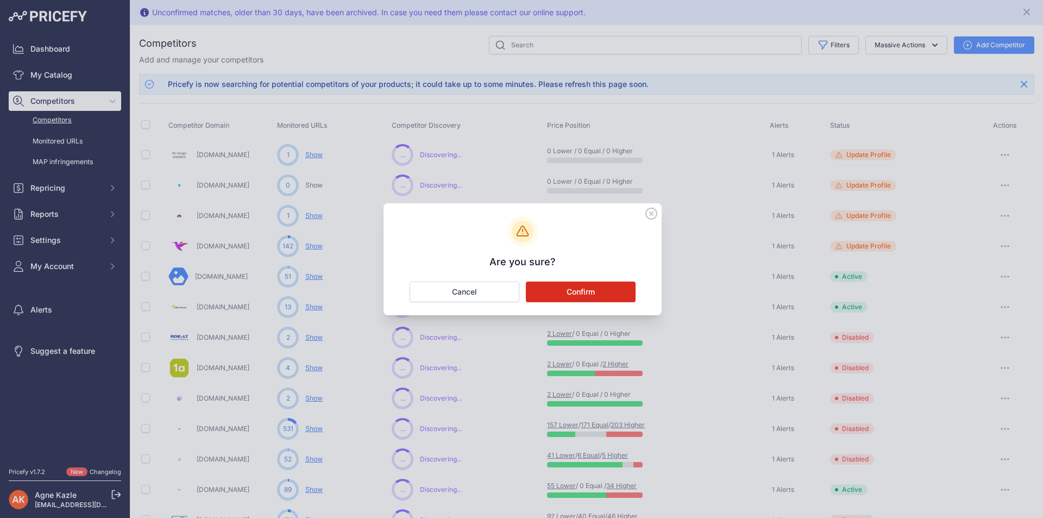
click at [619, 291] on button "Confirm" at bounding box center [581, 291] width 110 height 21
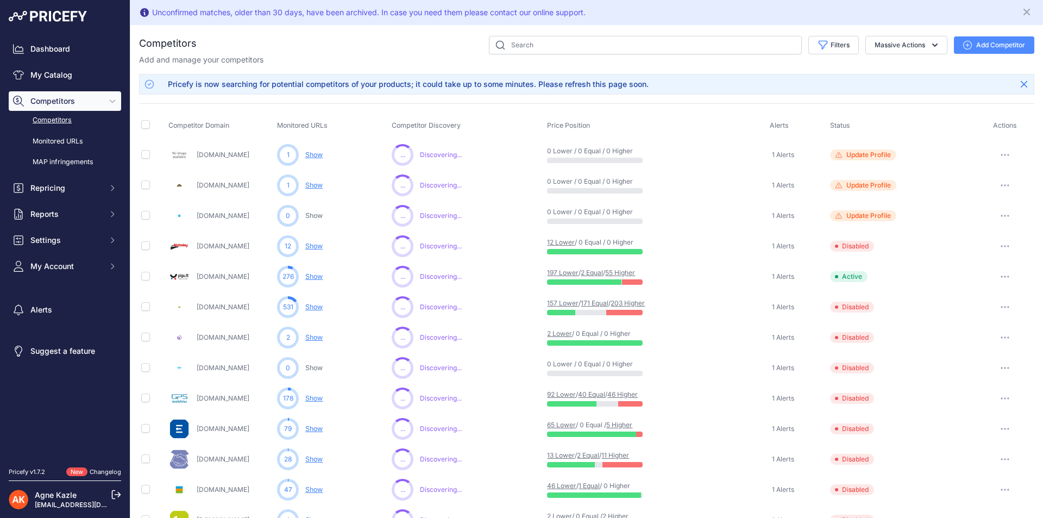
click at [860, 211] on div "Update Profile Please add a product’s URL for this competitor to complete the c…" at bounding box center [901, 215] width 143 height 11
click at [316, 216] on link "Show" at bounding box center [313, 215] width 17 height 8
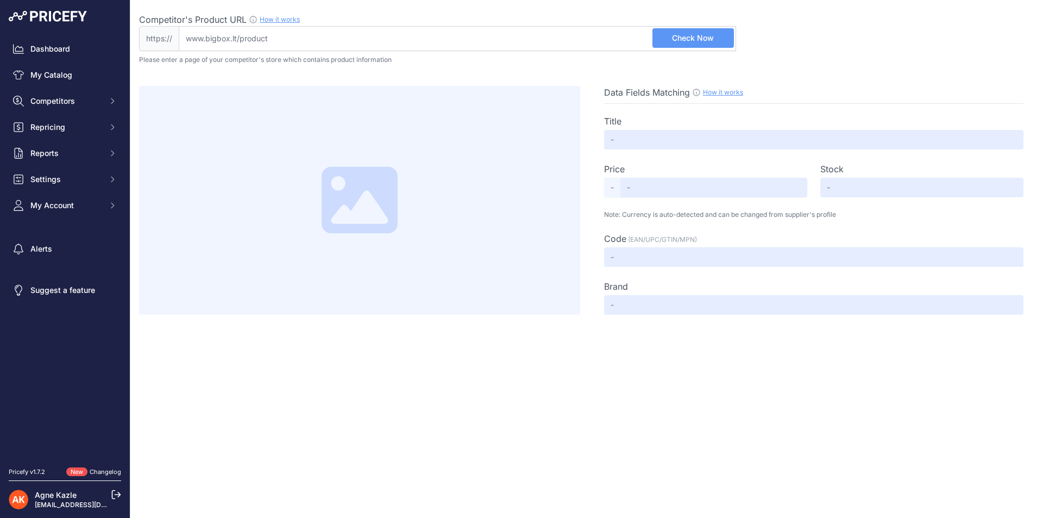
click at [282, 36] on input "Competitor's Product URL How it works In order to create your competitor's extr…" at bounding box center [457, 38] width 557 height 25
paste input "[URL][DOMAIN_NAME]"
type input "[DOMAIN_NAME][URL]"
click at [689, 42] on span "Check Now" at bounding box center [693, 38] width 42 height 11
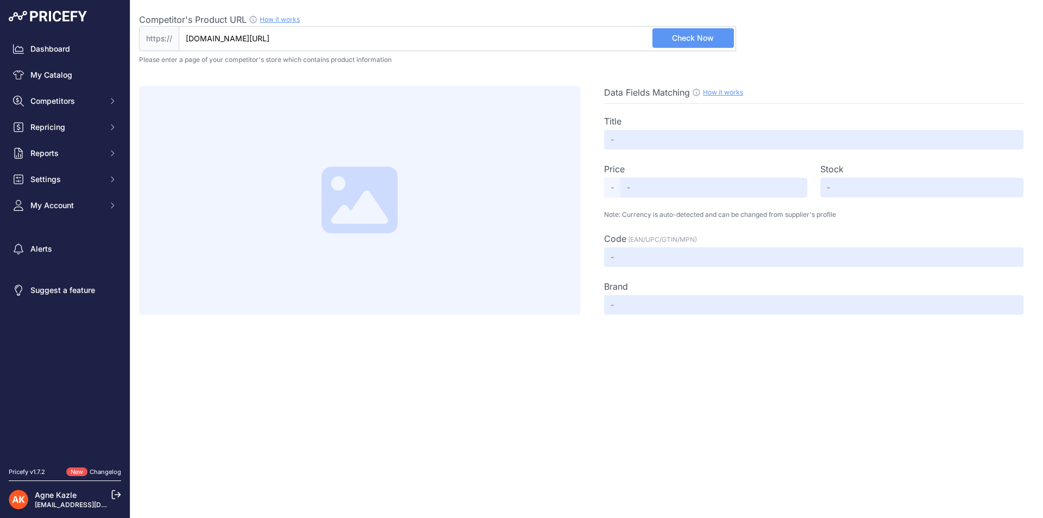
scroll to position [0, 0]
type input "Insta360 X4 -360 kamera"
type input "Not Found"
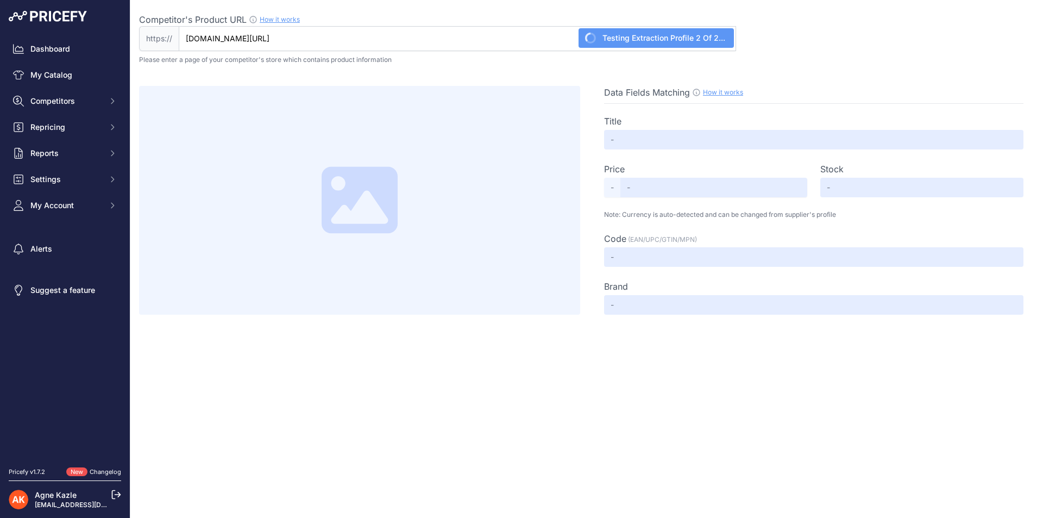
type input "Not Found"
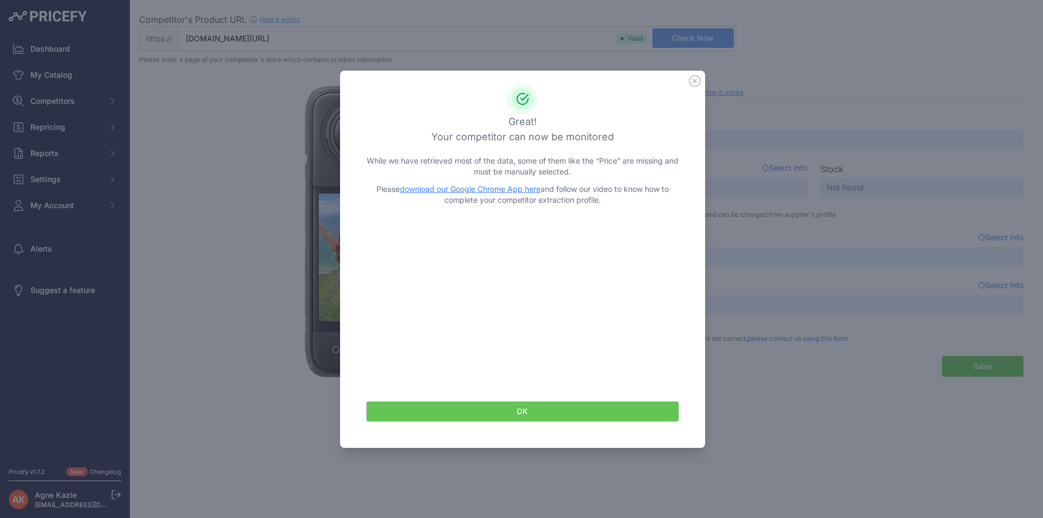
click at [504, 409] on button "OK" at bounding box center [522, 411] width 313 height 21
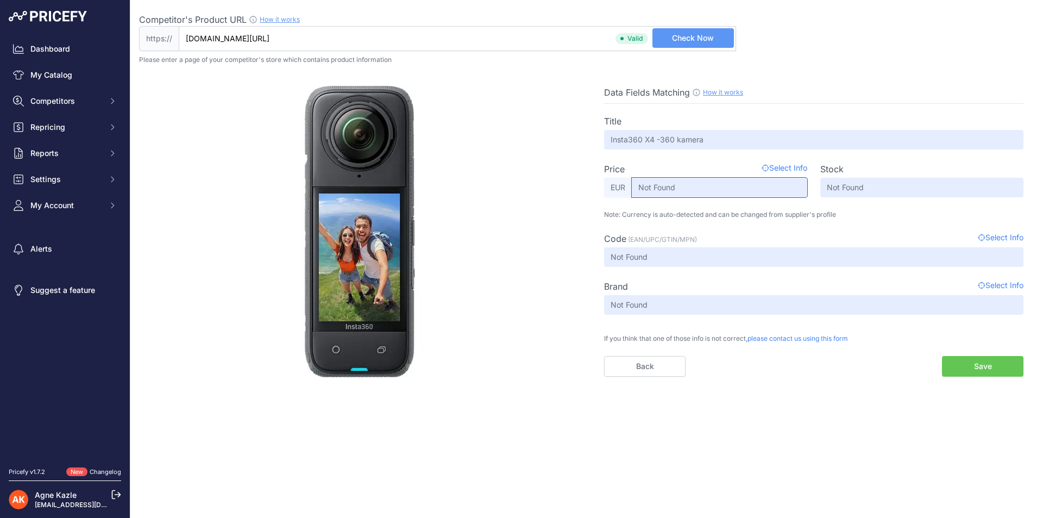
click at [658, 182] on input "Not Found" at bounding box center [719, 188] width 175 height 20
click at [783, 165] on span "Select Info" at bounding box center [784, 168] width 46 height 13
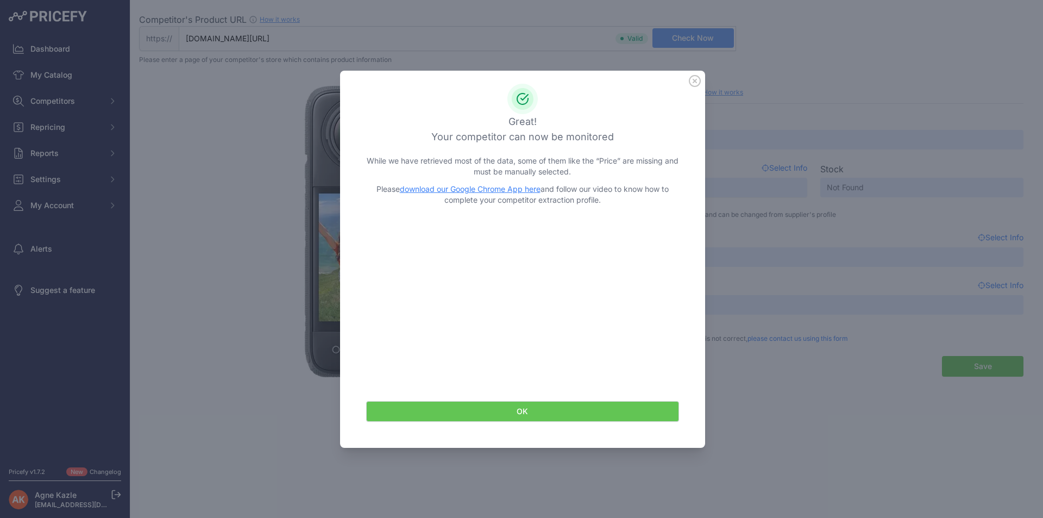
click at [519, 186] on link "download our Google Chrome App here" at bounding box center [470, 188] width 141 height 9
click at [550, 409] on button "OK" at bounding box center [522, 411] width 313 height 21
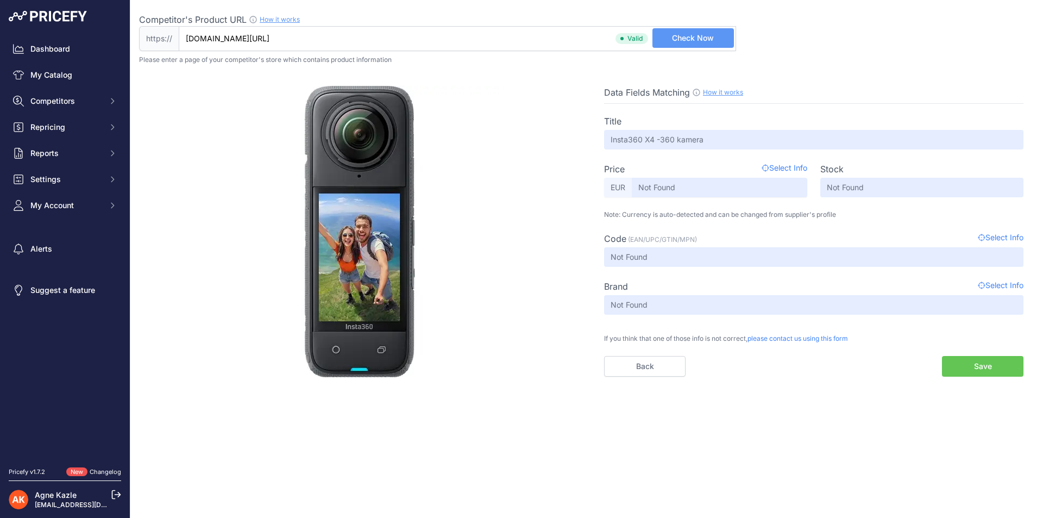
click at [788, 168] on span "Select Info" at bounding box center [784, 168] width 46 height 13
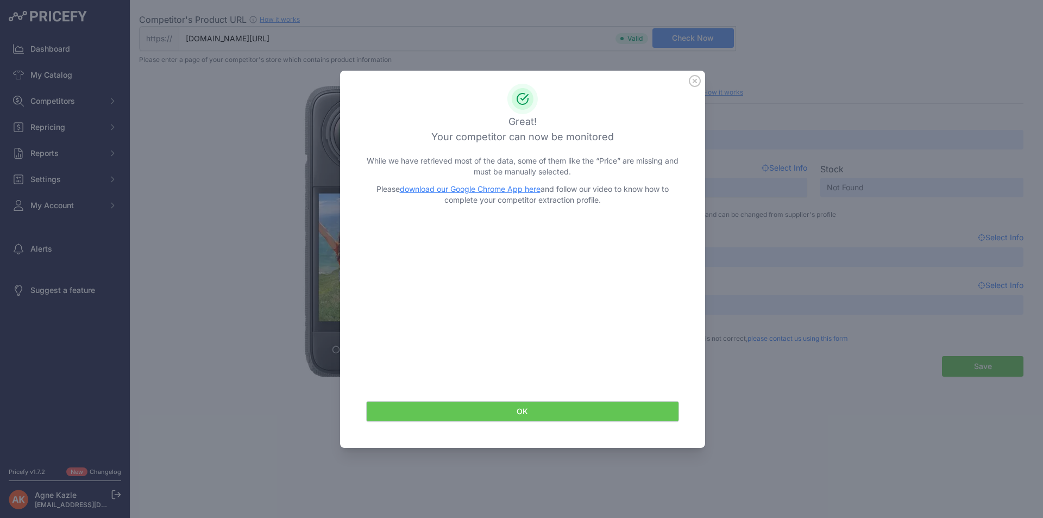
drag, startPoint x: 552, startPoint y: 408, endPoint x: 583, endPoint y: 179, distance: 231.3
click at [551, 408] on button "OK" at bounding box center [522, 411] width 313 height 21
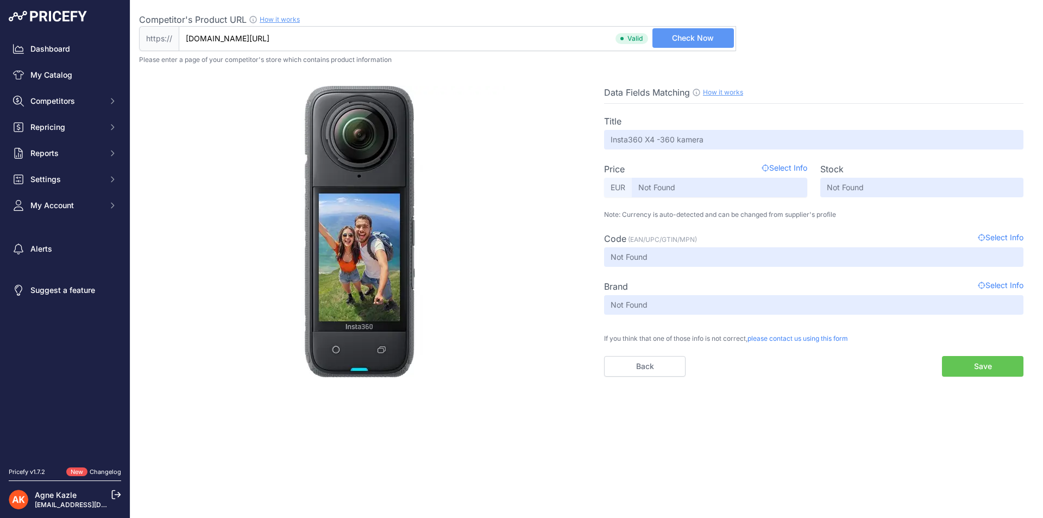
click at [593, 45] on input "bigbox.lt/product/4116822-insta360-x4-360-kamera?_gl=1*1gixpyb*_up*MQ..*_gs*MQ.…" at bounding box center [457, 38] width 557 height 25
click at [983, 365] on button "Save" at bounding box center [982, 366] width 81 height 21
click at [981, 359] on button "Save" at bounding box center [982, 366] width 81 height 21
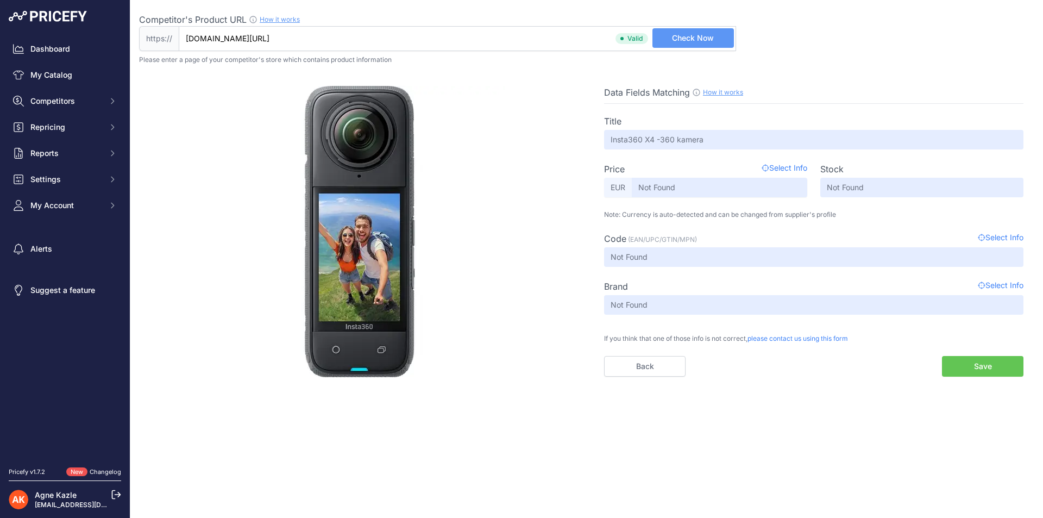
click at [961, 364] on button "Save" at bounding box center [982, 366] width 81 height 21
click at [961, 365] on button "Save" at bounding box center [982, 366] width 81 height 21
click at [962, 365] on button "Save" at bounding box center [982, 366] width 81 height 21
click at [973, 367] on button "Save" at bounding box center [982, 366] width 81 height 21
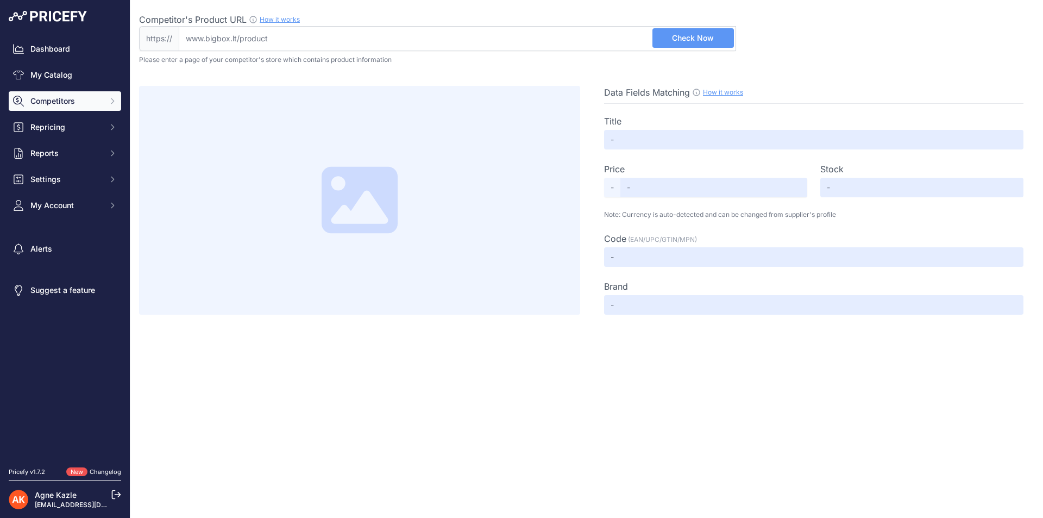
click at [65, 98] on span "Competitors" at bounding box center [65, 101] width 71 height 11
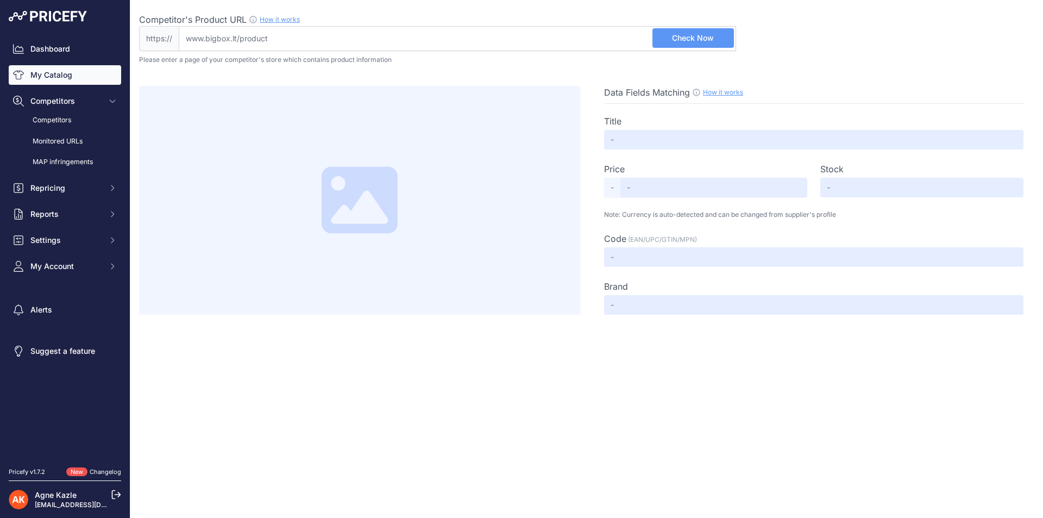
click at [59, 71] on link "My Catalog" at bounding box center [65, 75] width 112 height 20
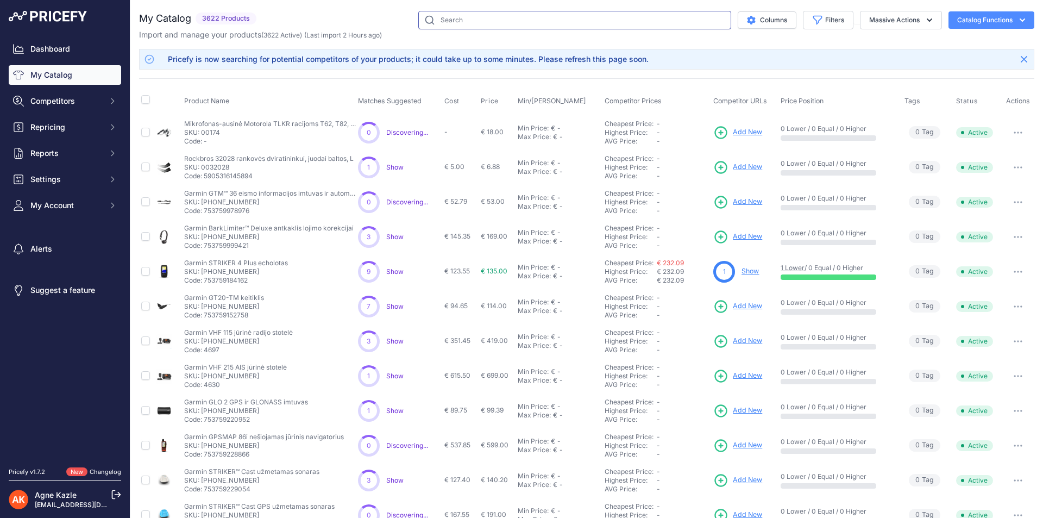
click at [456, 18] on input "text" at bounding box center [574, 20] width 313 height 18
type input "insta360"
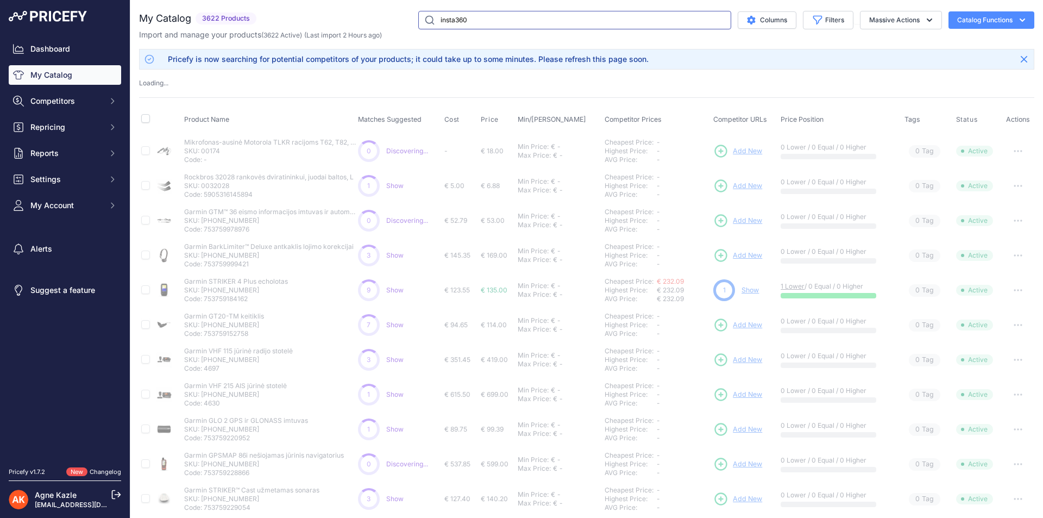
scroll to position [182, 0]
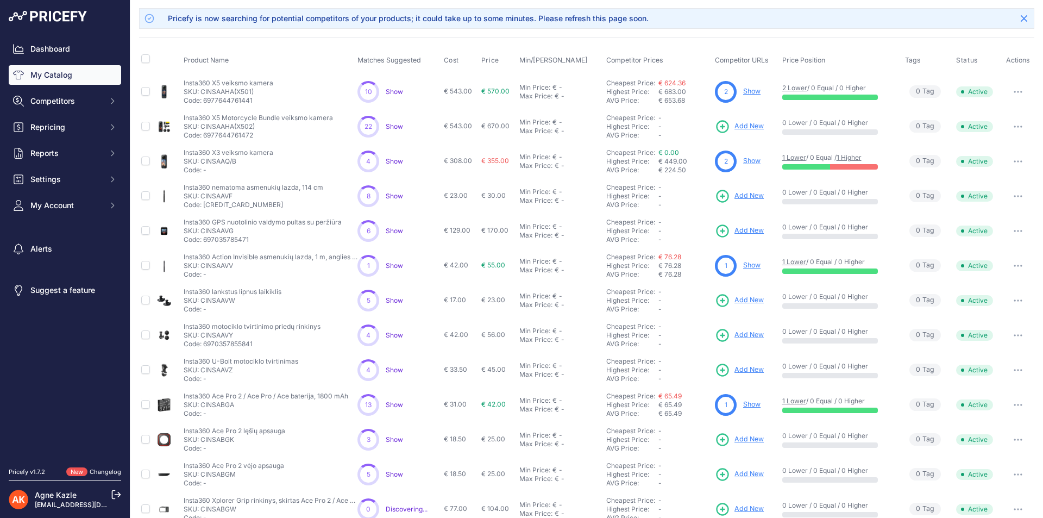
scroll to position [164, 0]
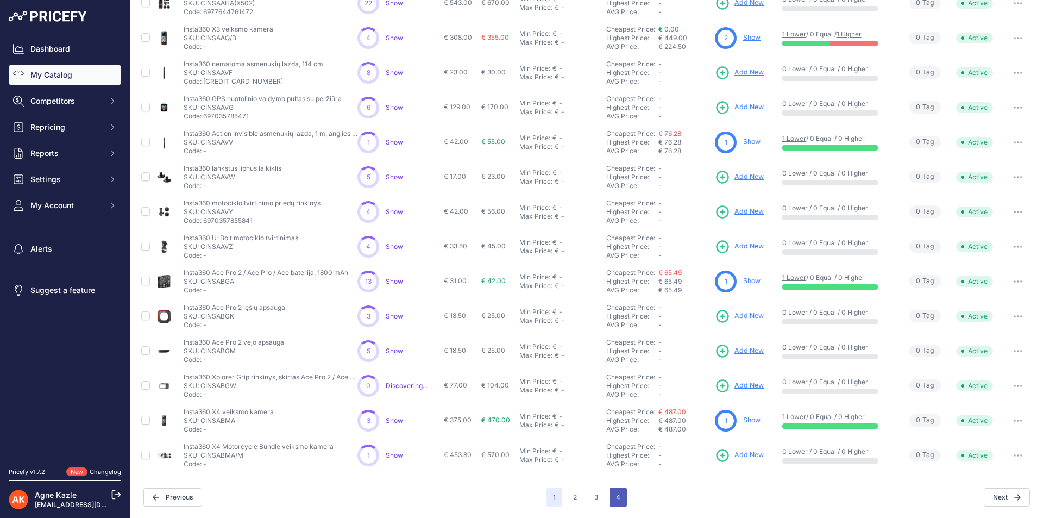
click at [619, 501] on button "4" at bounding box center [617, 497] width 17 height 20
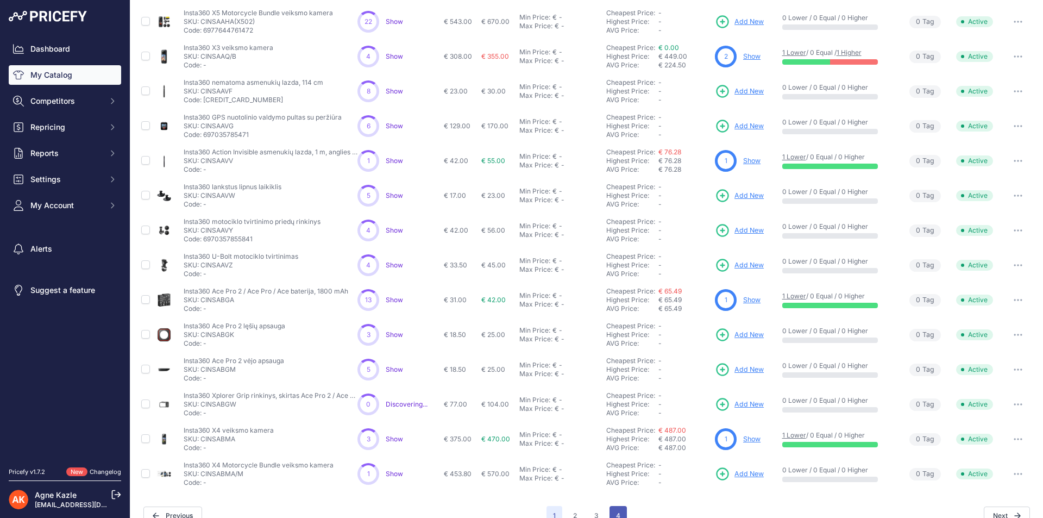
scroll to position [182, 0]
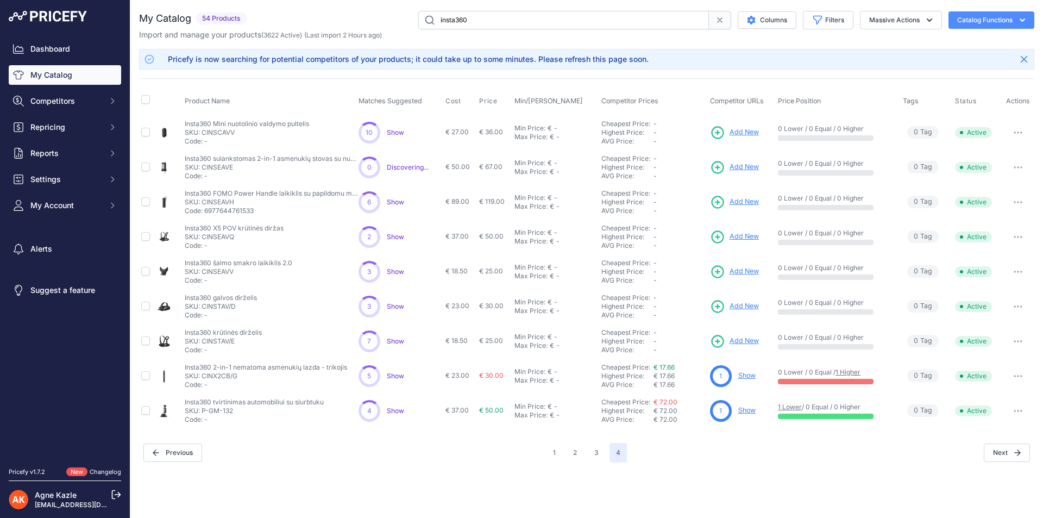
click at [922, 135] on span "0 Tag s" at bounding box center [922, 132] width 31 height 12
click at [925, 131] on span "0 Tag s" at bounding box center [922, 132] width 31 height 12
click at [897, 19] on button "Massive Actions" at bounding box center [901, 20] width 82 height 18
click at [772, 15] on button "Columns" at bounding box center [766, 19] width 59 height 17
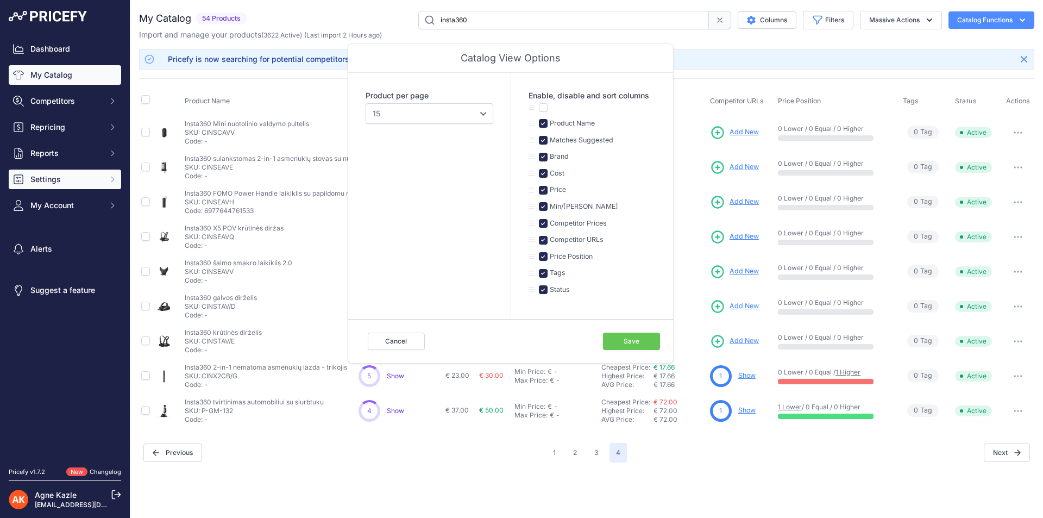
drag, startPoint x: 117, startPoint y: 182, endPoint x: 99, endPoint y: 172, distance: 20.7
click at [113, 180] on button "Settings" at bounding box center [65, 179] width 112 height 20
click at [99, 172] on button "Settings" at bounding box center [65, 179] width 112 height 20
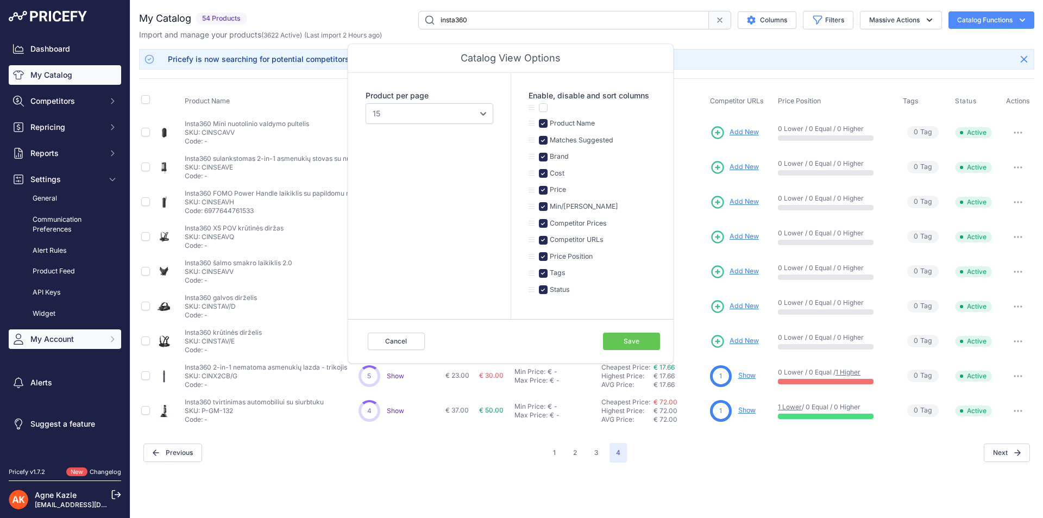
click at [66, 337] on span "My Account" at bounding box center [65, 338] width 71 height 11
click at [624, 340] on button "Save" at bounding box center [631, 340] width 57 height 17
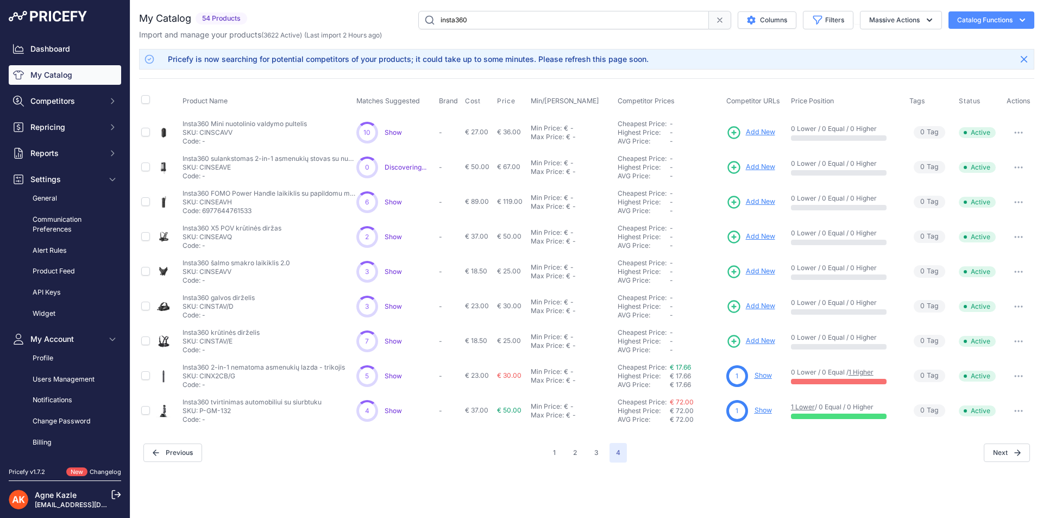
click at [932, 128] on span "0 Tag s" at bounding box center [928, 132] width 31 height 12
click at [1019, 136] on button "button" at bounding box center [1018, 132] width 22 height 15
click at [932, 130] on span "0 Tag s" at bounding box center [928, 132] width 31 height 12
click at [786, 10] on div "You are not connected to the internet. My Catalog" at bounding box center [586, 236] width 895 height 473
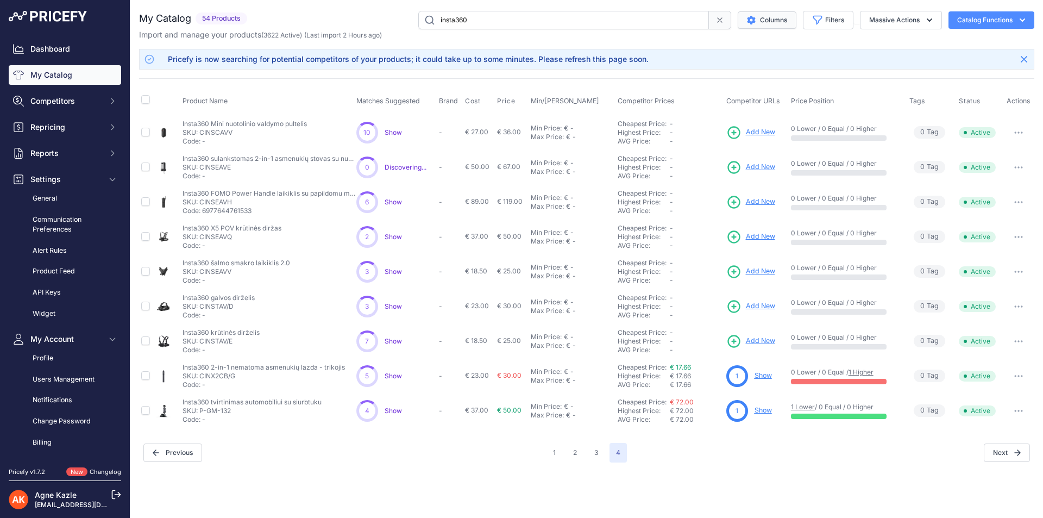
click at [785, 25] on button "Columns" at bounding box center [766, 19] width 59 height 17
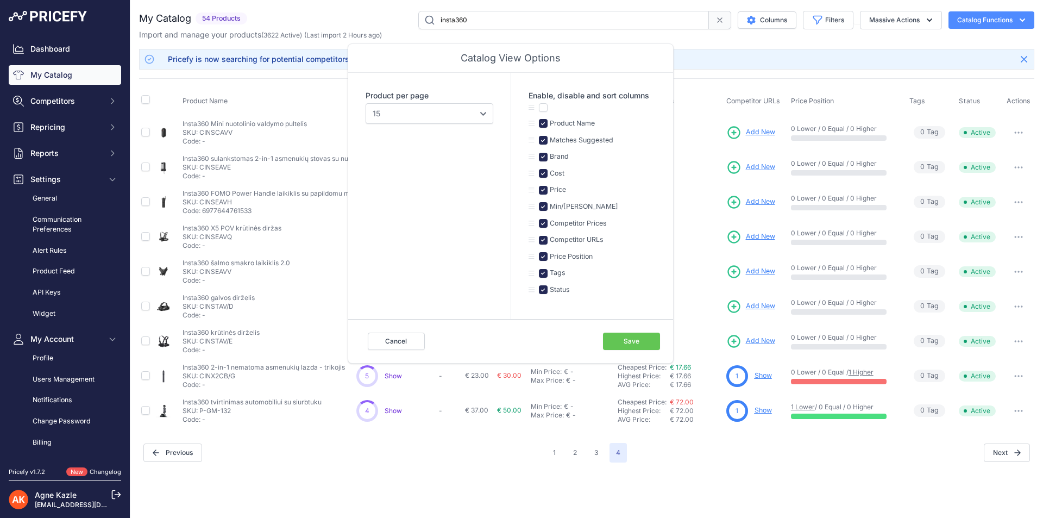
click at [998, 15] on button "Catalog Functions" at bounding box center [991, 19] width 86 height 17
click at [646, 339] on button "Save" at bounding box center [631, 340] width 57 height 17
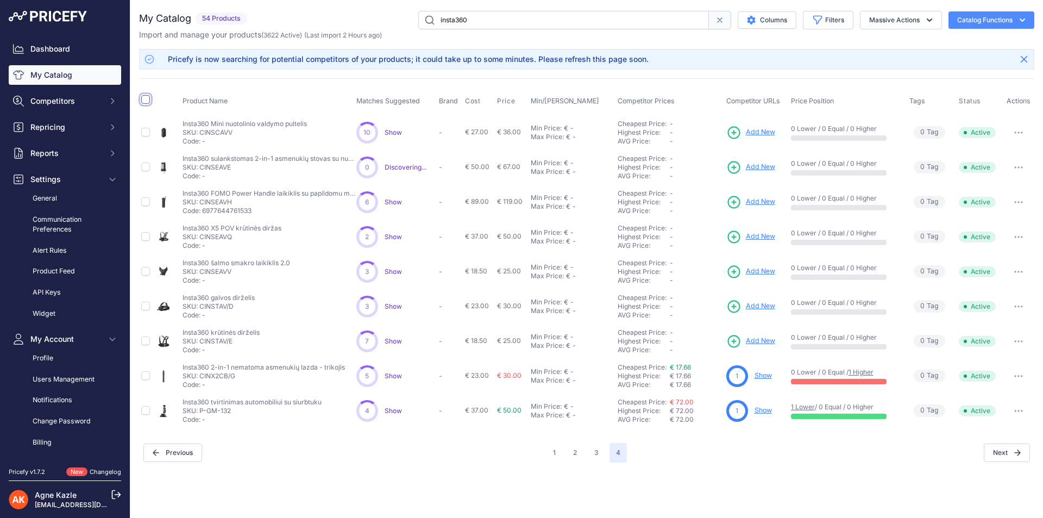
click at [149, 97] on input "checkbox" at bounding box center [145, 99] width 9 height 9
checkbox input "true"
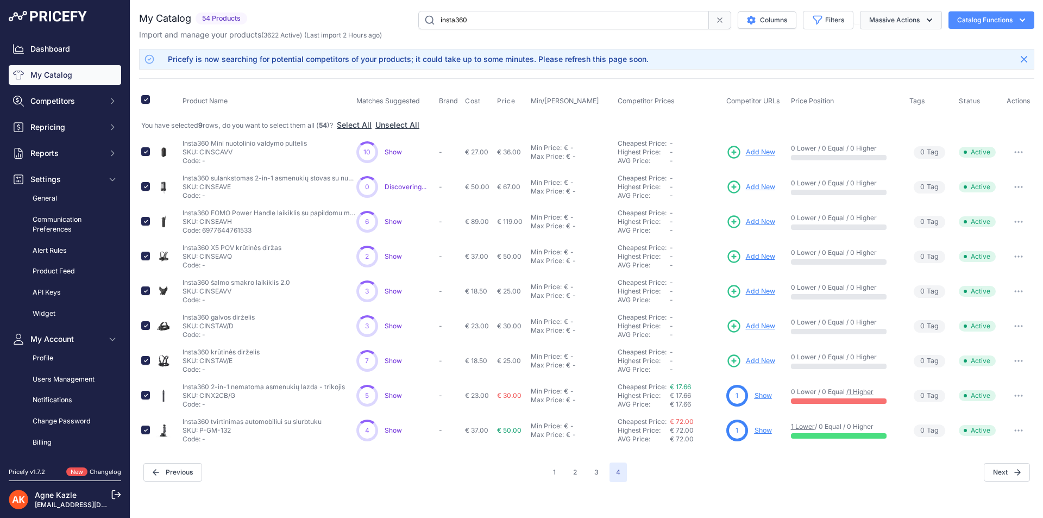
click at [916, 20] on button "Massive Actions" at bounding box center [901, 20] width 82 height 18
click at [103, 469] on link "Changelog" at bounding box center [105, 472] width 31 height 8
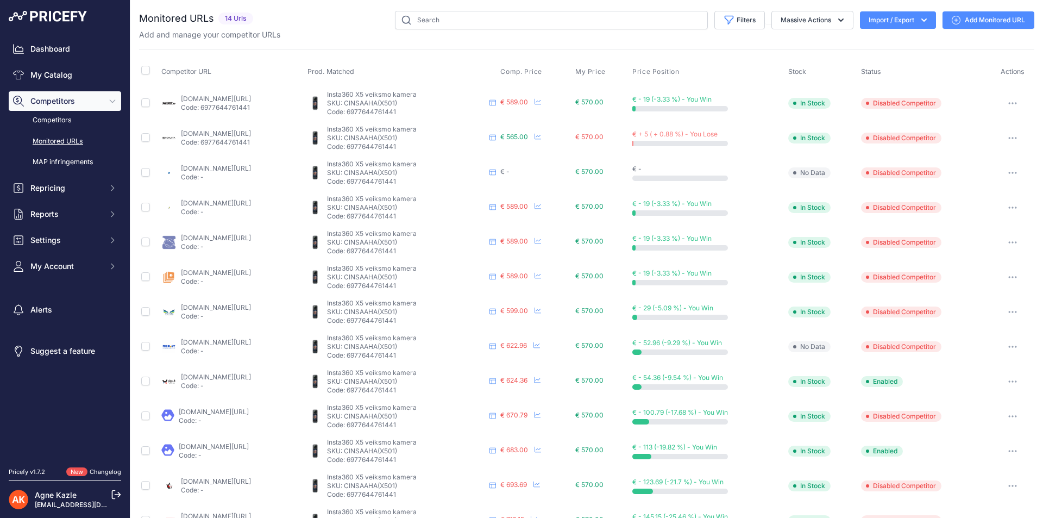
click at [209, 138] on p "Code: 6977644761441" at bounding box center [216, 142] width 70 height 9
click at [203, 131] on link "[DOMAIN_NAME][URL]" at bounding box center [216, 133] width 70 height 8
click at [1007, 99] on button "button" at bounding box center [1012, 103] width 22 height 15
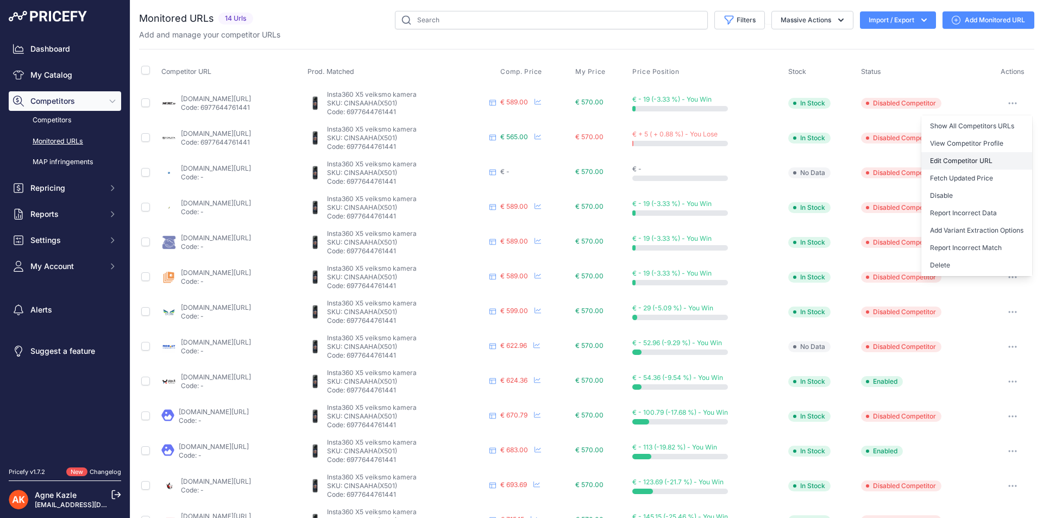
click at [981, 158] on link "Edit Competitor URL" at bounding box center [976, 160] width 111 height 17
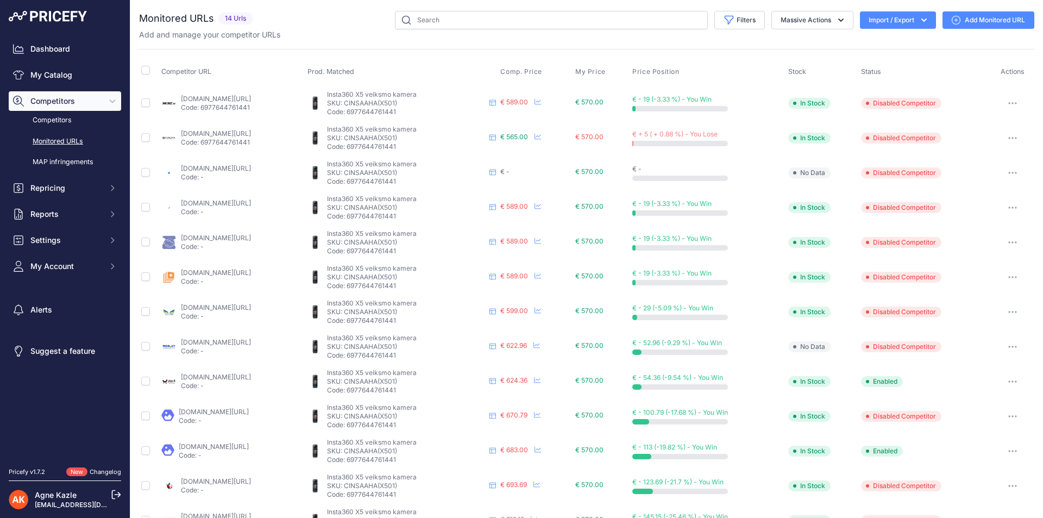
click at [1012, 103] on icon "button" at bounding box center [1012, 103] width 1 height 1
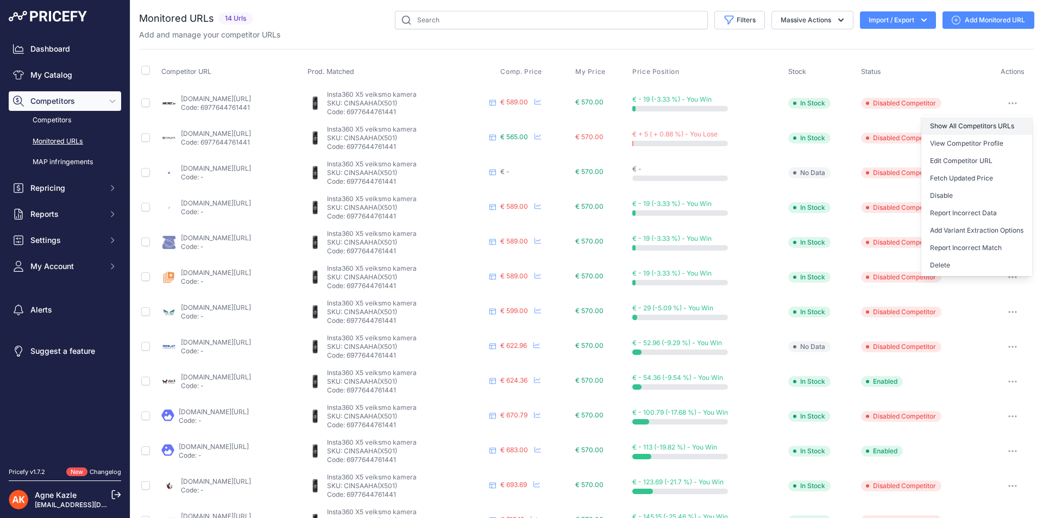
click at [977, 124] on link "Show All Competitors URLs" at bounding box center [976, 125] width 111 height 17
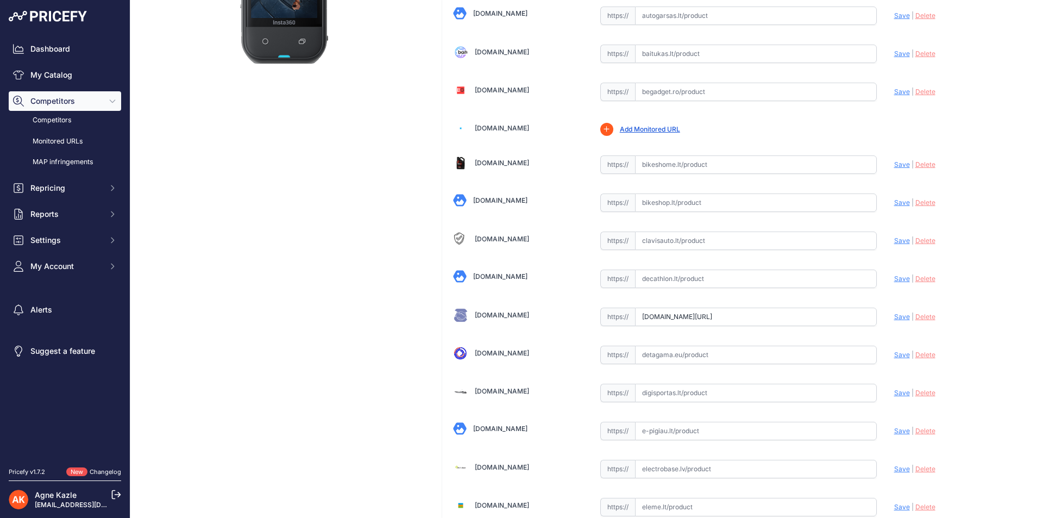
scroll to position [163, 0]
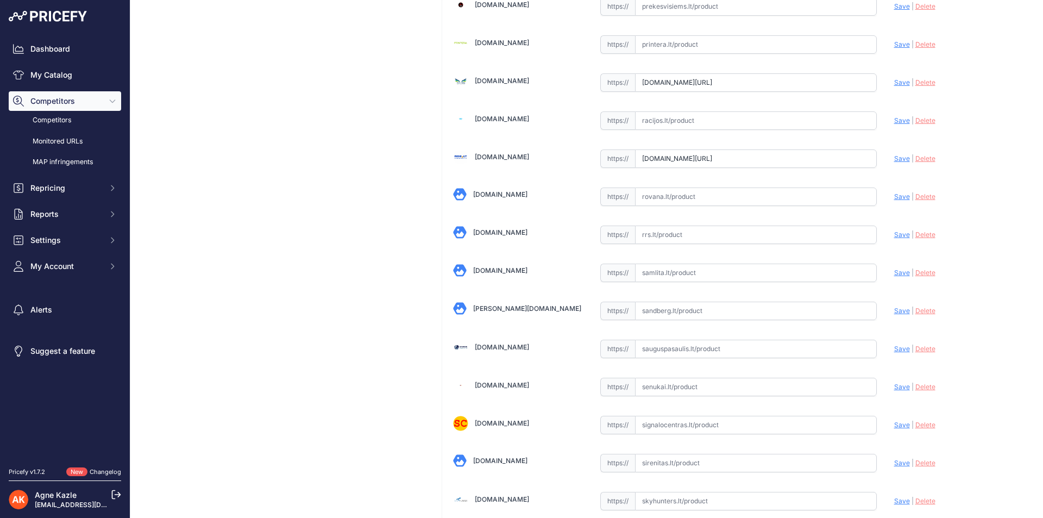
scroll to position [1849, 0]
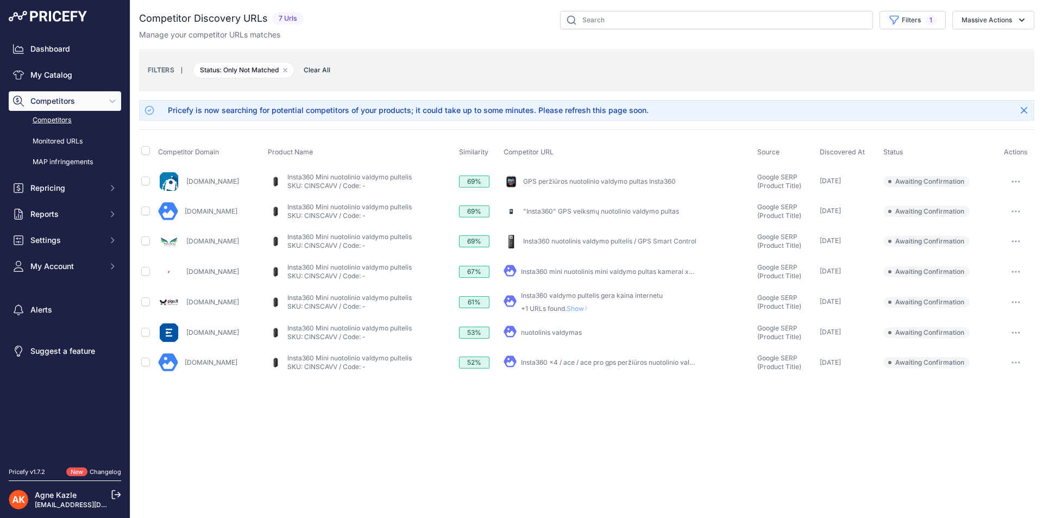
click at [565, 358] on link "Insta360 x4 / ace / ace pro gps peržiūros nuotolinio valdymo ..." at bounding box center [617, 362] width 192 height 8
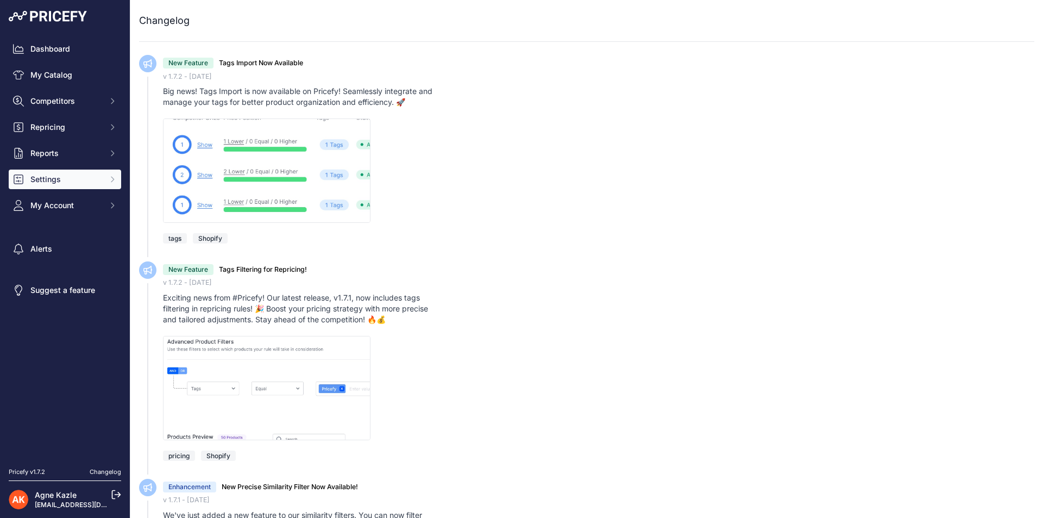
click at [91, 180] on span "Settings" at bounding box center [65, 179] width 71 height 11
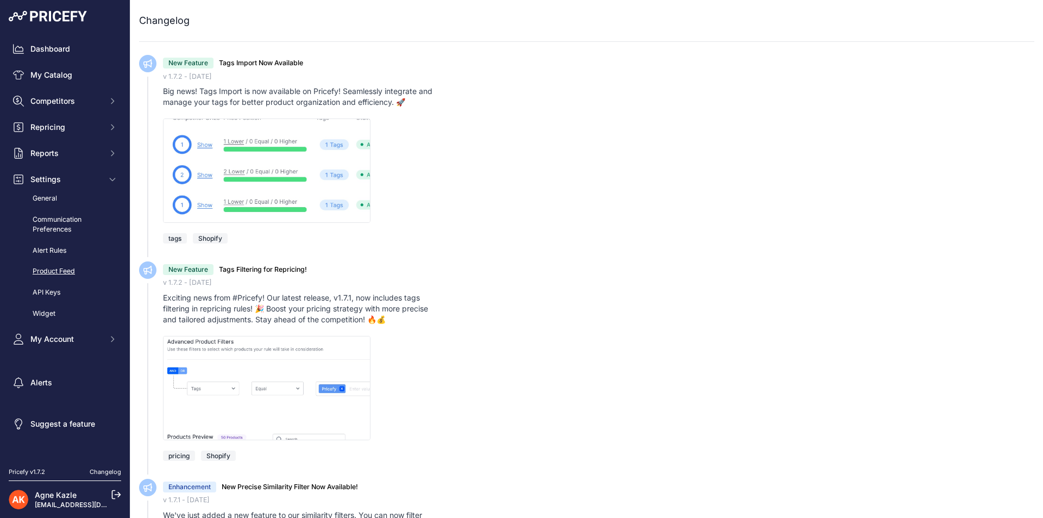
click at [72, 265] on link "Product Feed" at bounding box center [65, 271] width 112 height 19
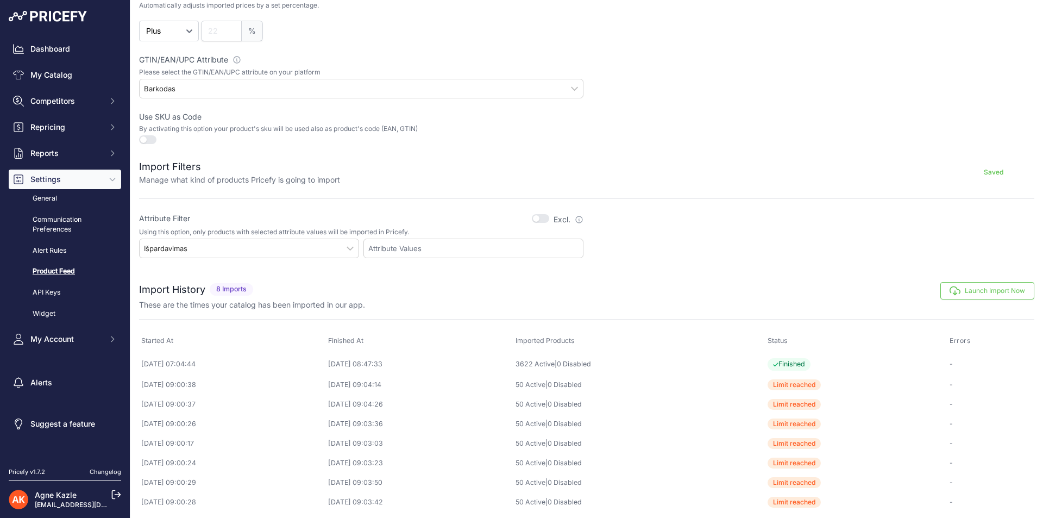
scroll to position [287, 0]
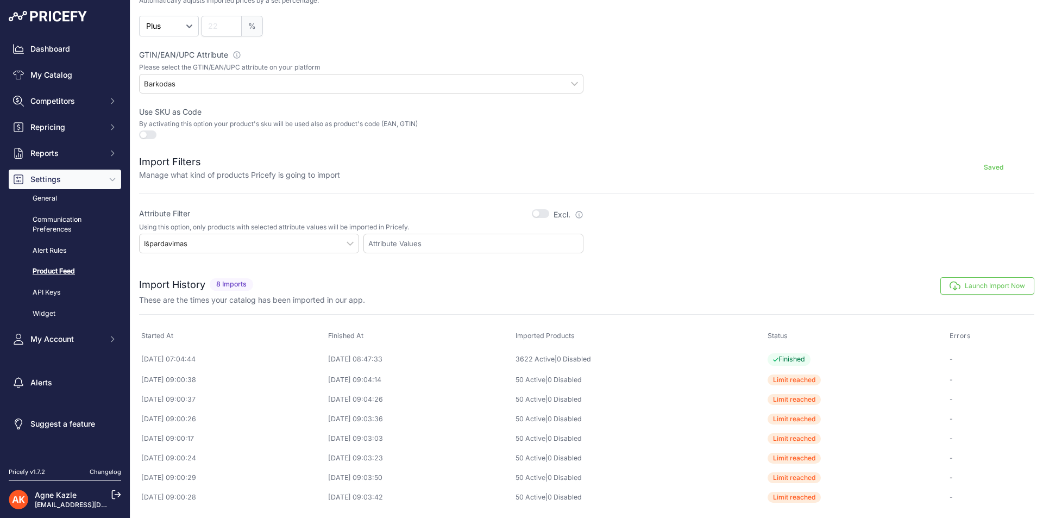
click at [440, 235] on div at bounding box center [473, 244] width 220 height 20
click at [329, 238] on div "Išpardavimas" at bounding box center [249, 244] width 220 height 20
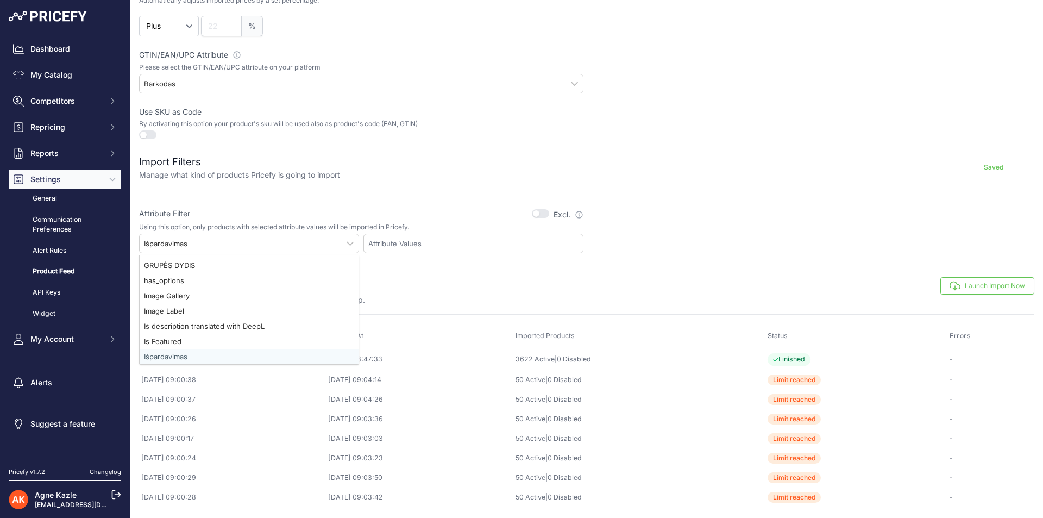
click at [329, 238] on input "text" at bounding box center [273, 243] width 167 height 10
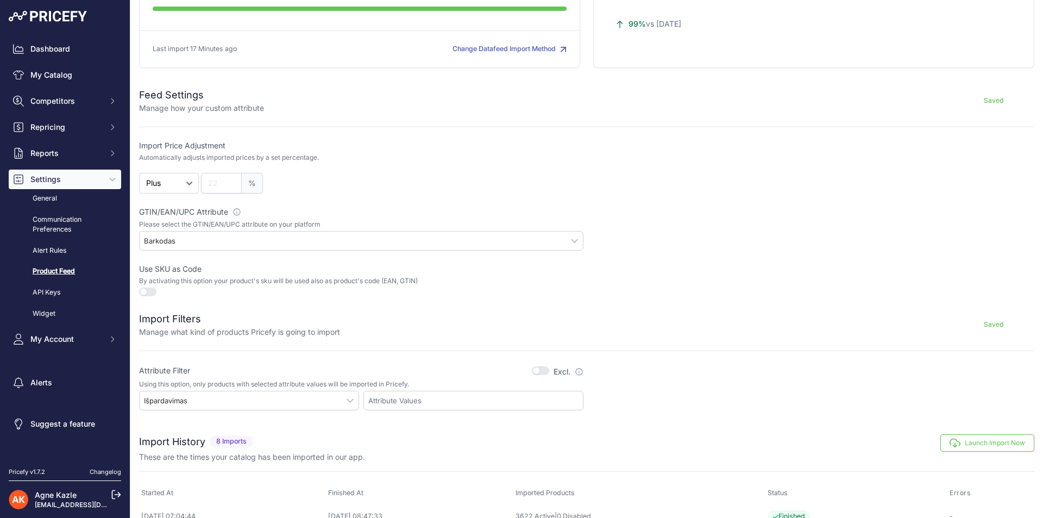
scroll to position [124, 0]
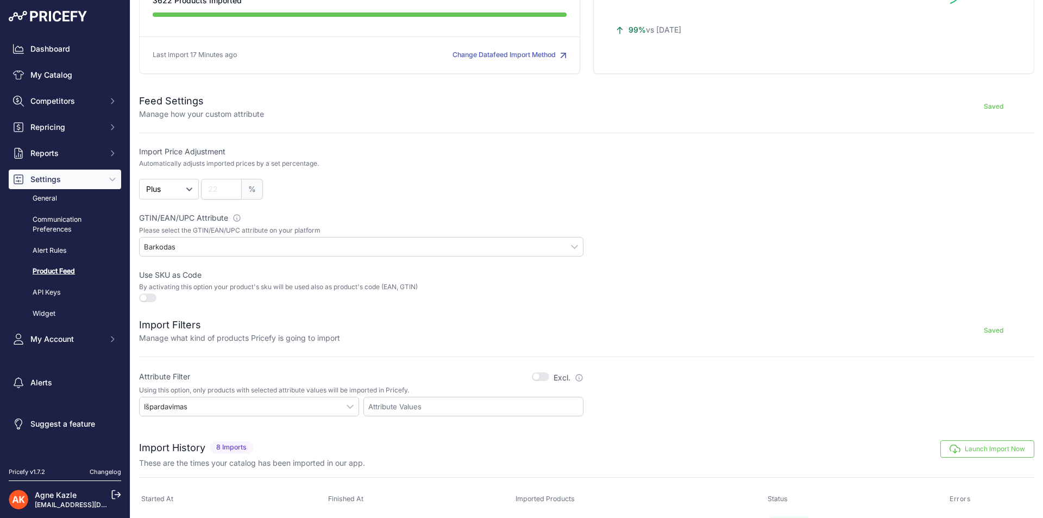
click at [230, 333] on p "Manage what kind of products Pricefy is going to import" at bounding box center [239, 337] width 201 height 11
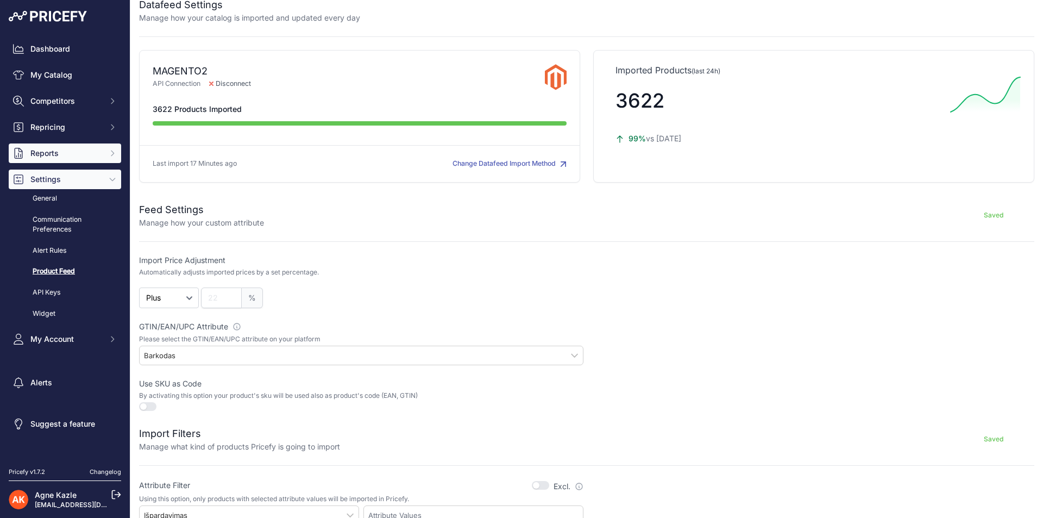
click at [99, 144] on button "Reports" at bounding box center [65, 153] width 112 height 20
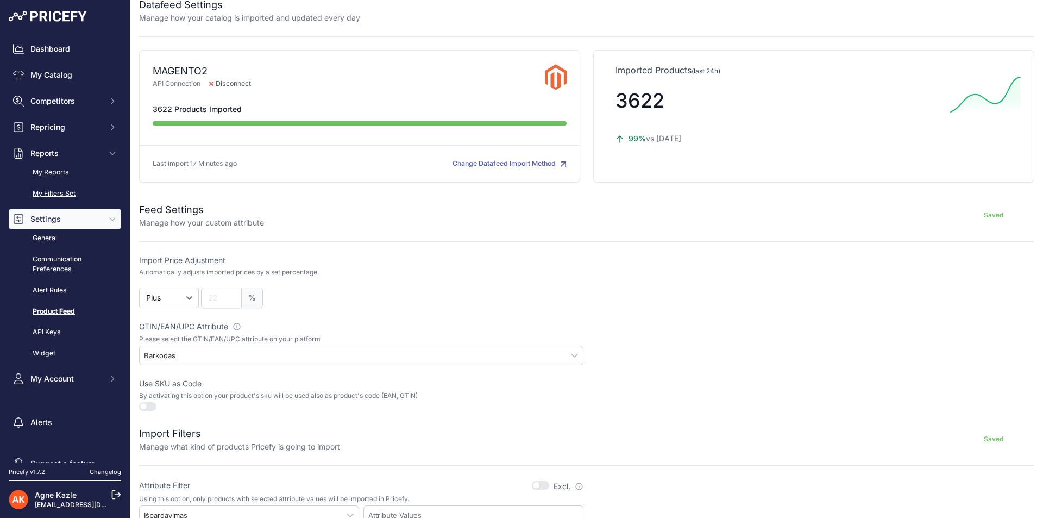
click at [75, 195] on link "My Filters Set" at bounding box center [65, 193] width 112 height 19
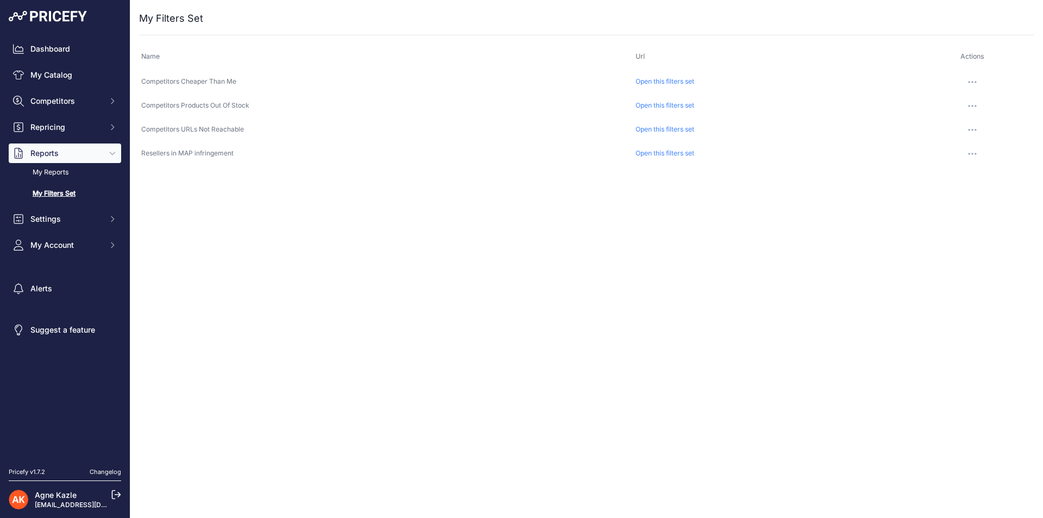
click at [665, 81] on link "Open this filters set" at bounding box center [664, 81] width 59 height 8
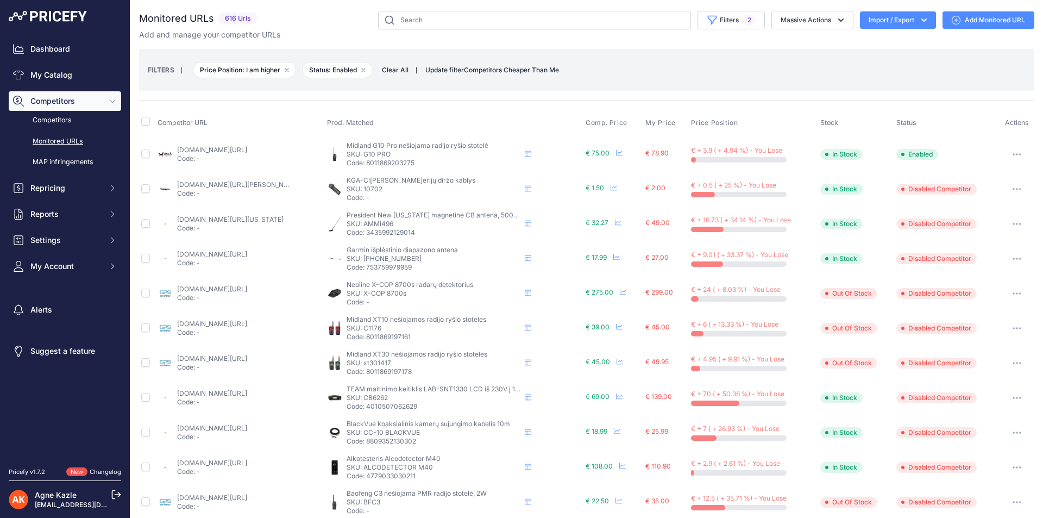
click at [161, 66] on small "FILTERS" at bounding box center [161, 70] width 27 height 8
click at [730, 24] on button "Filters 2" at bounding box center [730, 20] width 67 height 18
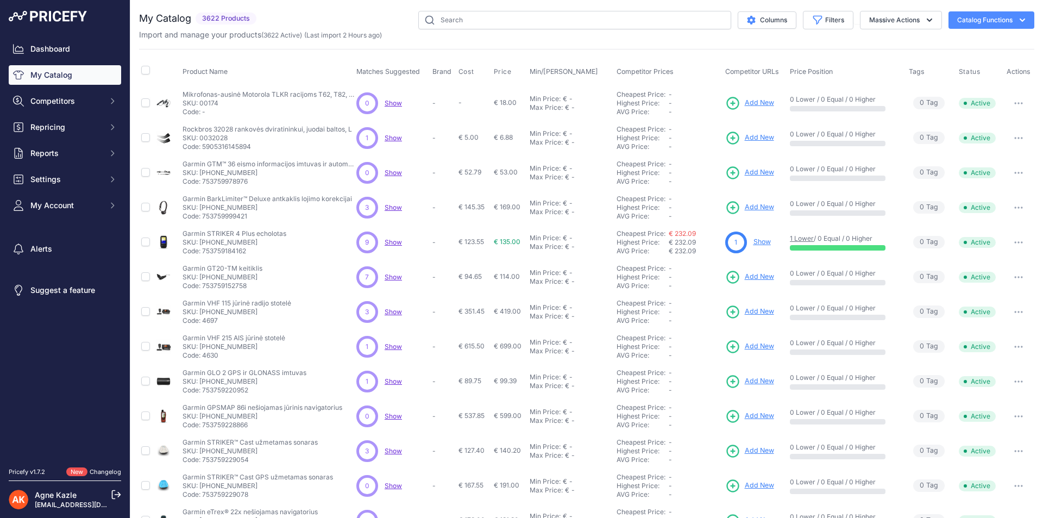
click at [457, 6] on div "You are not connected to the internet. My Catalog" at bounding box center [586, 326] width 895 height 652
click at [457, 24] on input "text" at bounding box center [574, 20] width 313 height 18
type input "mio"
